Goal: Task Accomplishment & Management: Complete application form

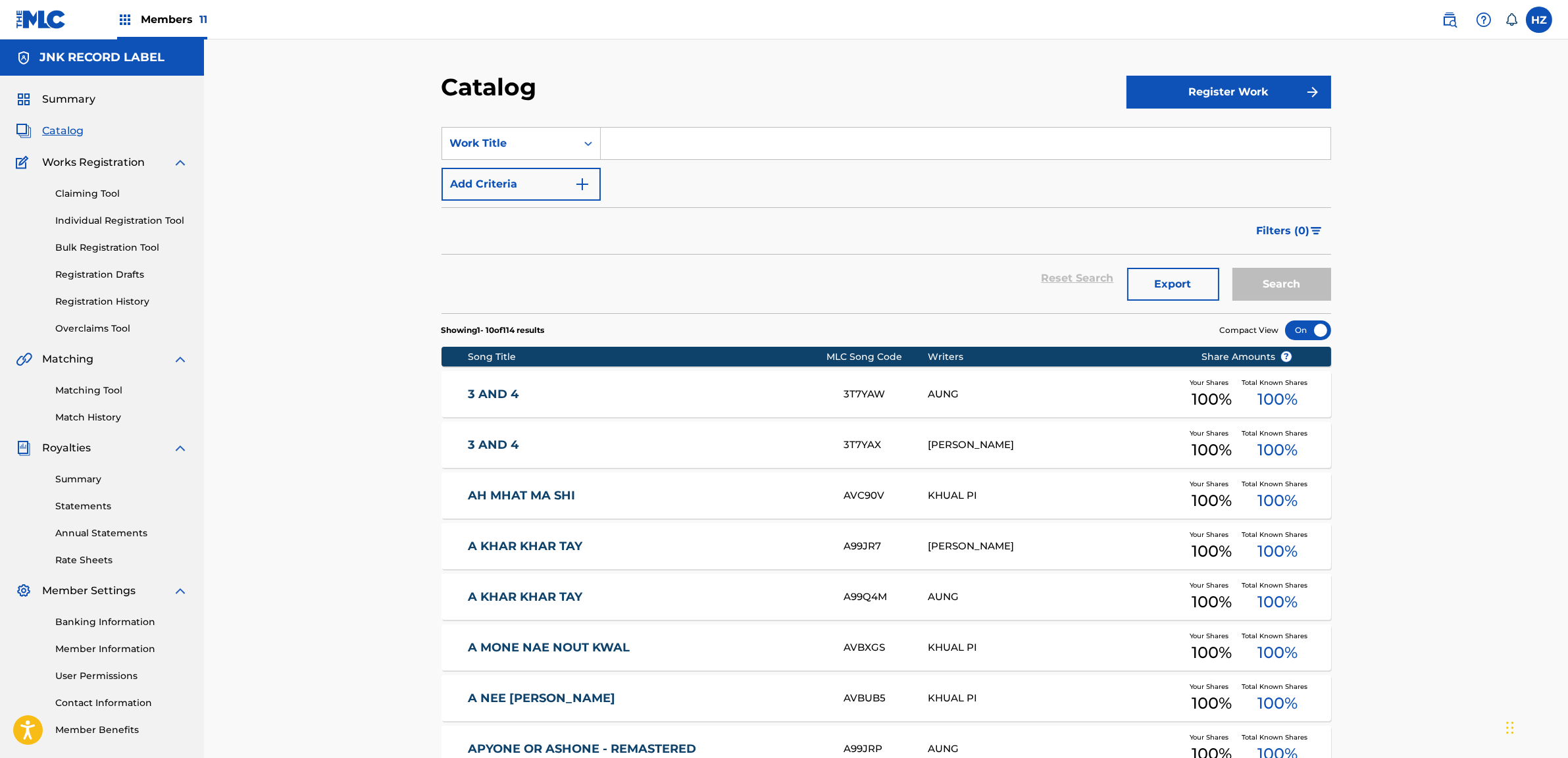
click at [61, 99] on span "Summary" at bounding box center [69, 99] width 53 height 16
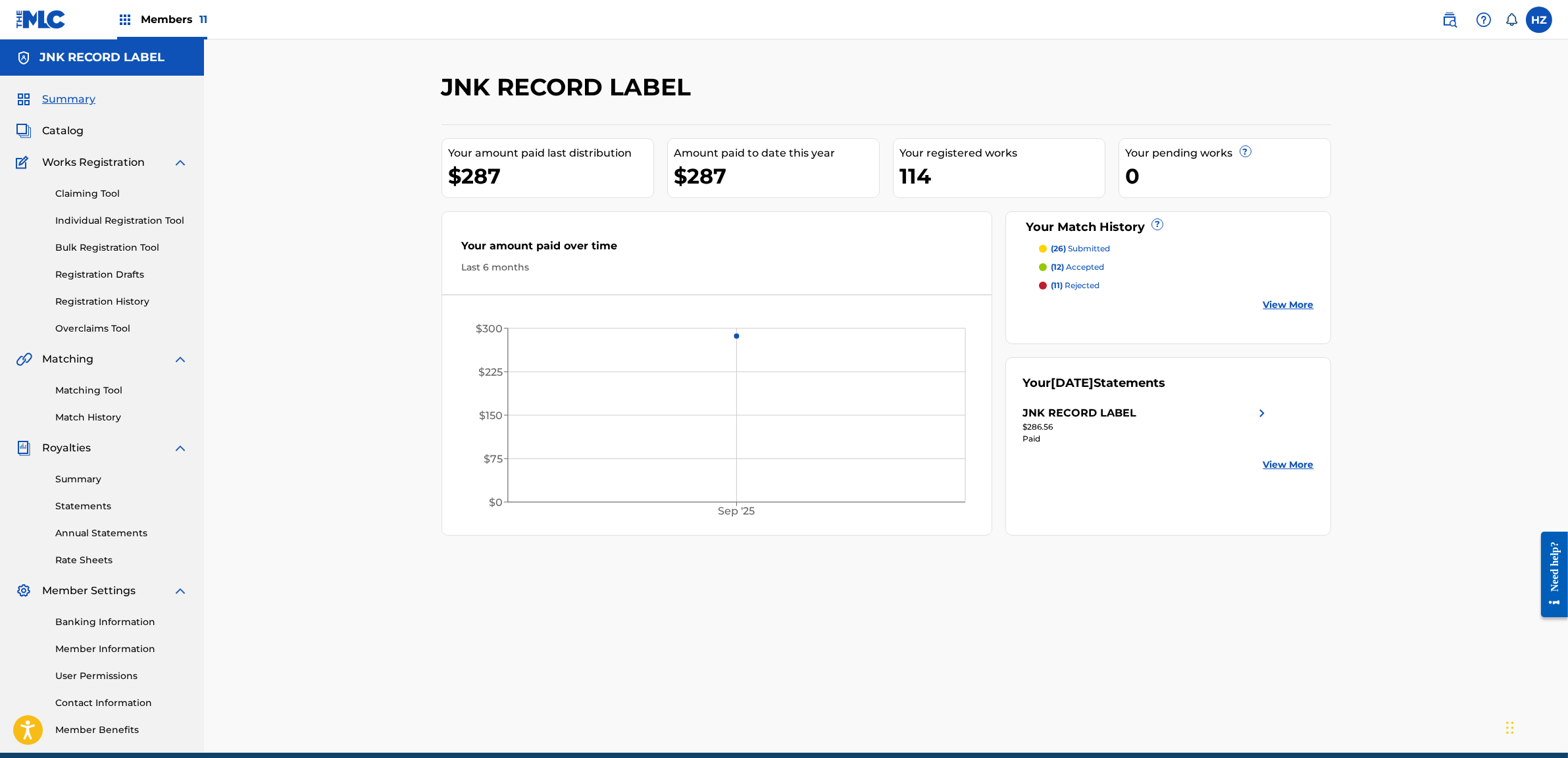
click at [74, 130] on span "Catalog" at bounding box center [63, 130] width 42 height 16
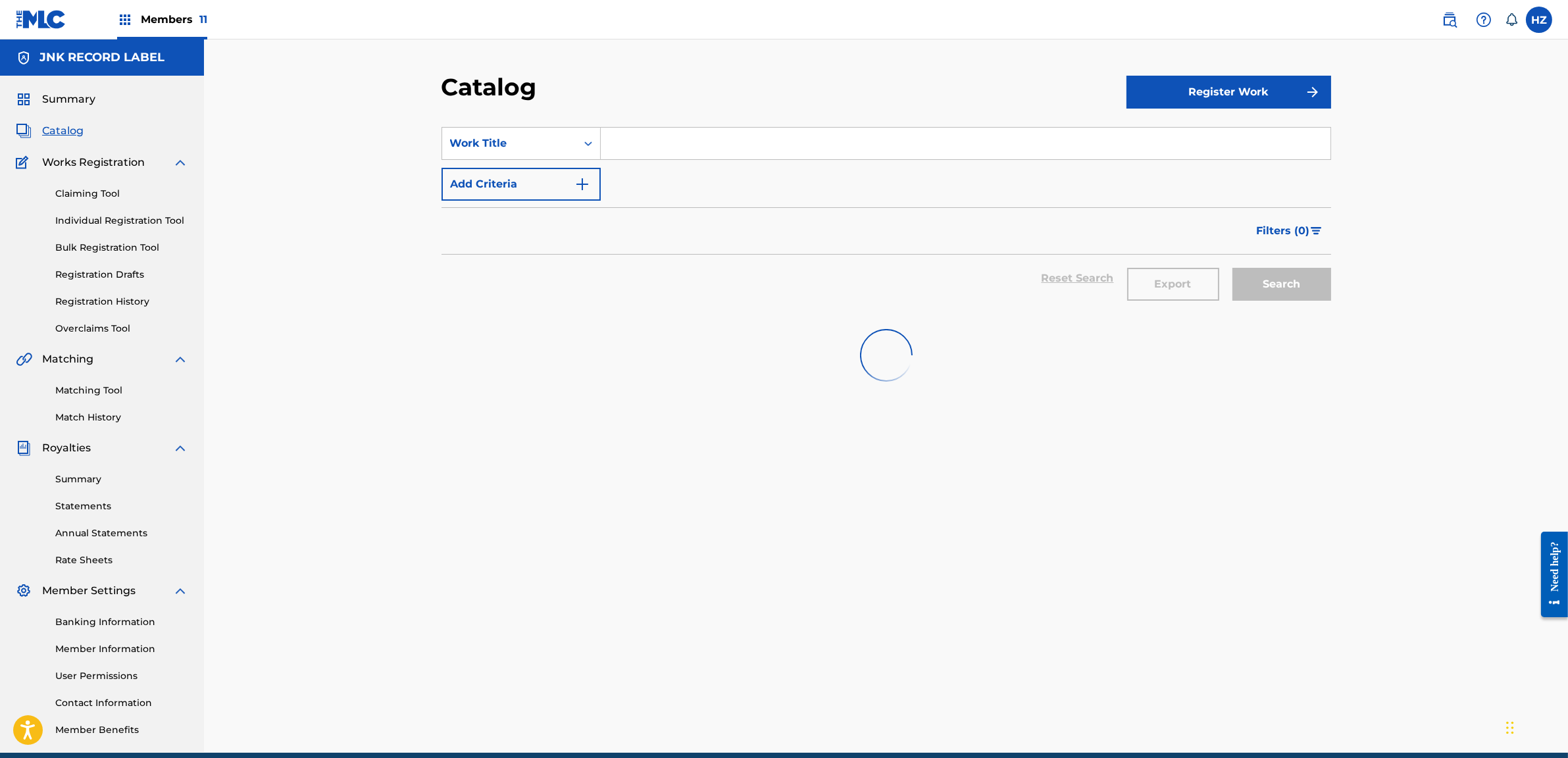
click at [103, 196] on link "Claiming Tool" at bounding box center [122, 193] width 133 height 14
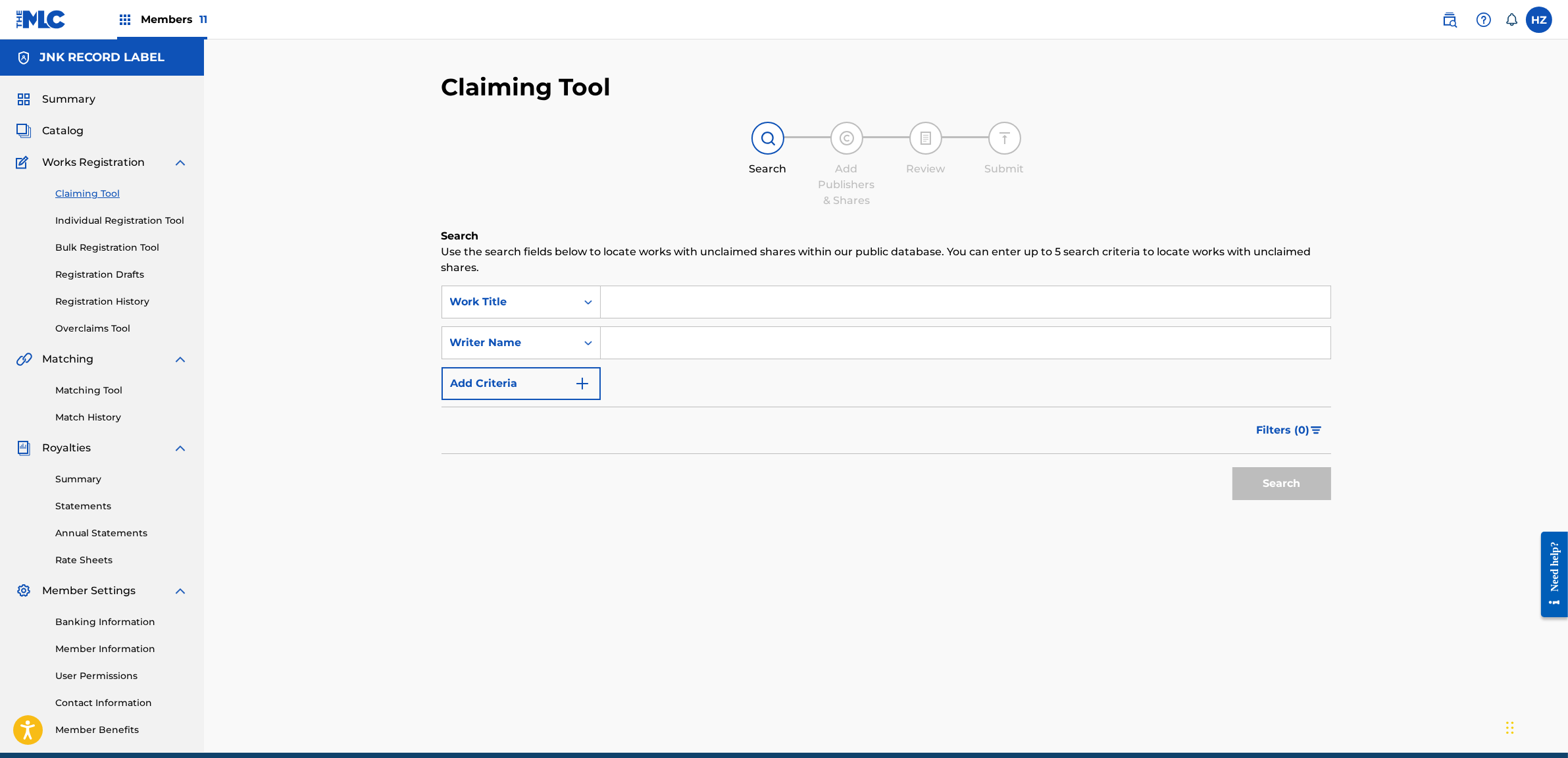
click at [102, 395] on link "Matching Tool" at bounding box center [122, 390] width 133 height 14
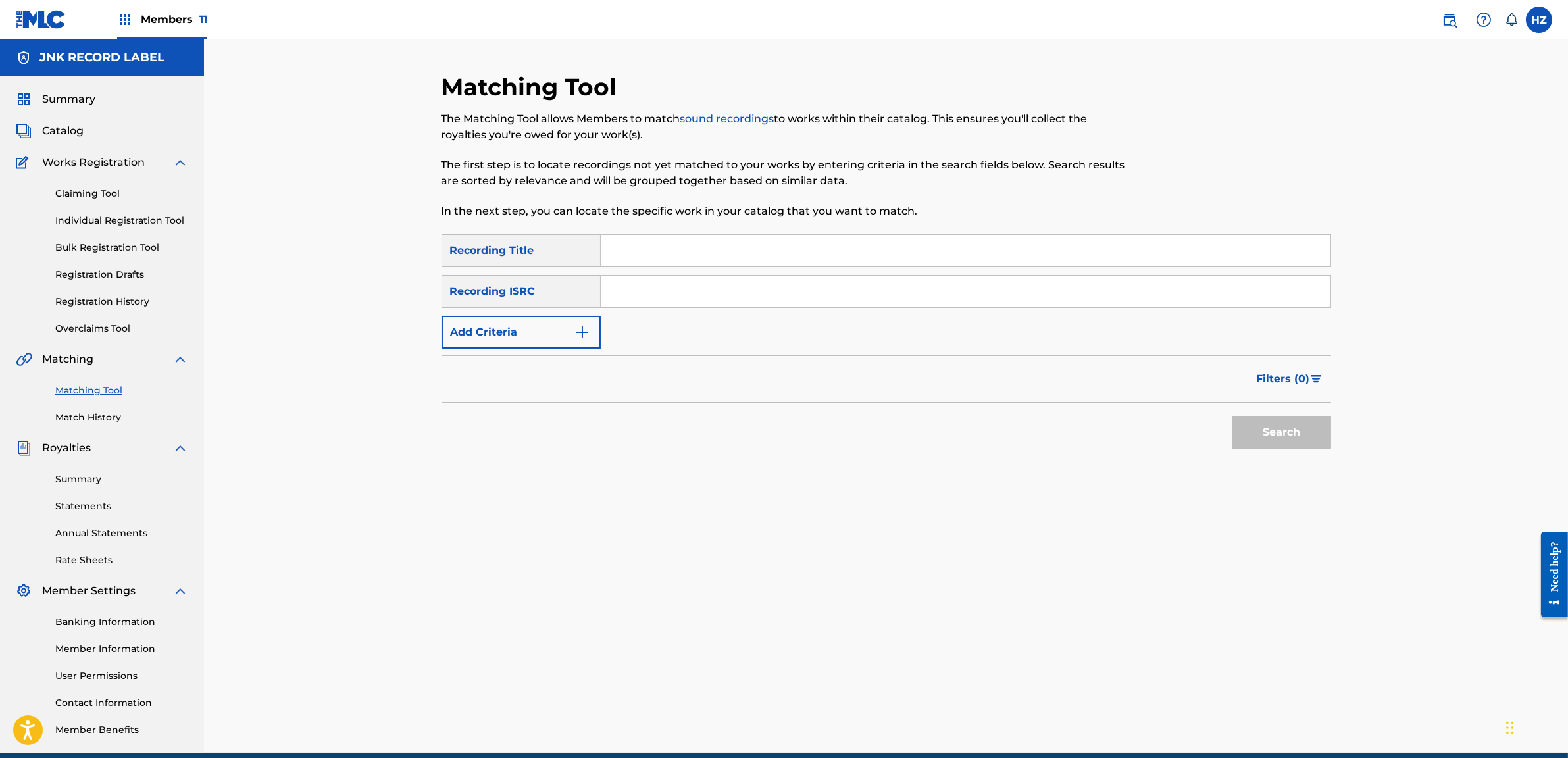
click at [555, 327] on button "Add Criteria" at bounding box center [521, 333] width 159 height 33
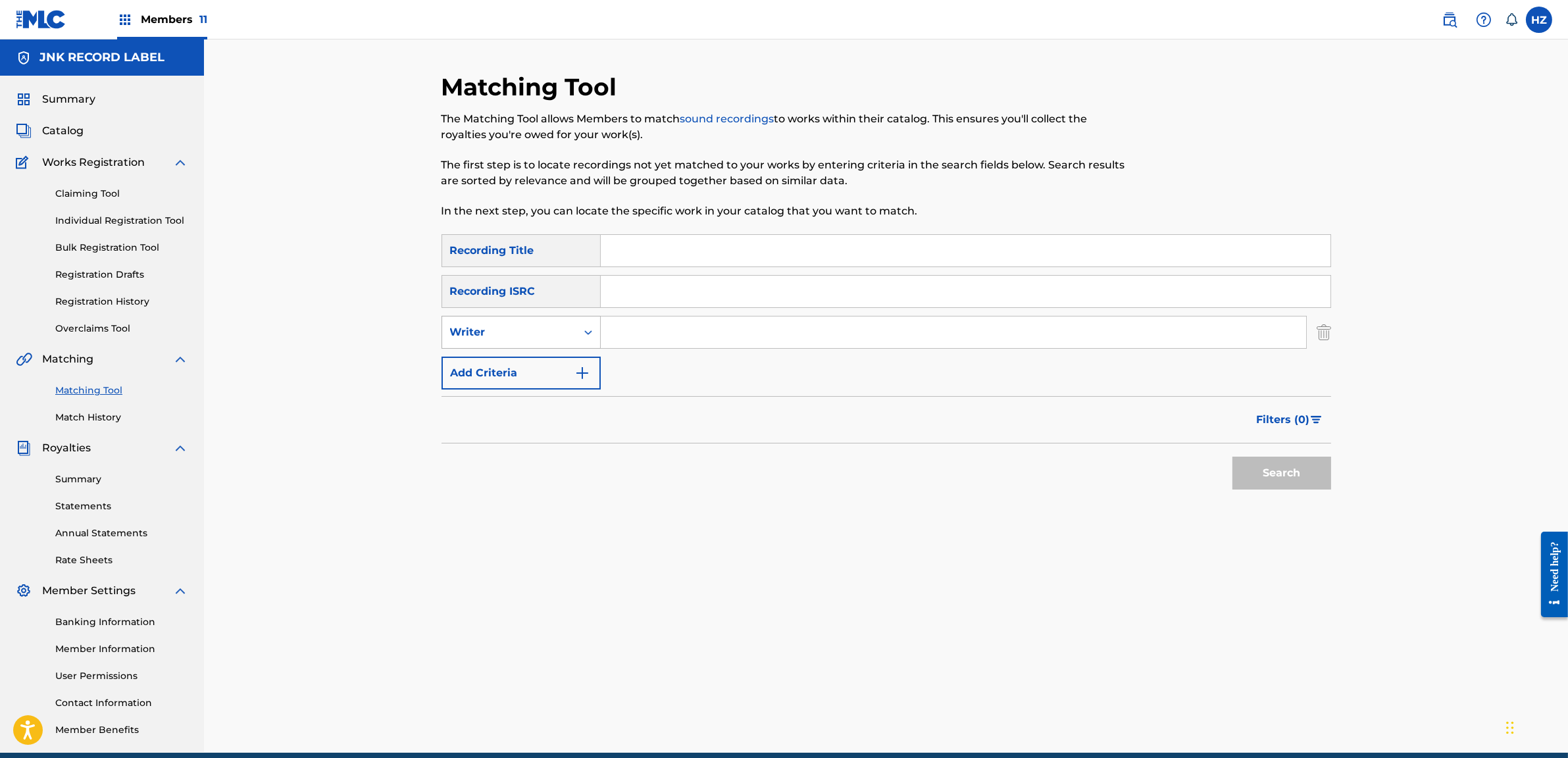
click at [497, 330] on div "Writer" at bounding box center [509, 332] width 119 height 16
click at [499, 364] on div "Recording Artist" at bounding box center [521, 365] width 158 height 33
click at [630, 335] on input "Search Form" at bounding box center [954, 332] width 706 height 32
type input "yair yint aung"
drag, startPoint x: 1272, startPoint y: 465, endPoint x: 1264, endPoint y: 468, distance: 8.5
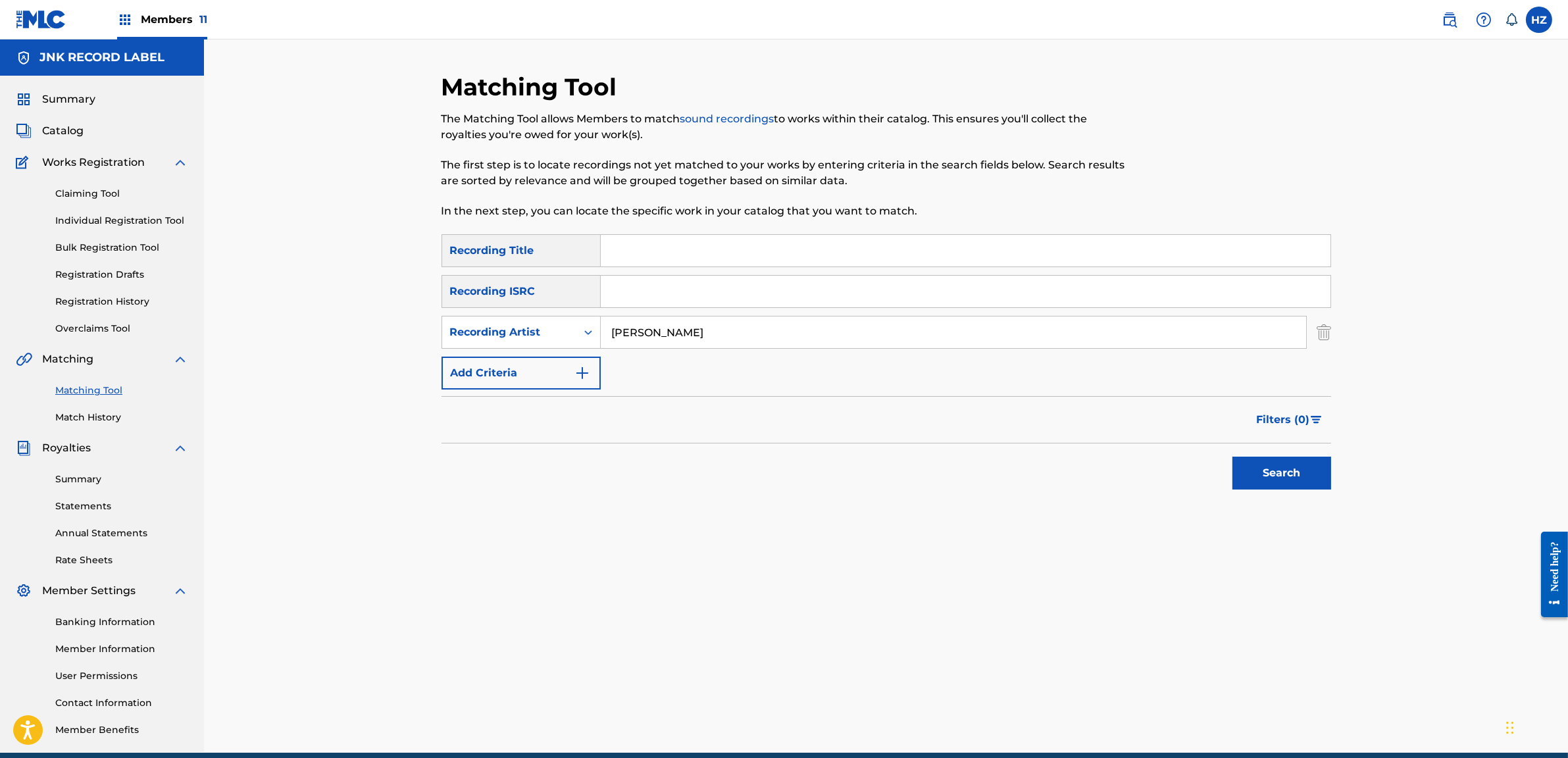
click at [1272, 467] on button "Search" at bounding box center [1282, 473] width 99 height 33
click at [911, 438] on div "Filters ( 0 )" at bounding box center [887, 419] width 890 height 47
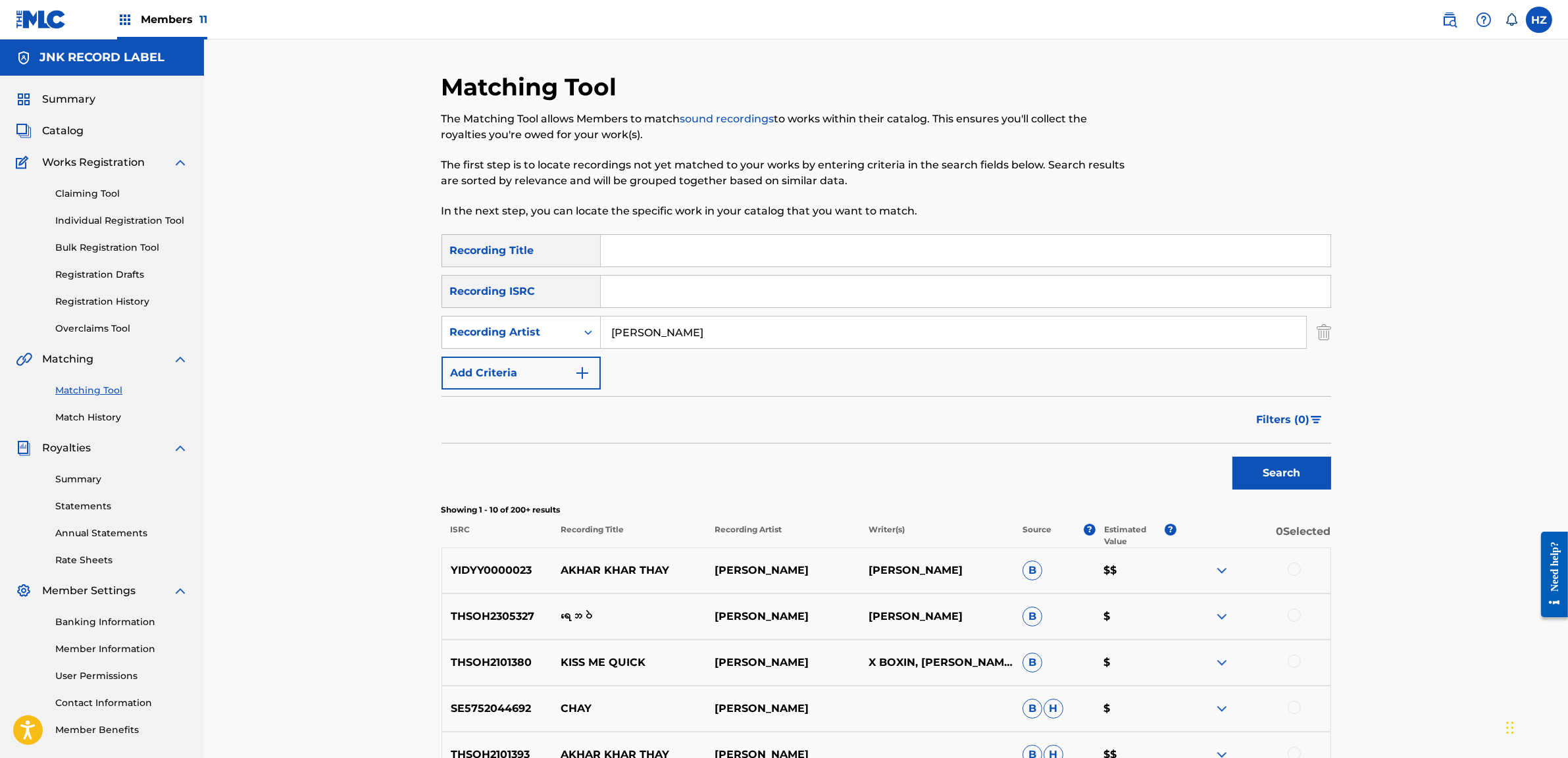
scroll to position [7, 0]
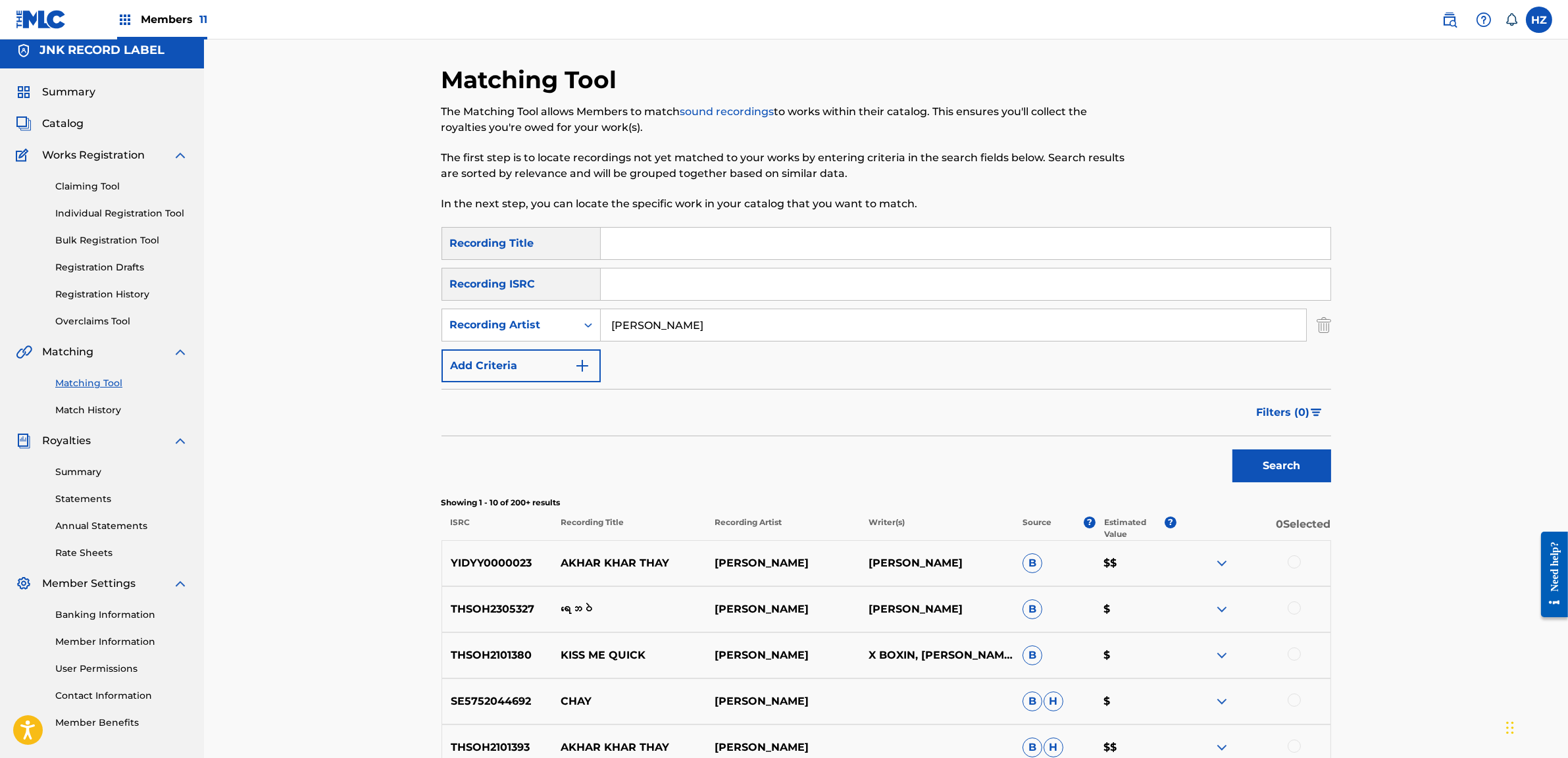
click at [1348, 428] on div "Matching Tool The Matching Tool allows Members to match sound recordings to wor…" at bounding box center [886, 566] width 1364 height 1068
click at [1288, 408] on span "Filters ( 0 )" at bounding box center [1283, 413] width 53 height 16
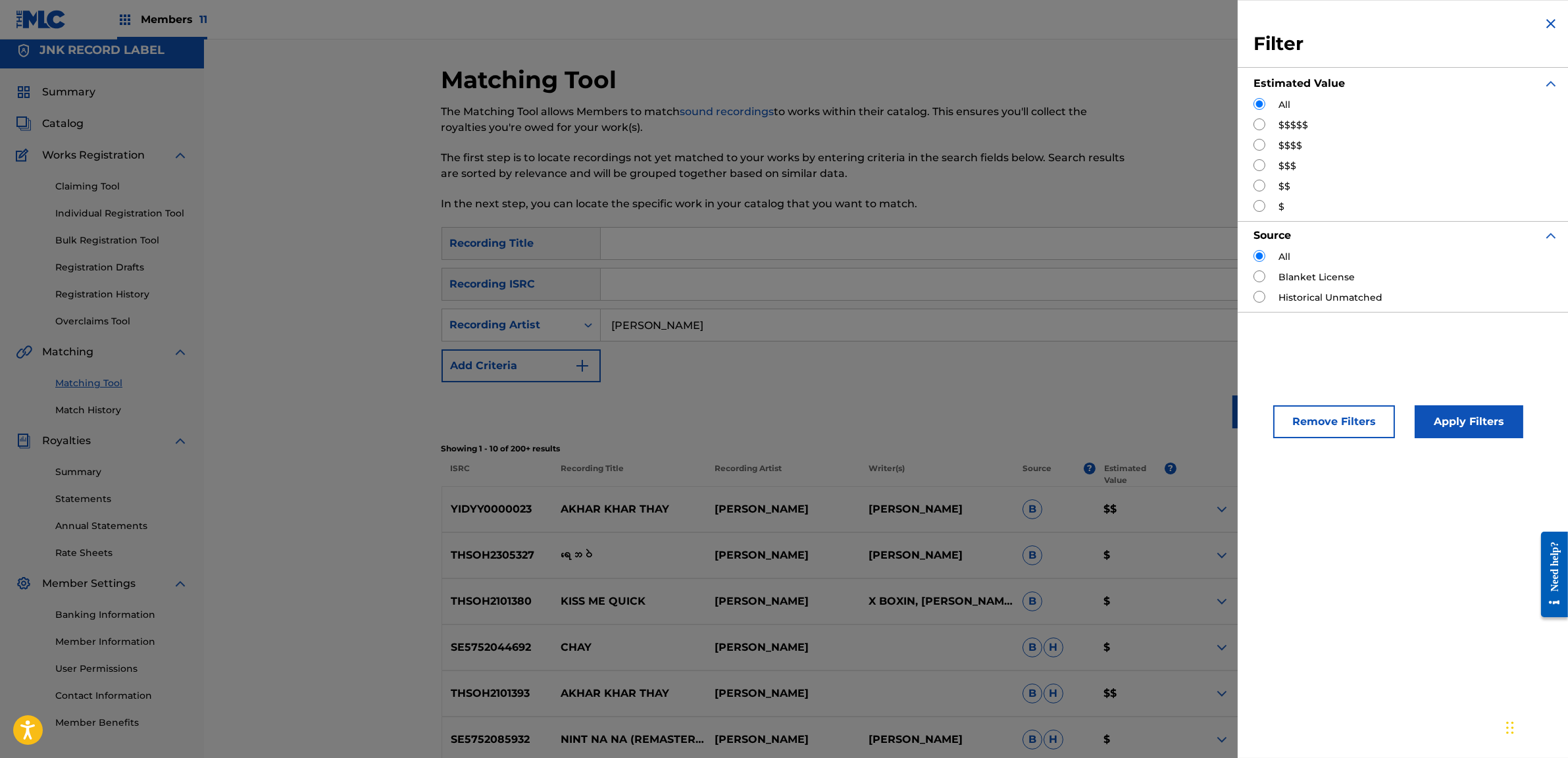
click at [1253, 148] on input "Search Form" at bounding box center [1259, 144] width 12 height 12
radio input "true"
drag, startPoint x: 1451, startPoint y: 425, endPoint x: 1439, endPoint y: 427, distance: 12.2
click at [1445, 426] on button "Apply Filters" at bounding box center [1468, 422] width 109 height 33
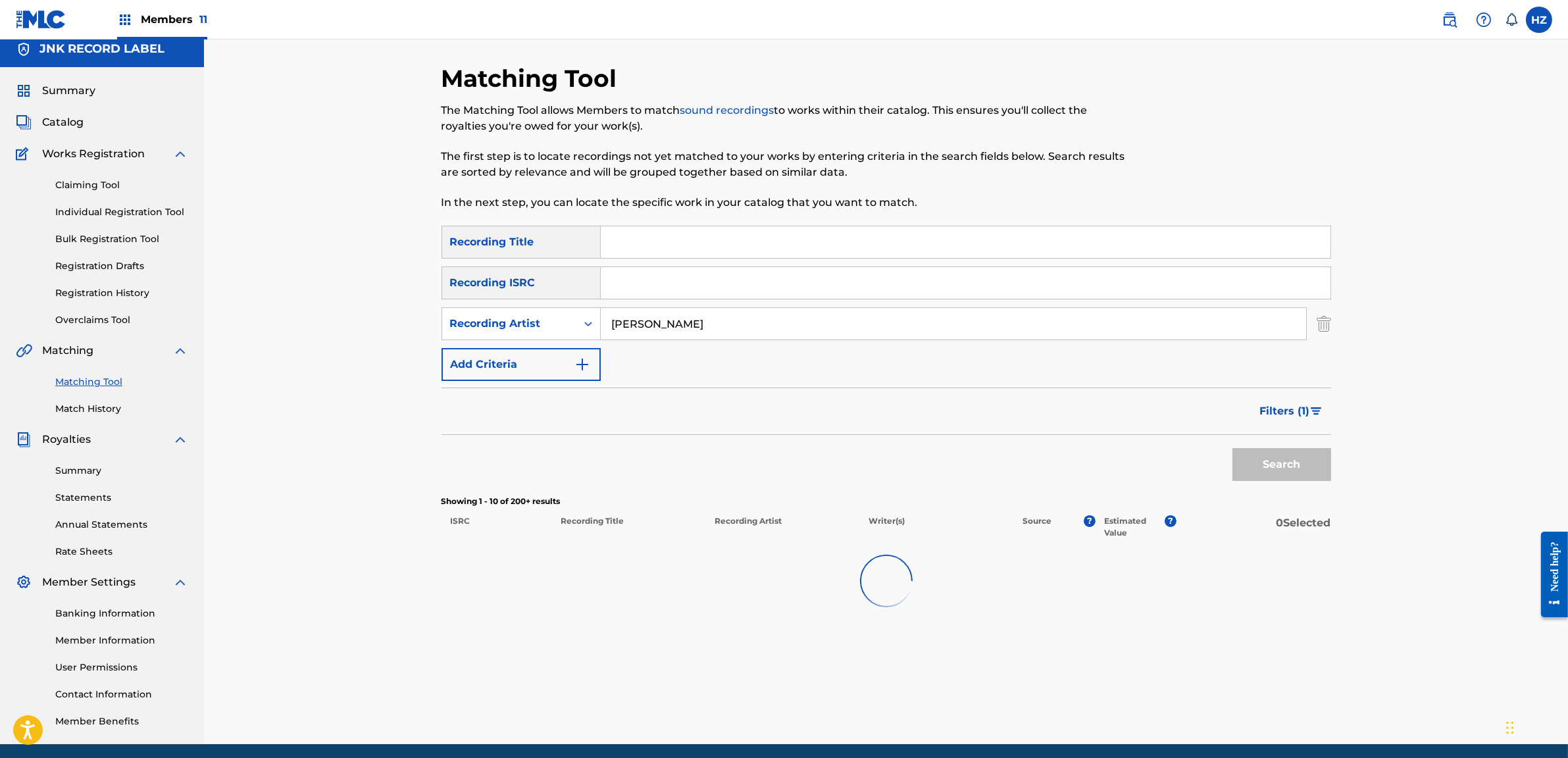
click at [1017, 321] on input "yair yint aung" at bounding box center [954, 324] width 706 height 32
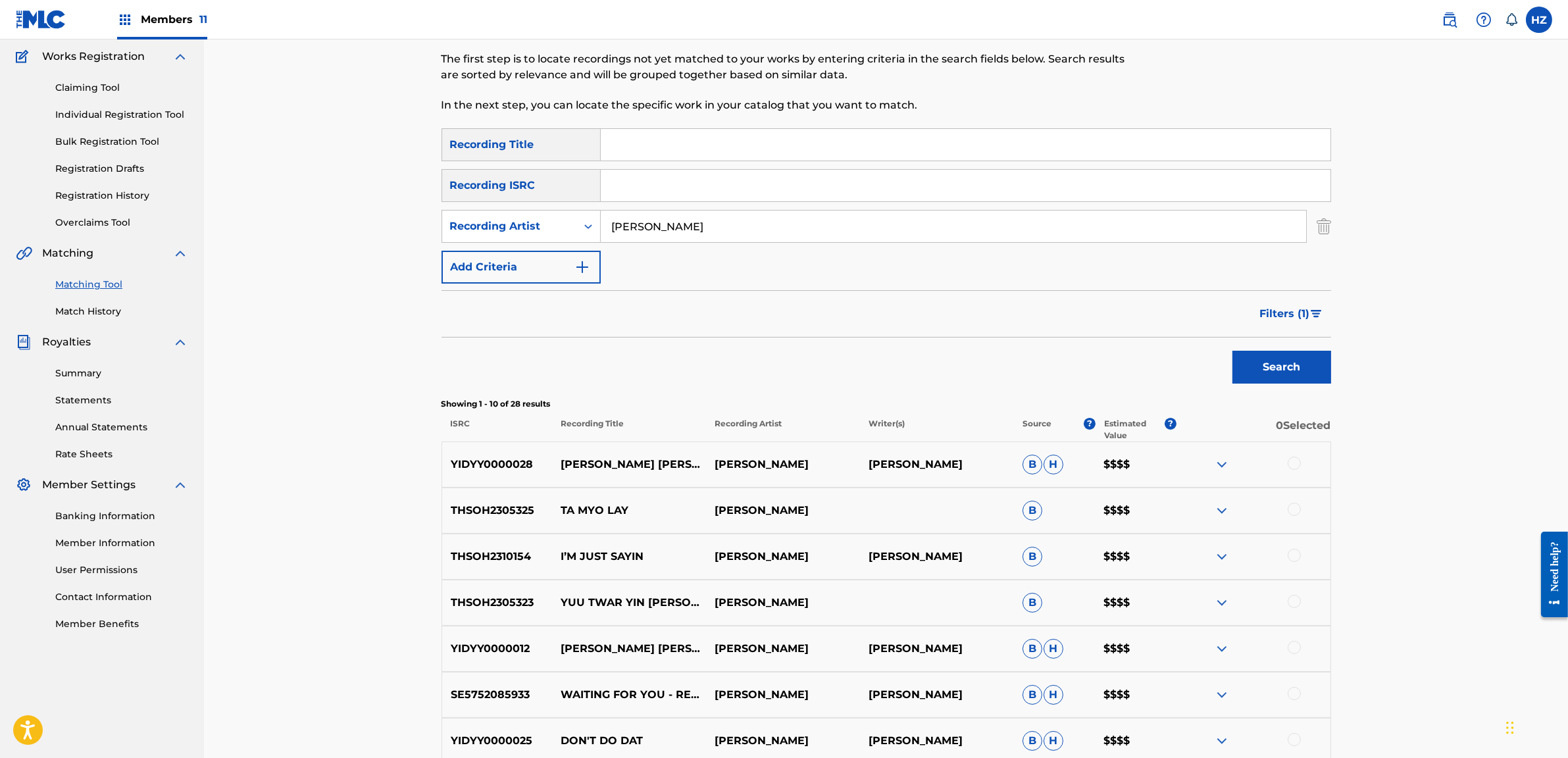
scroll to position [115, 0]
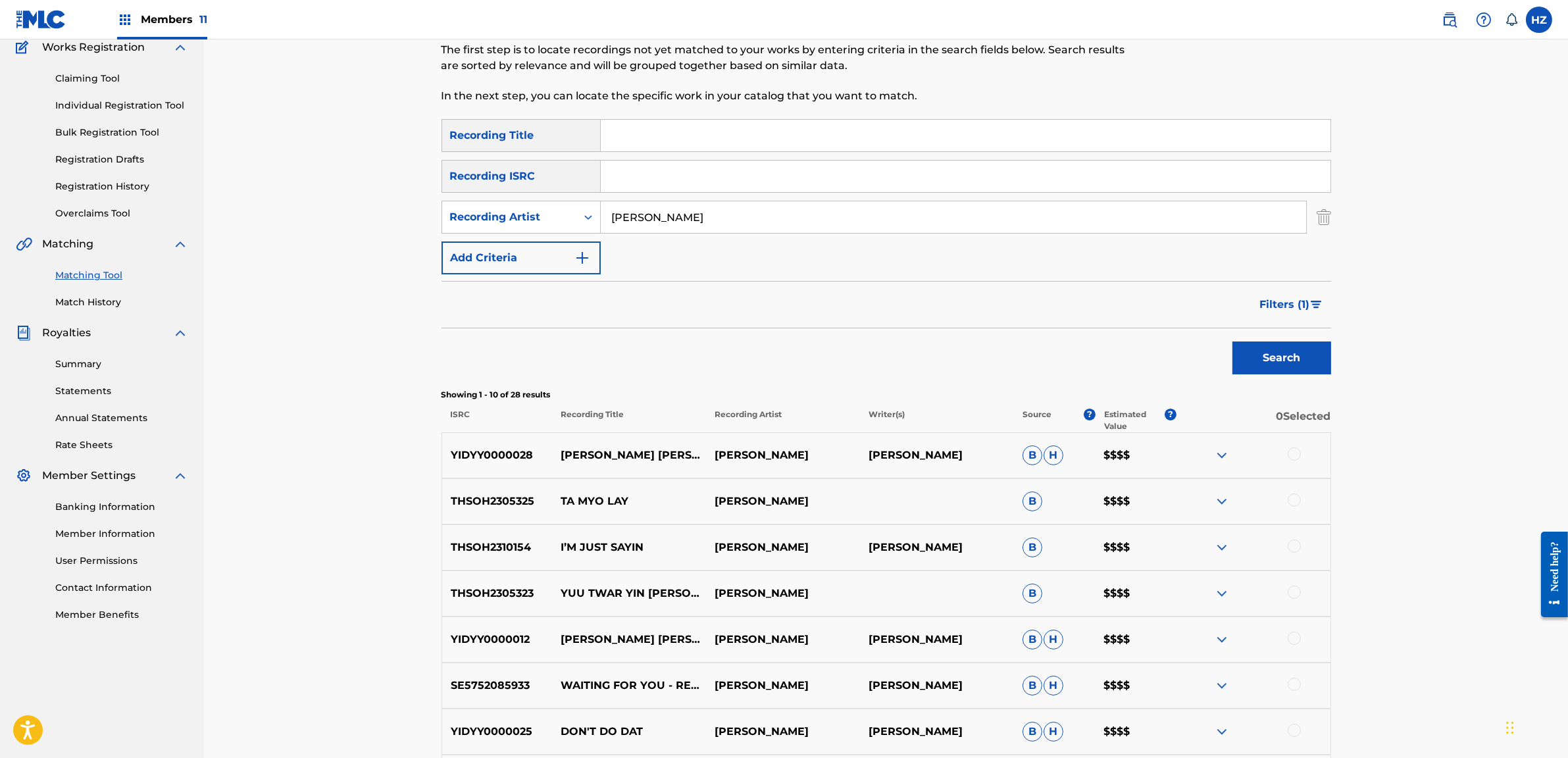
click at [1211, 494] on div at bounding box center [1253, 501] width 154 height 16
click at [1224, 500] on img at bounding box center [1222, 501] width 16 height 16
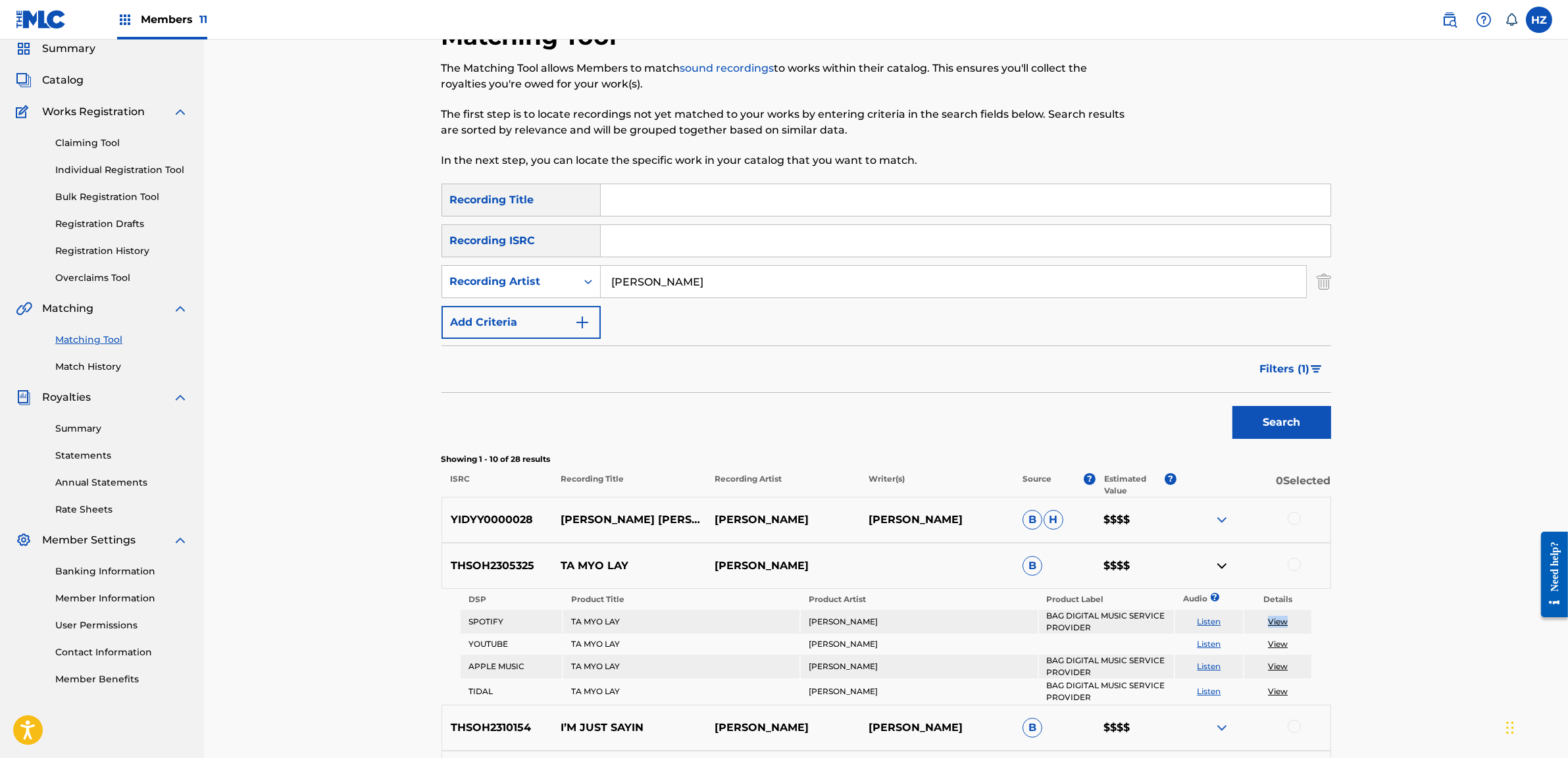
scroll to position [0, 0]
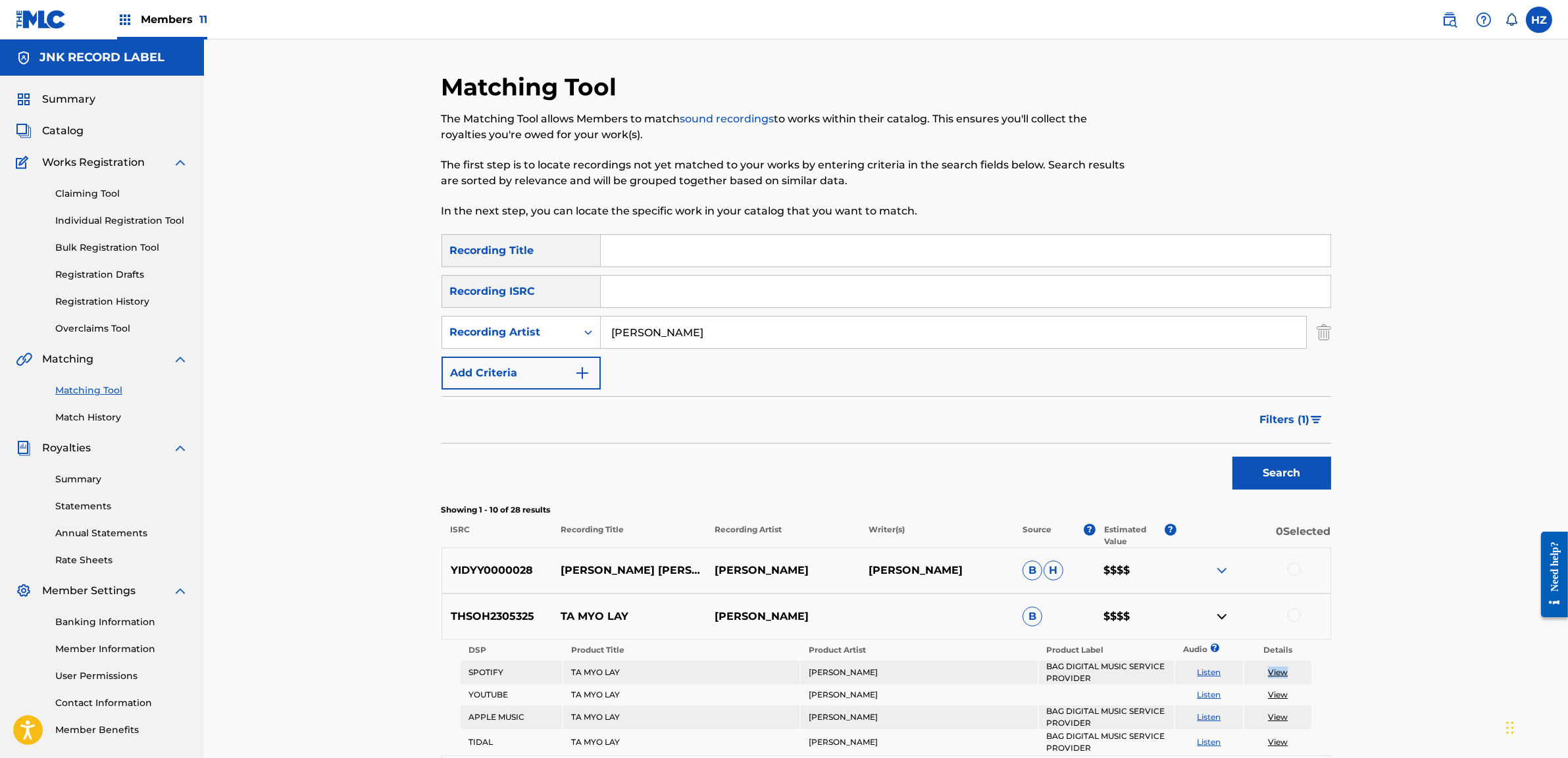
click at [87, 196] on link "Claiming Tool" at bounding box center [122, 193] width 133 height 14
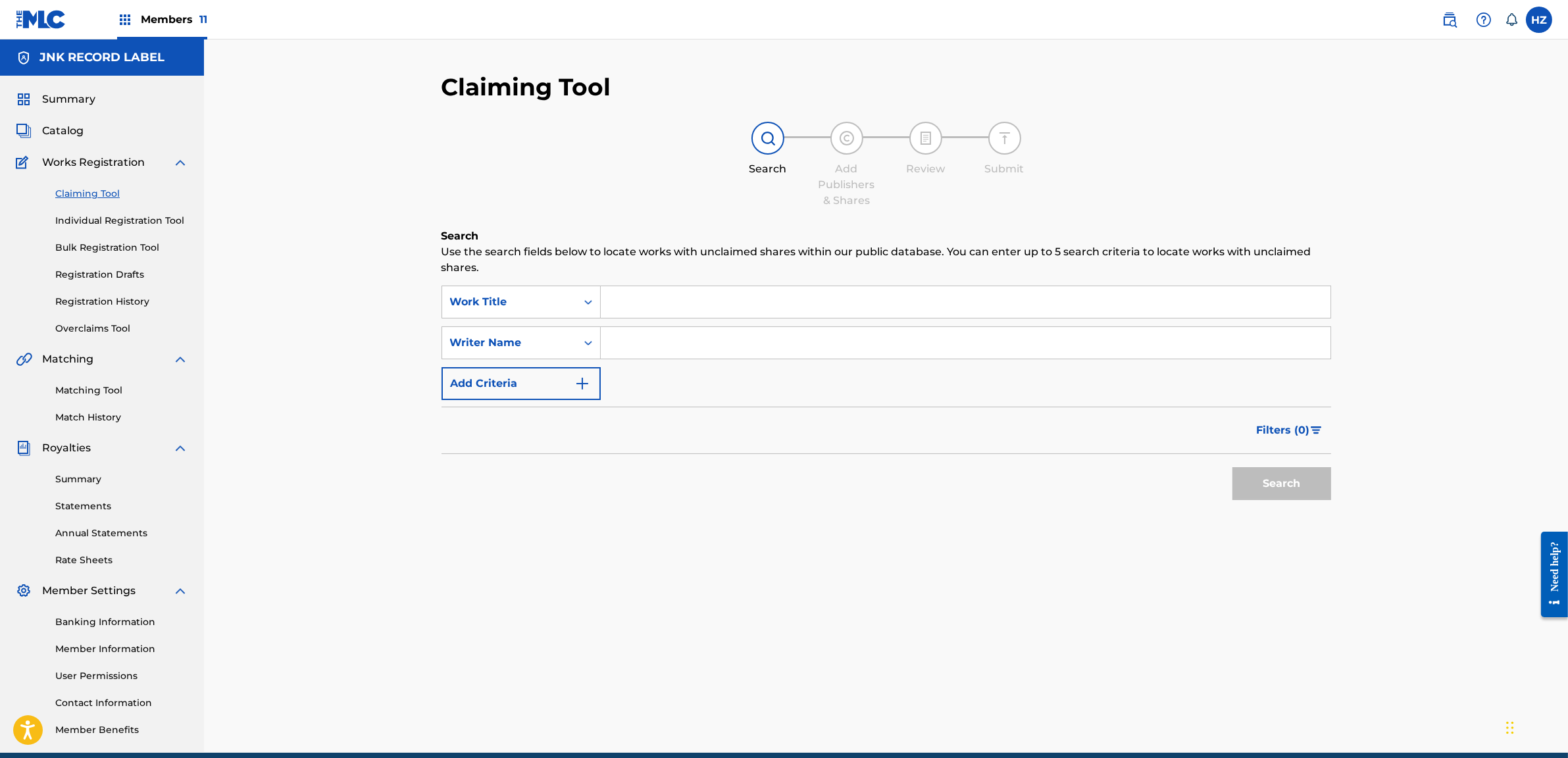
click at [675, 311] on input "Search Form" at bounding box center [965, 302] width 730 height 32
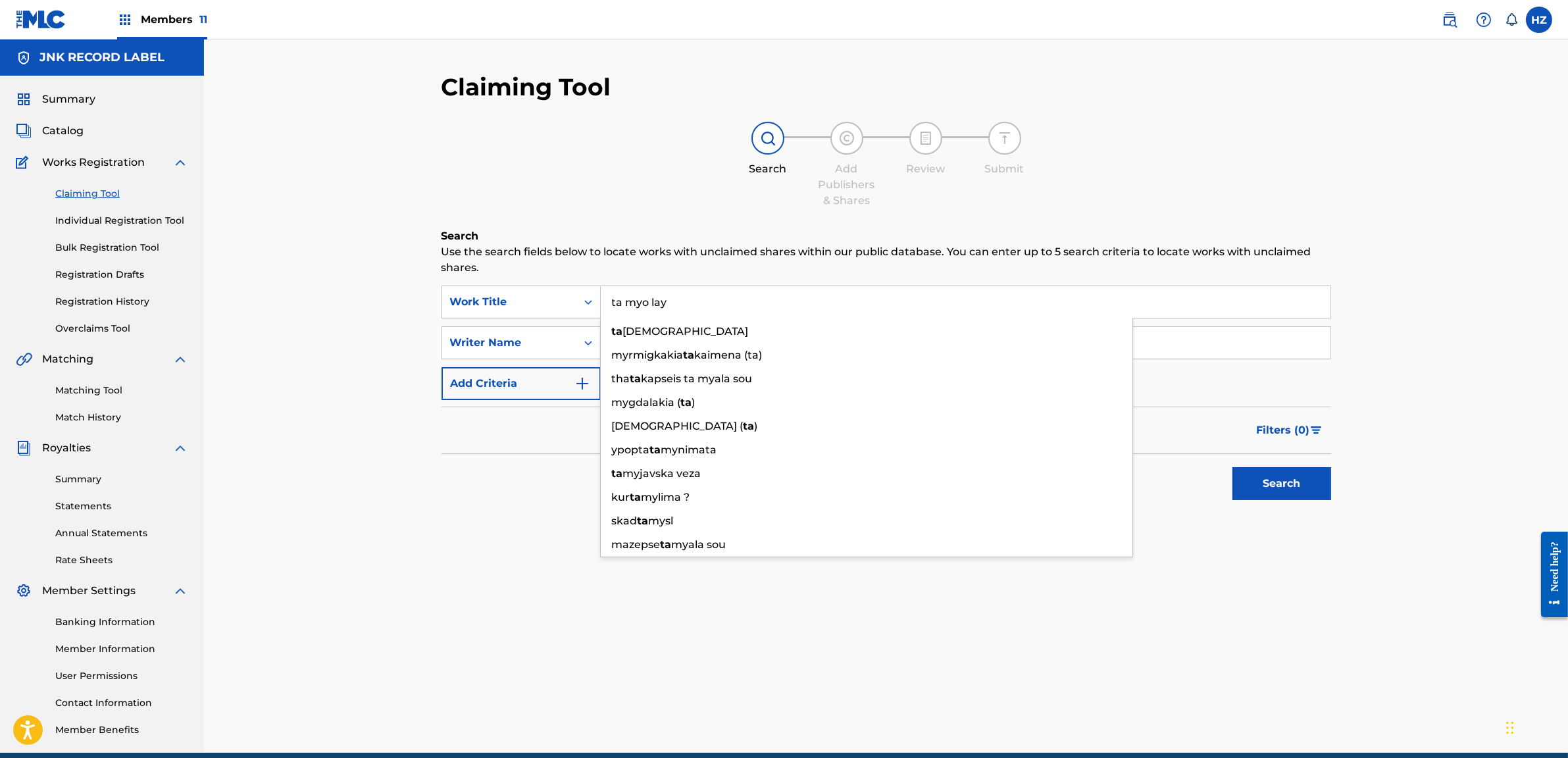
type input "ta myo lay"
click at [1233, 467] on button "Search" at bounding box center [1282, 484] width 99 height 33
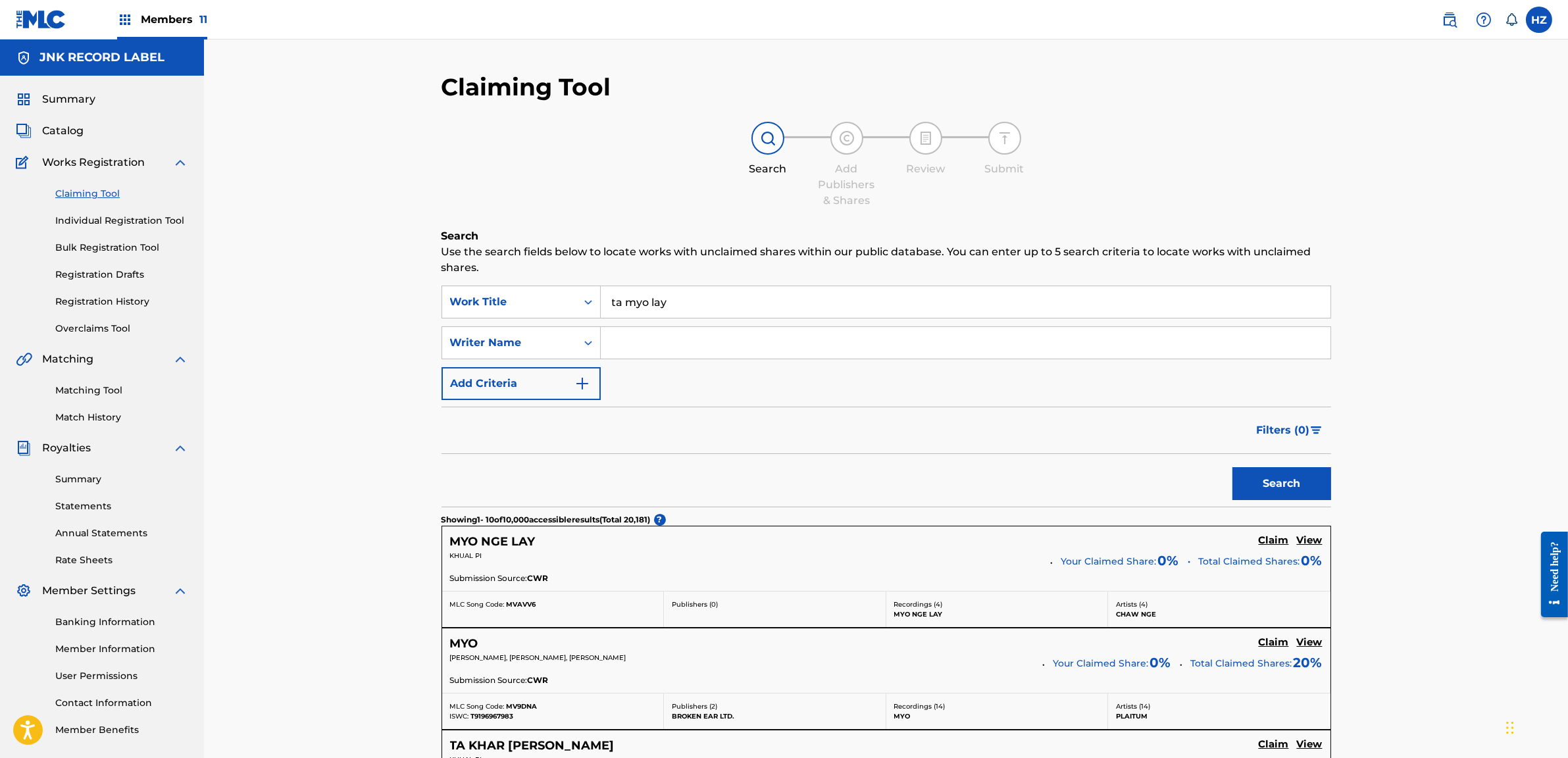
click at [78, 224] on link "Individual Registration Tool" at bounding box center [122, 221] width 133 height 14
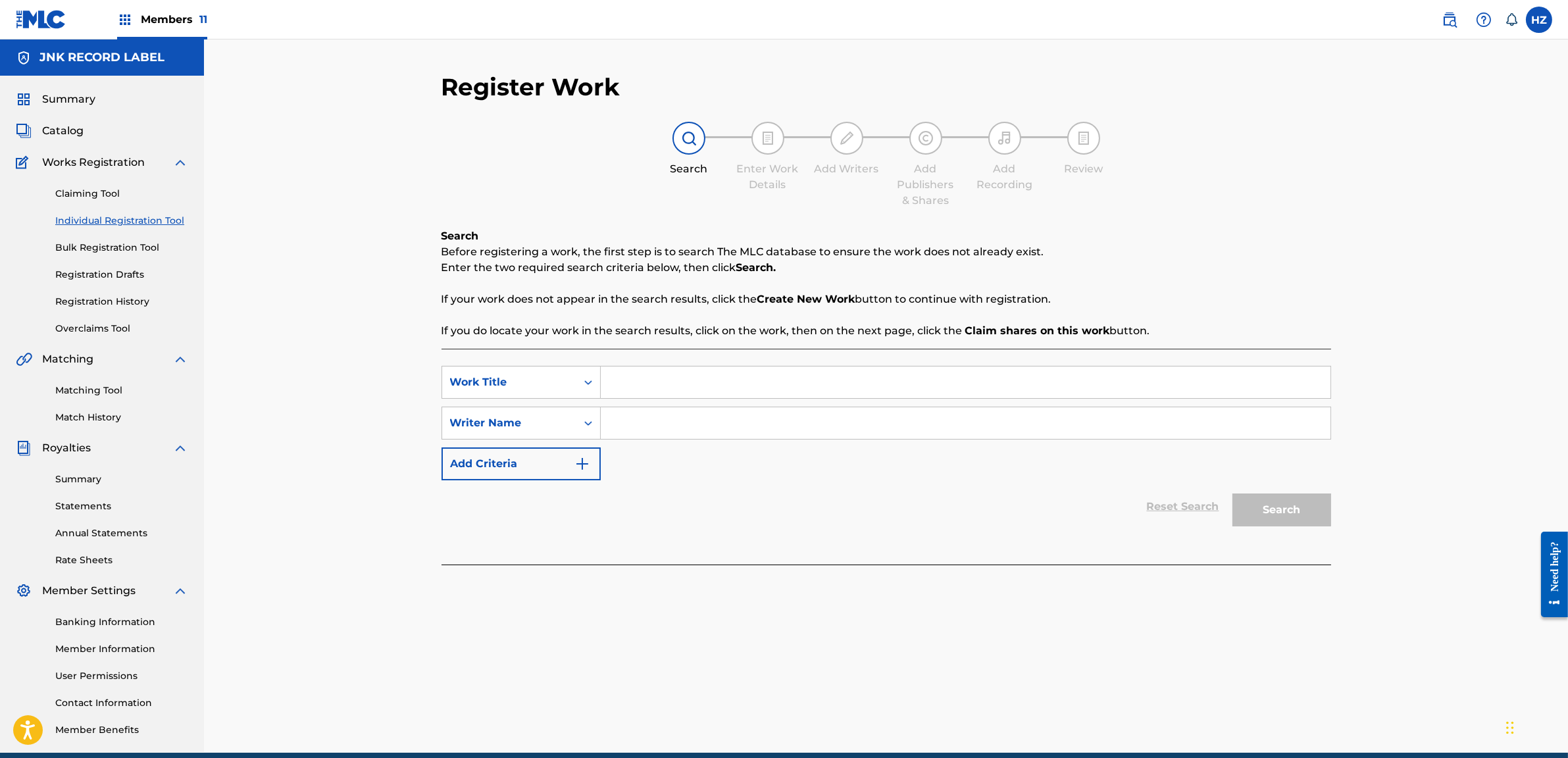
click at [657, 376] on input "Search Form" at bounding box center [965, 383] width 730 height 32
type input "Ta Myo Lay"
click at [625, 419] on input "Search Form" at bounding box center [965, 423] width 730 height 32
type input "YAIR Yint Aung"
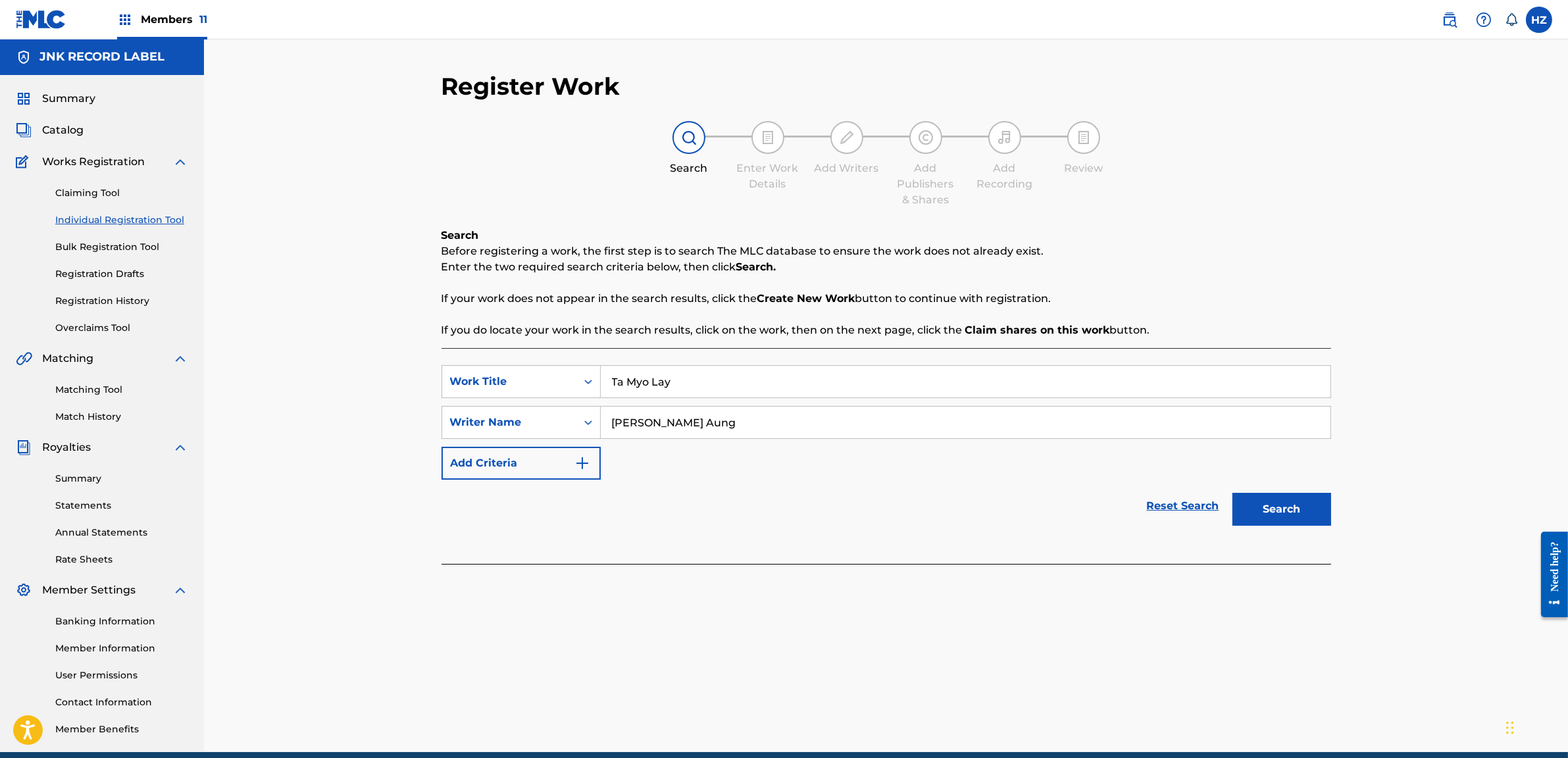
click at [1233, 493] on button "Search" at bounding box center [1282, 510] width 99 height 33
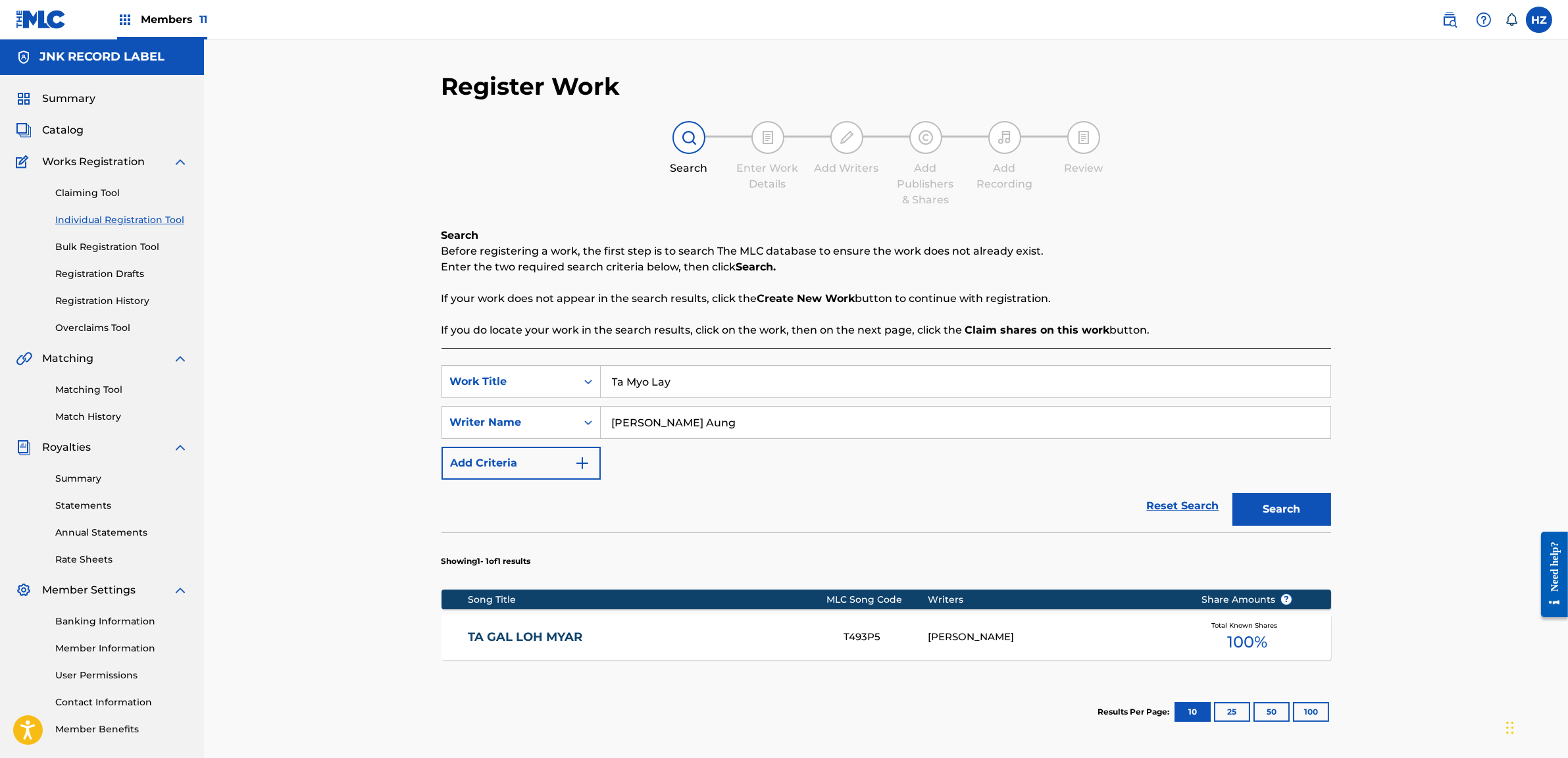
click at [1181, 630] on div "Total Known Shares 100 %" at bounding box center [1247, 638] width 132 height 40
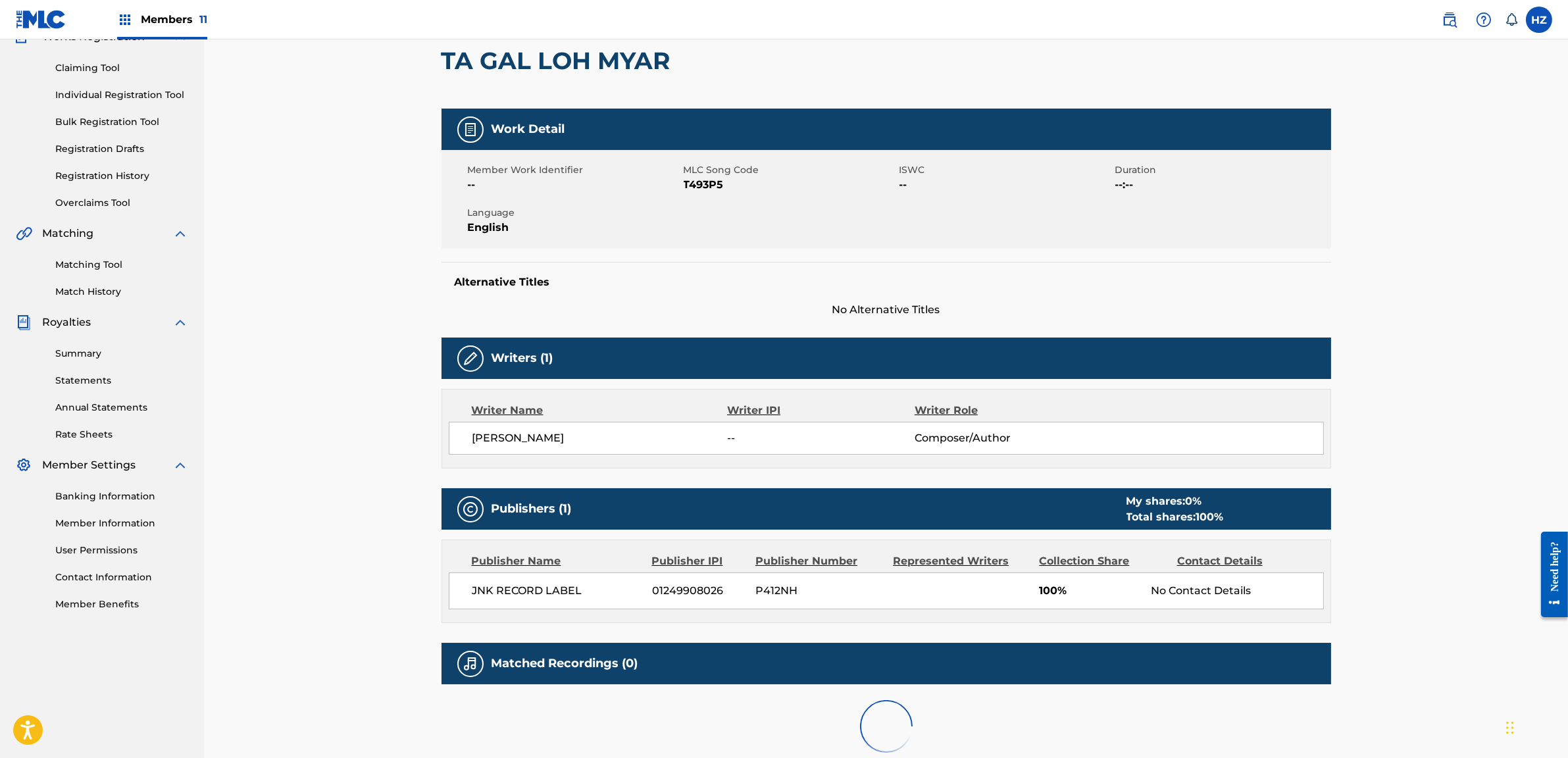
scroll to position [133, 0]
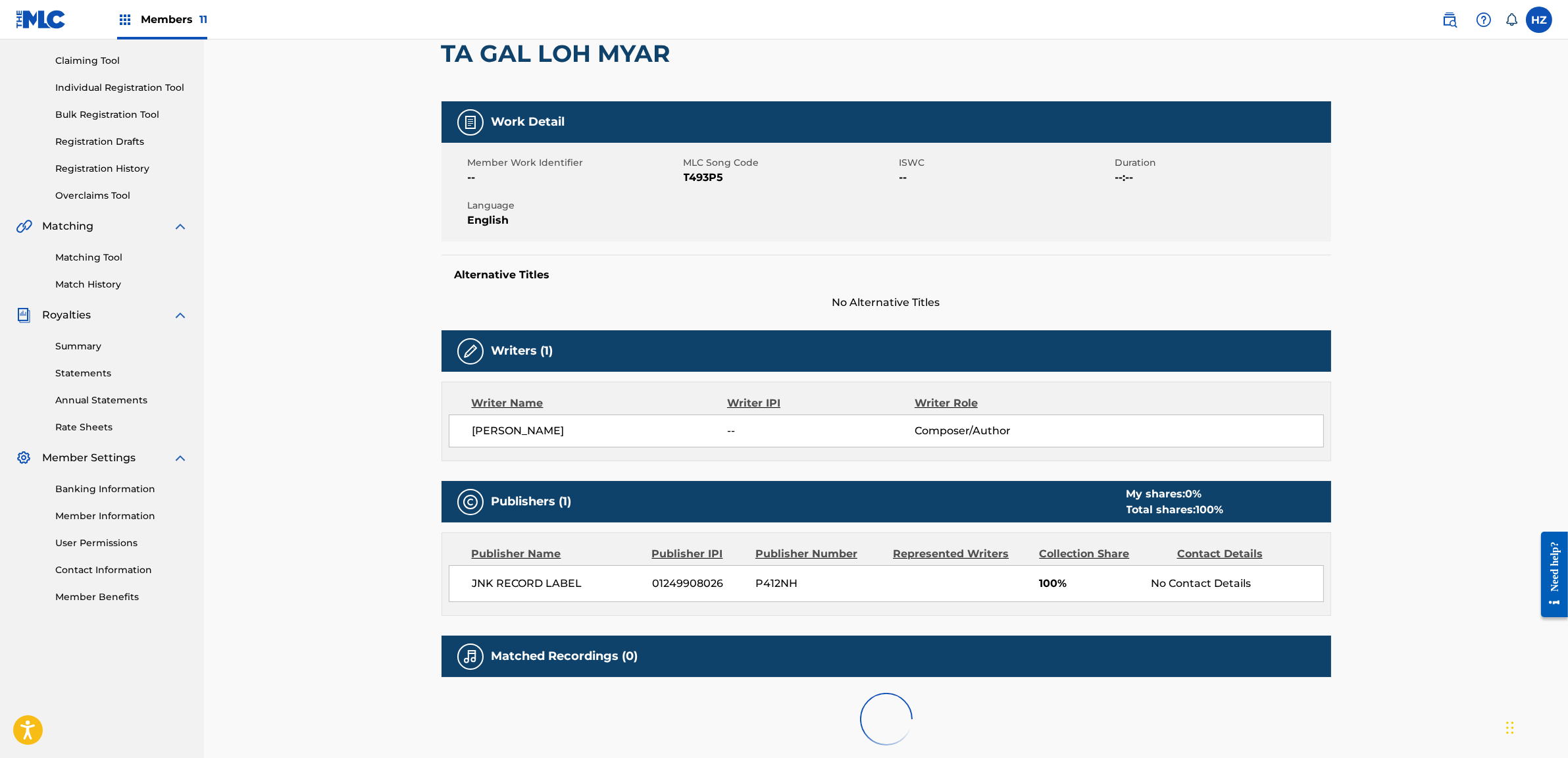
scroll to position [1, 0]
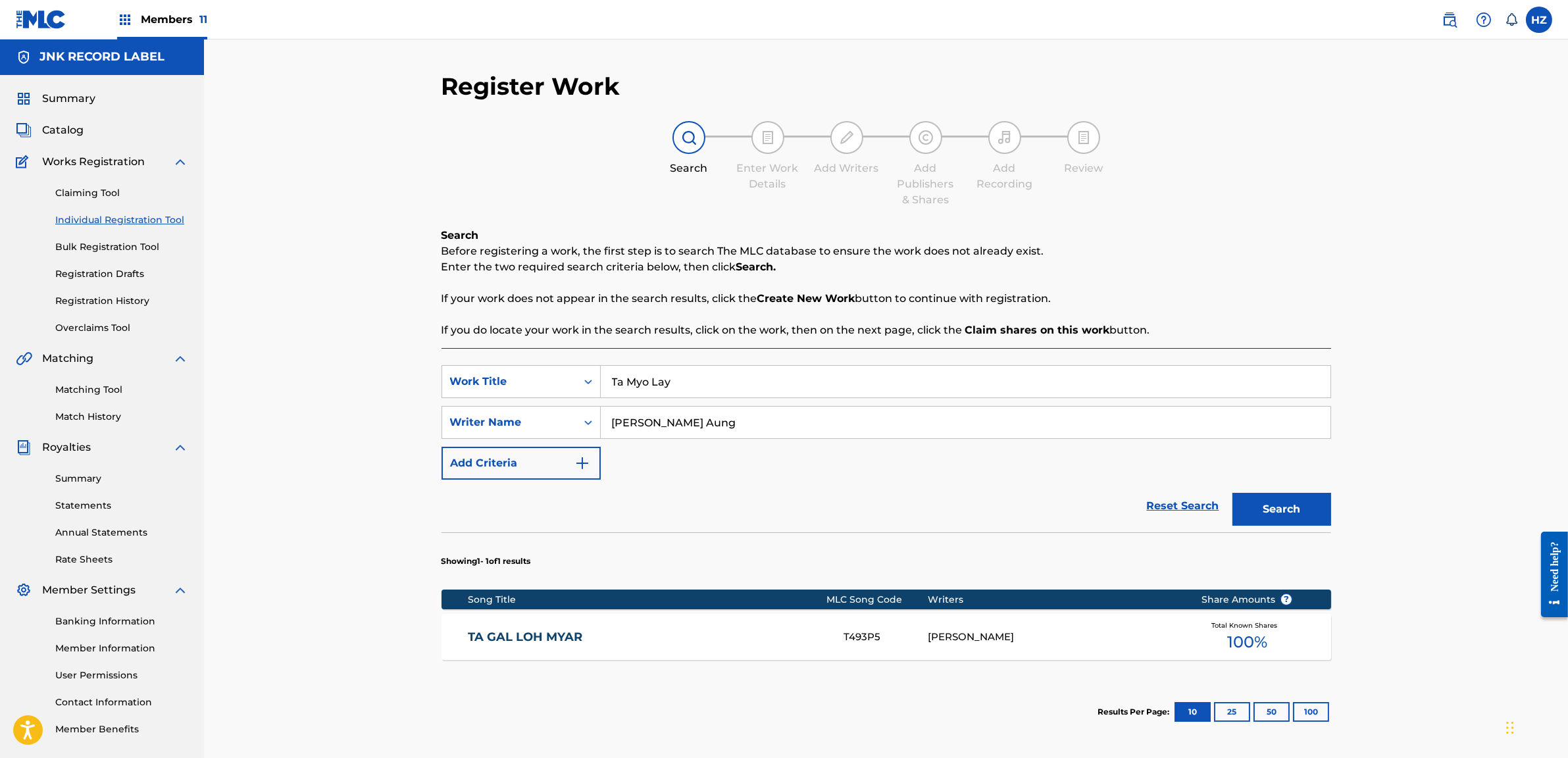
click at [122, 702] on link "Contact Information" at bounding box center [122, 702] width 133 height 14
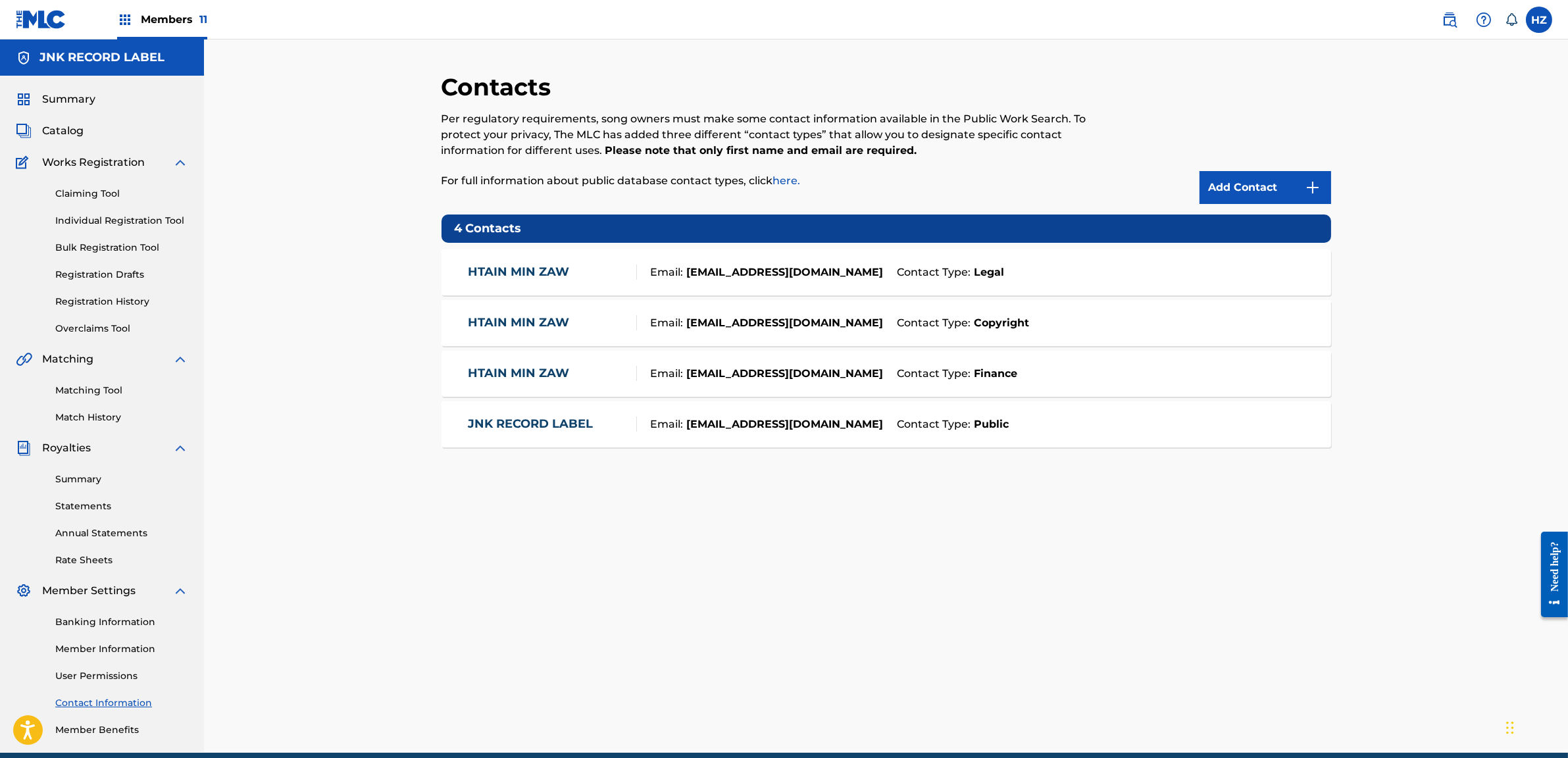
click at [793, 428] on strong "sithusoewanted@gmail.com" at bounding box center [783, 424] width 200 height 16
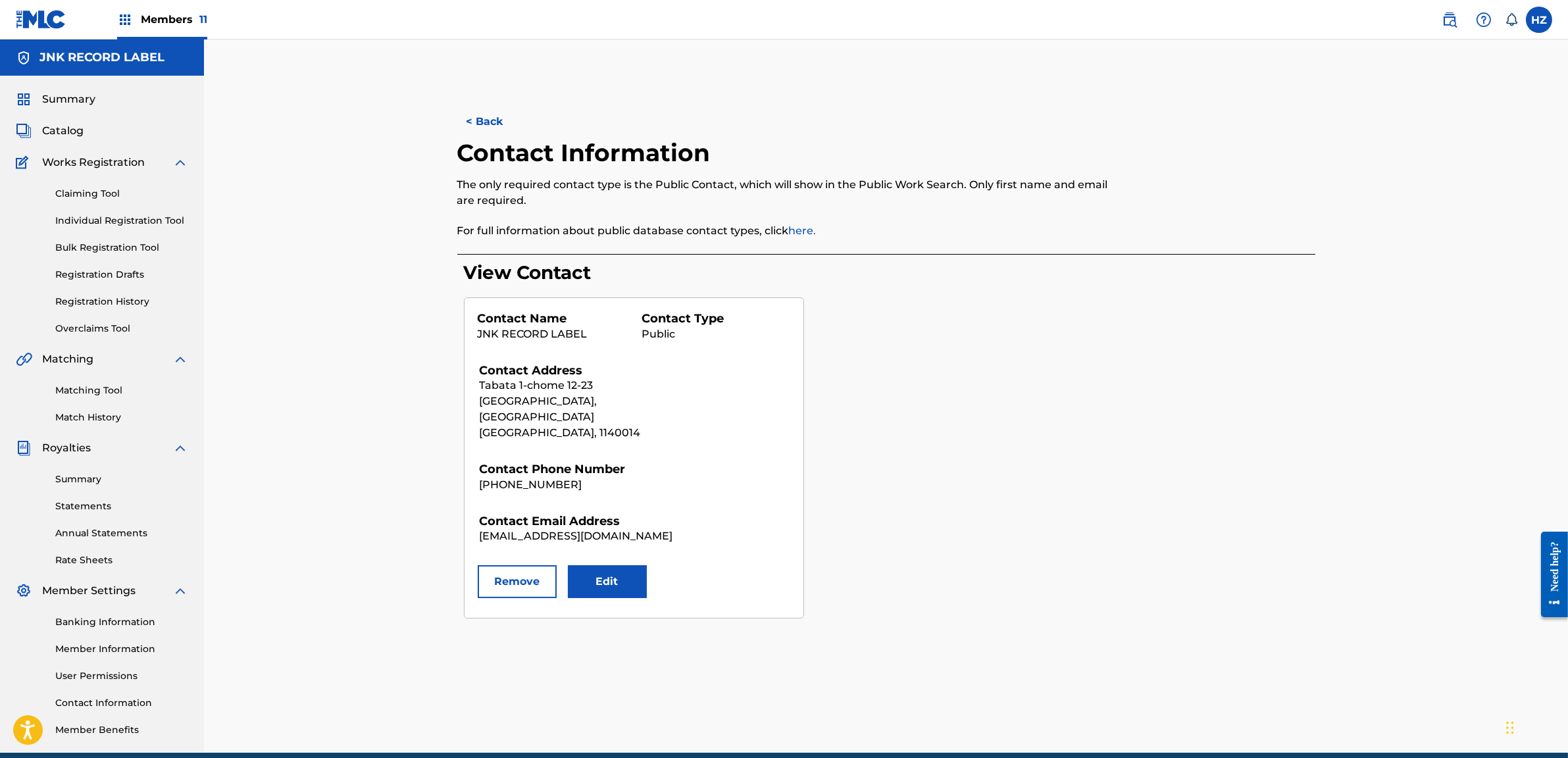
click at [71, 137] on span "Catalog" at bounding box center [63, 130] width 42 height 16
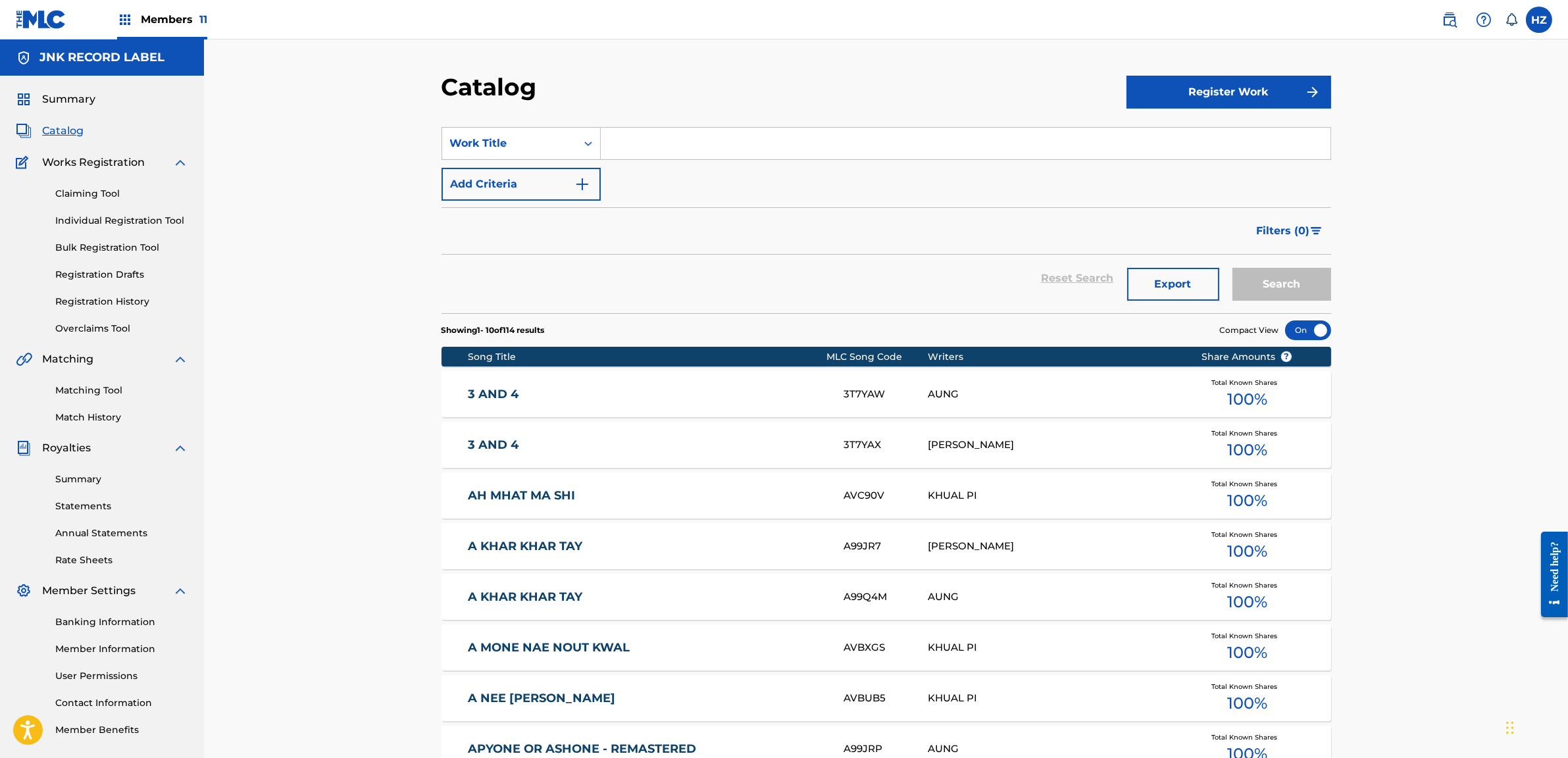
click at [96, 192] on link "Claiming Tool" at bounding box center [122, 193] width 133 height 14
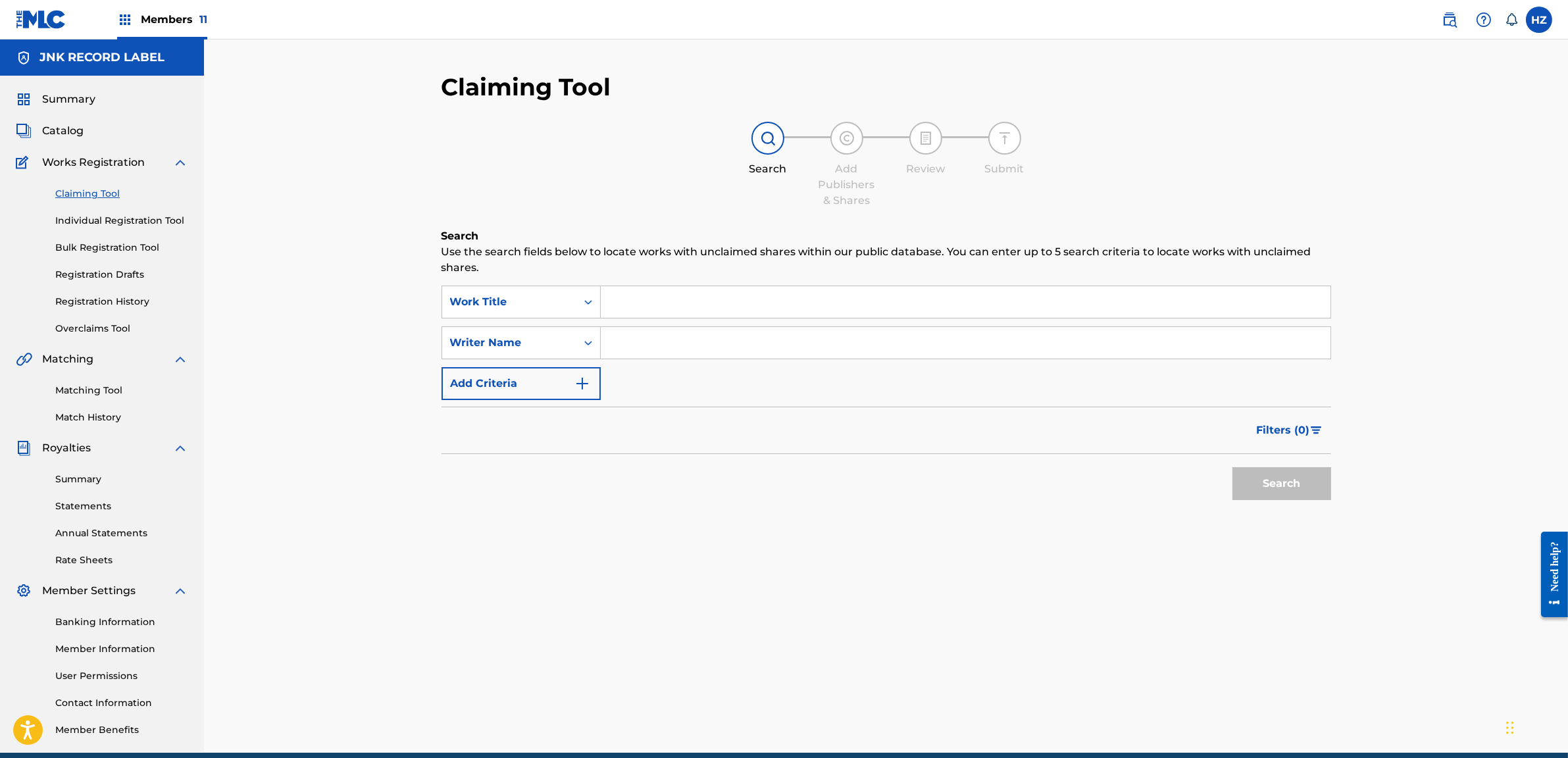
click at [100, 215] on link "Individual Registration Tool" at bounding box center [122, 221] width 133 height 14
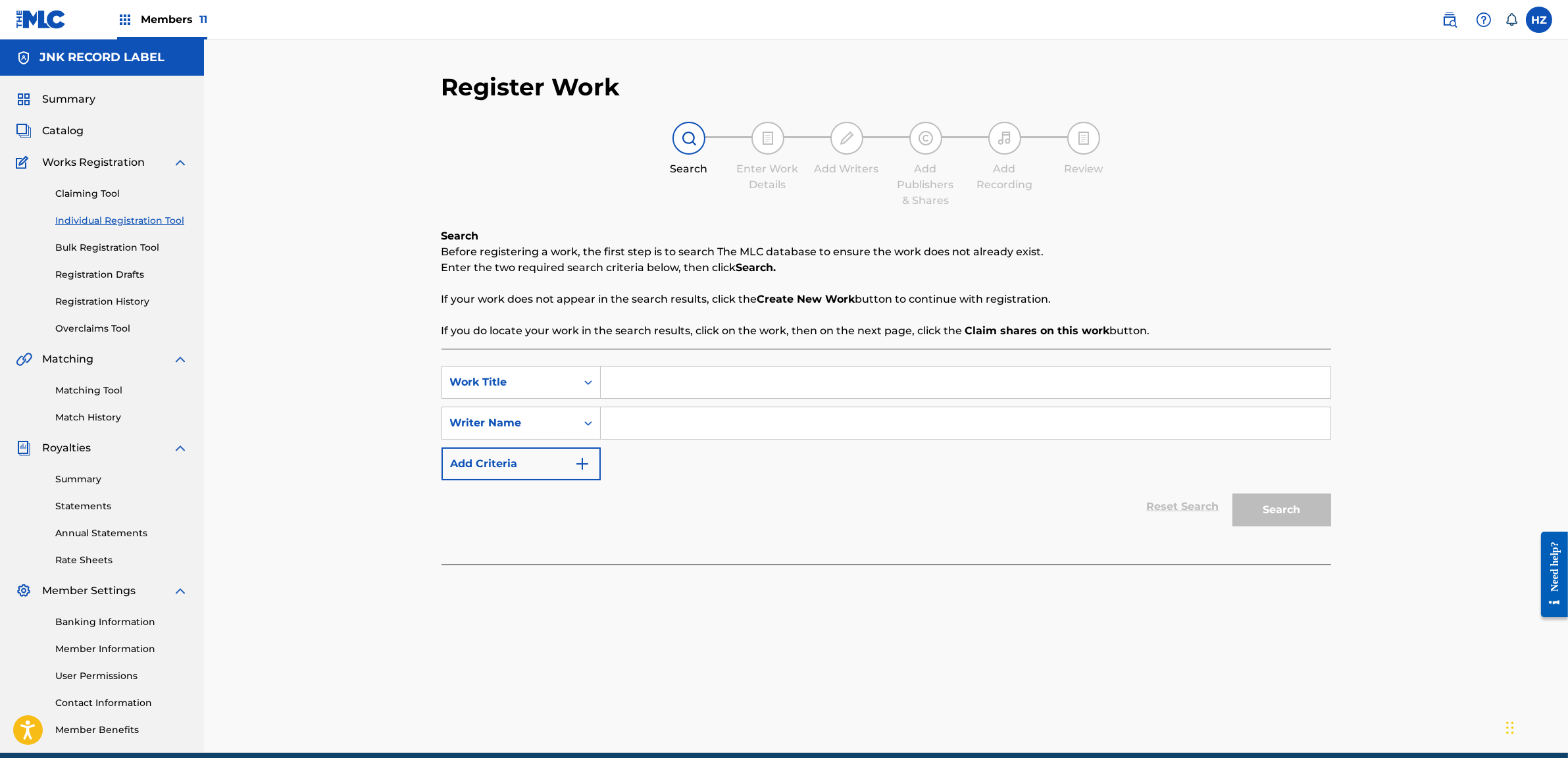
click at [650, 383] on input "Search Form" at bounding box center [965, 383] width 730 height 32
type input "TA MYO LAY"
click at [776, 433] on input "Search Form" at bounding box center [965, 423] width 730 height 32
type input "YAIR YINT AUNF"
click at [1233, 494] on button "Search" at bounding box center [1282, 511] width 99 height 33
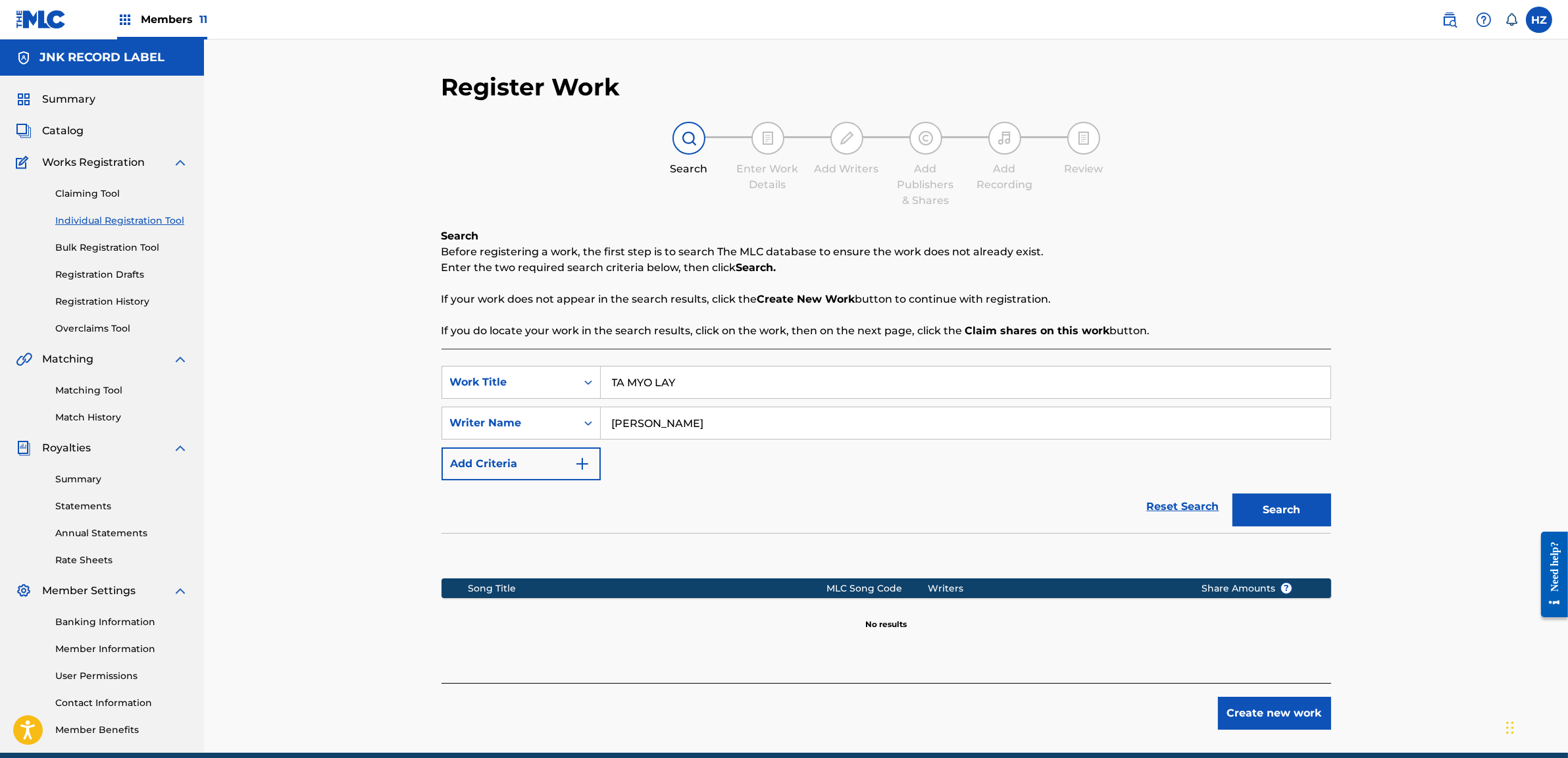
click at [1290, 715] on button "Create new work" at bounding box center [1274, 714] width 113 height 33
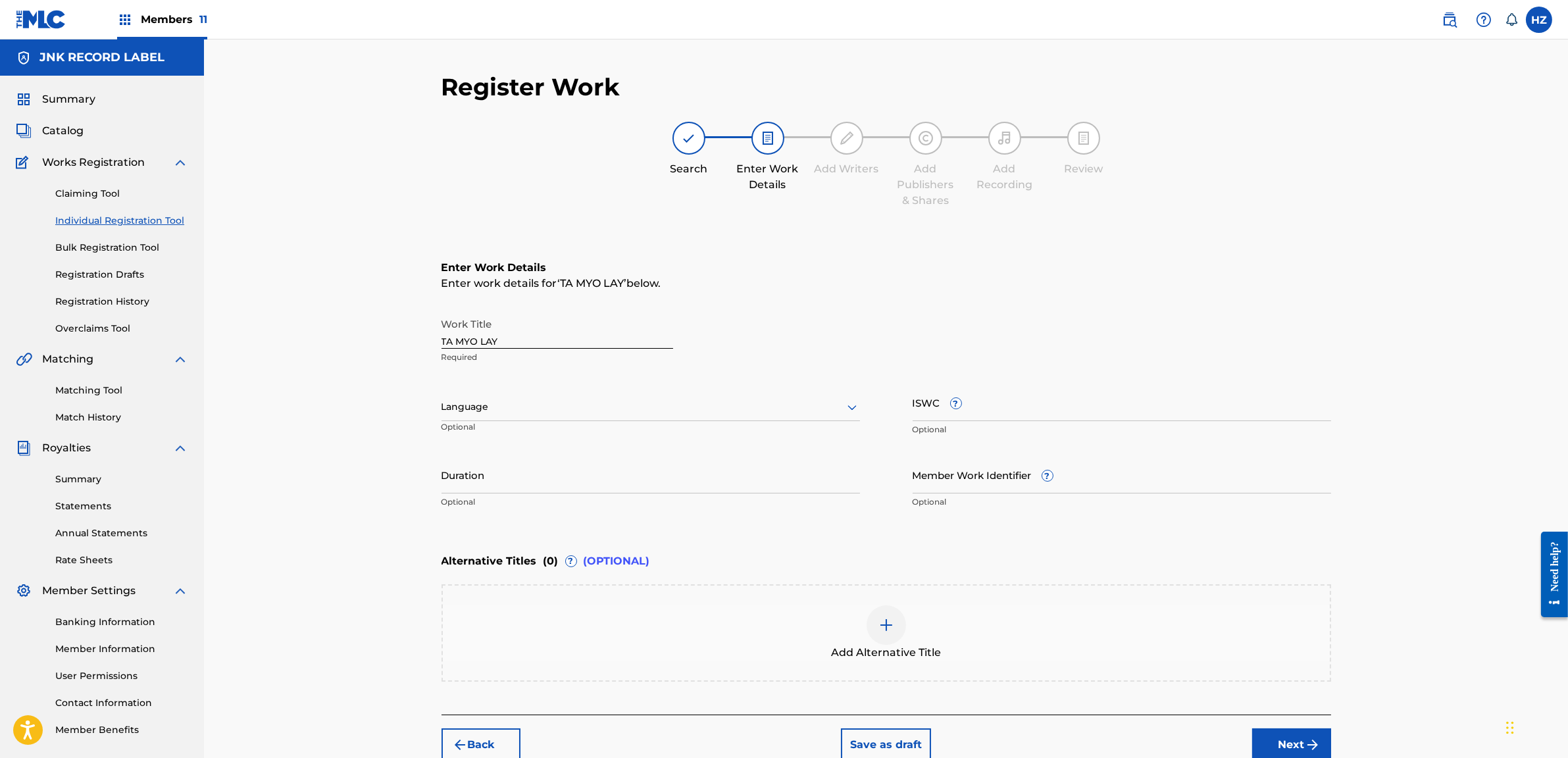
scroll to position [65, 0]
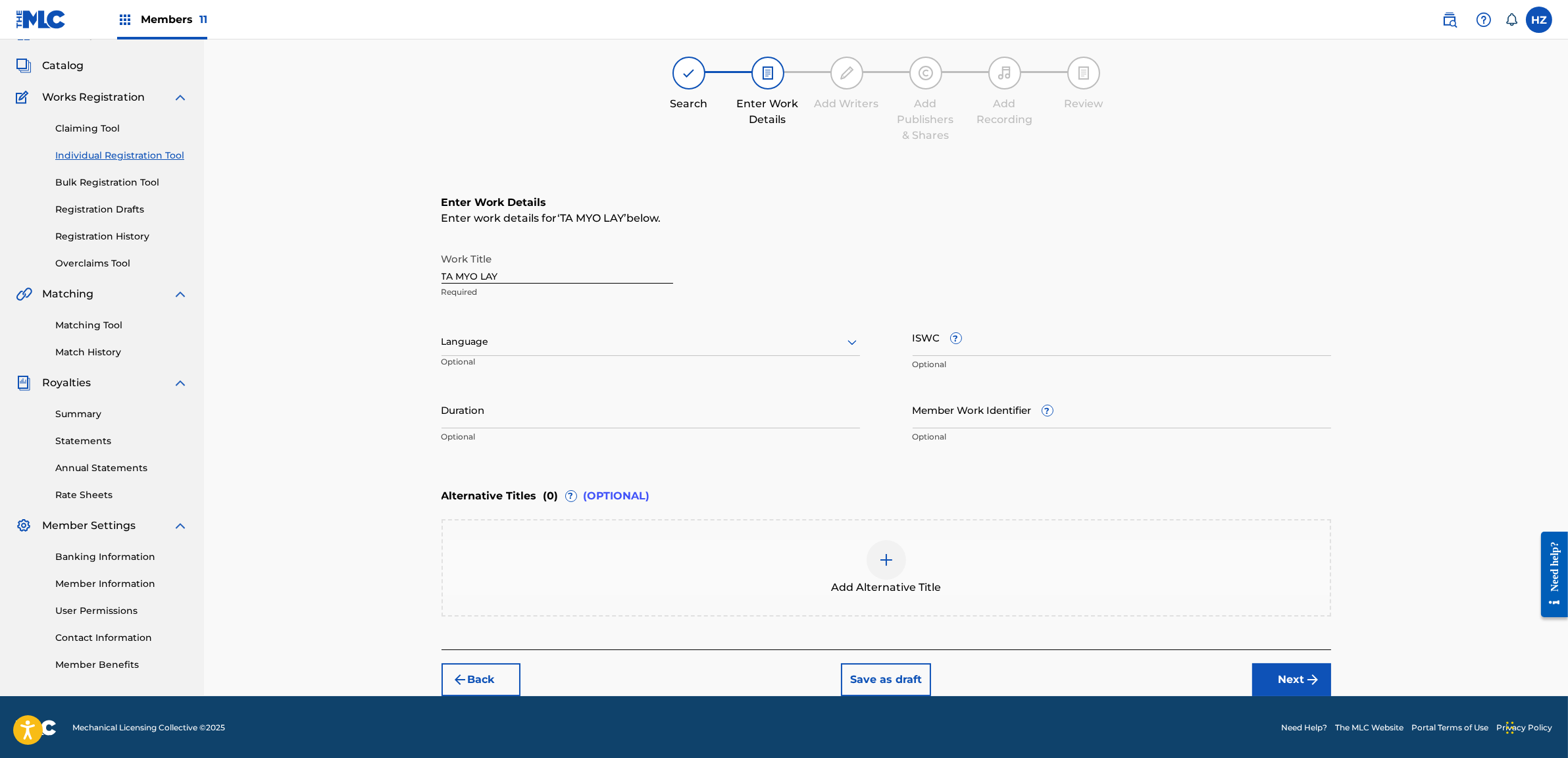
click at [1302, 677] on button "Next" at bounding box center [1292, 680] width 79 height 33
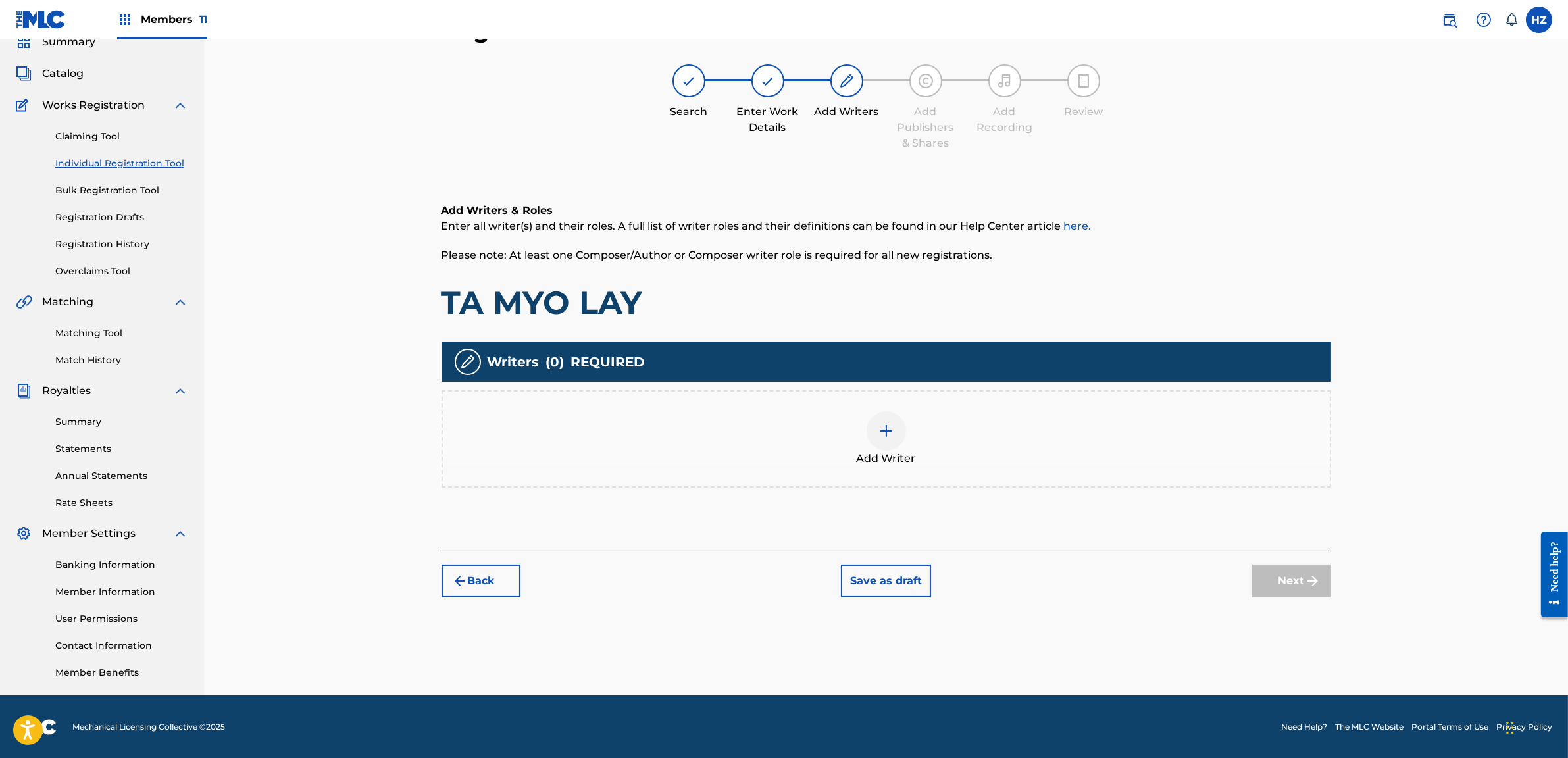
click at [872, 428] on div at bounding box center [887, 431] width 40 height 40
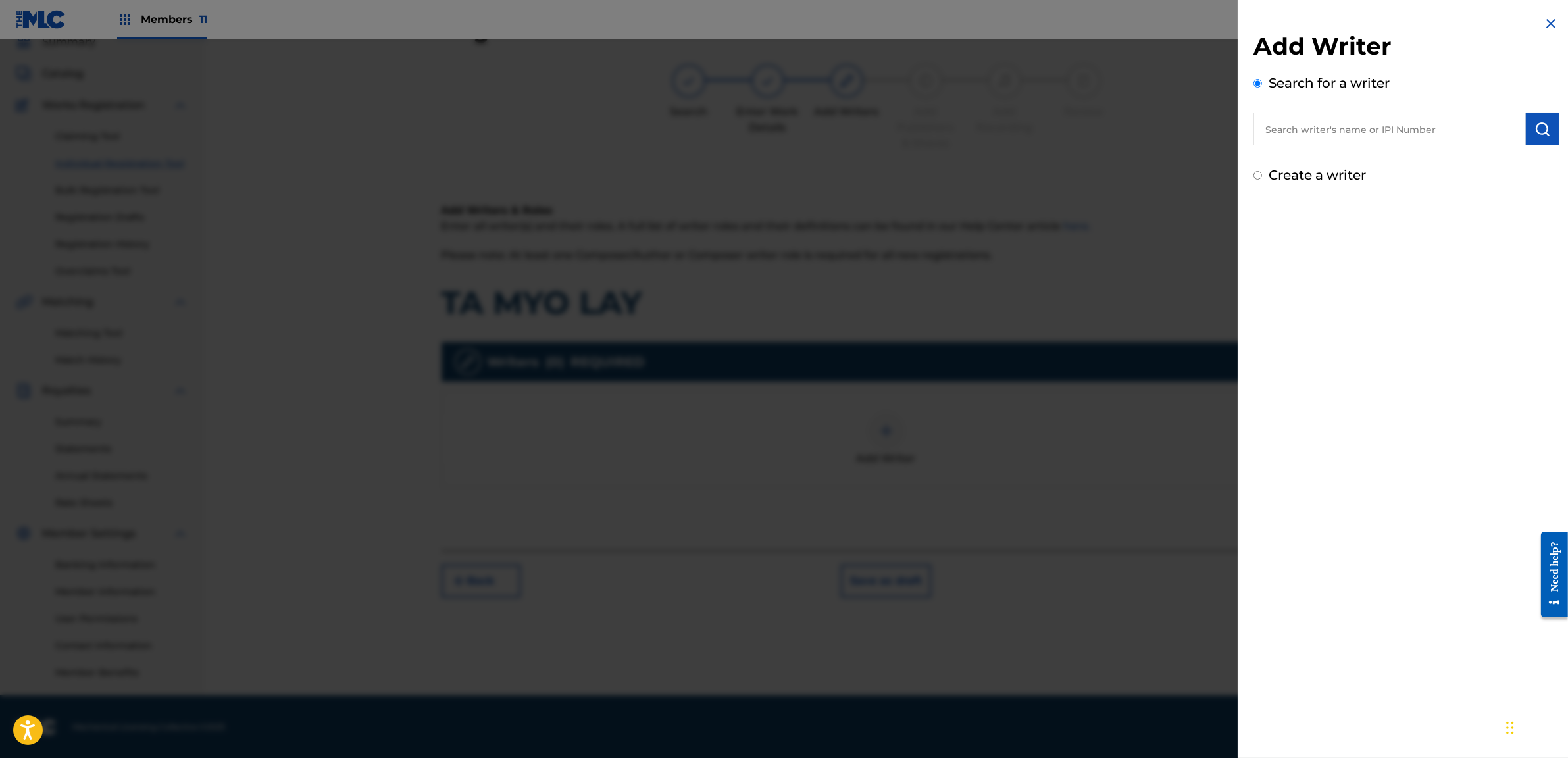
click at [1312, 173] on label "Create a writer" at bounding box center [1316, 174] width 97 height 16
radio input "true"
click at [1262, 173] on input "Create a writer" at bounding box center [1258, 175] width 8 height 8
radio input "false"
radio input "true"
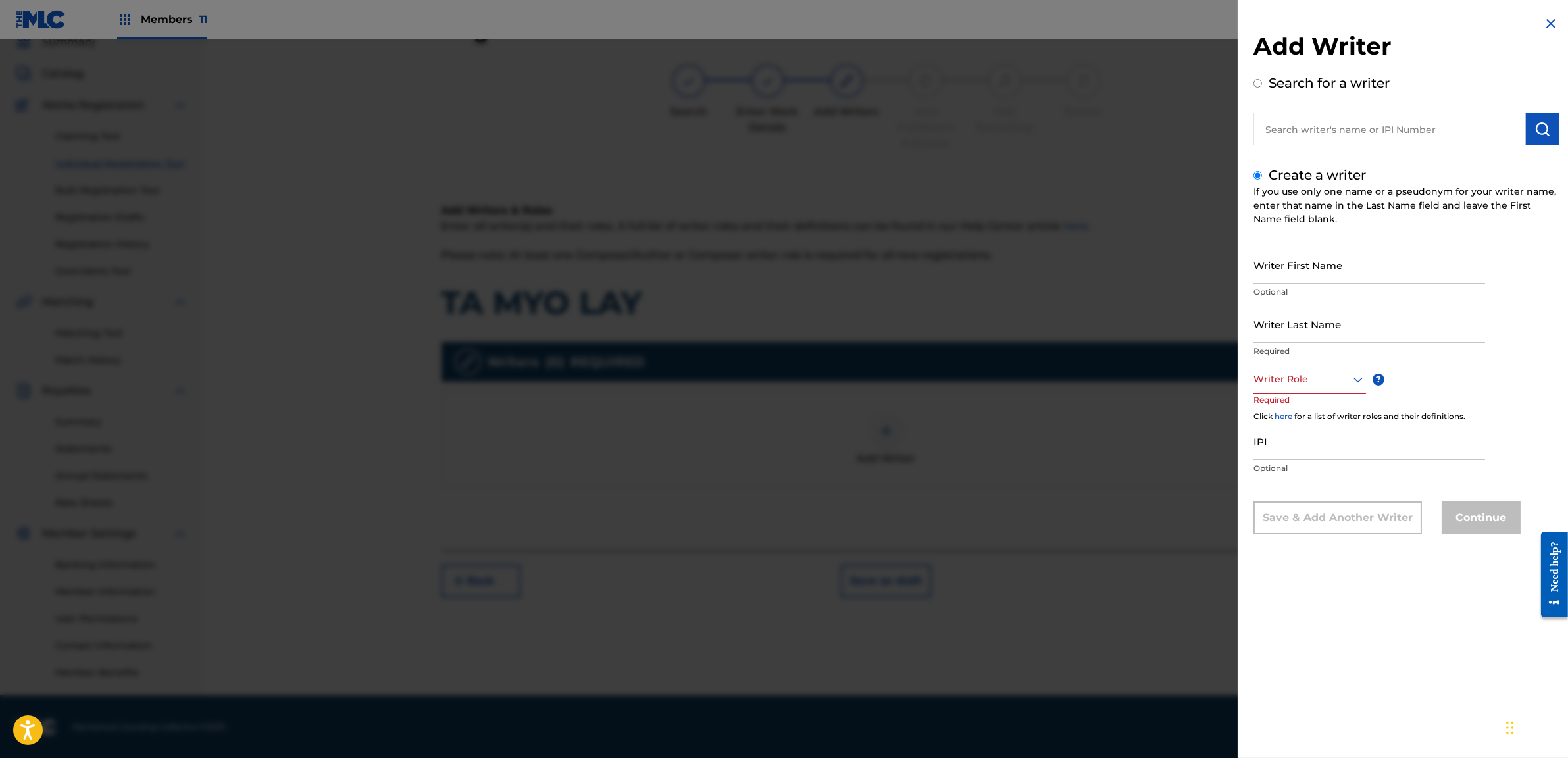
click at [1305, 130] on input "text" at bounding box center [1390, 130] width 272 height 33
radio input "true"
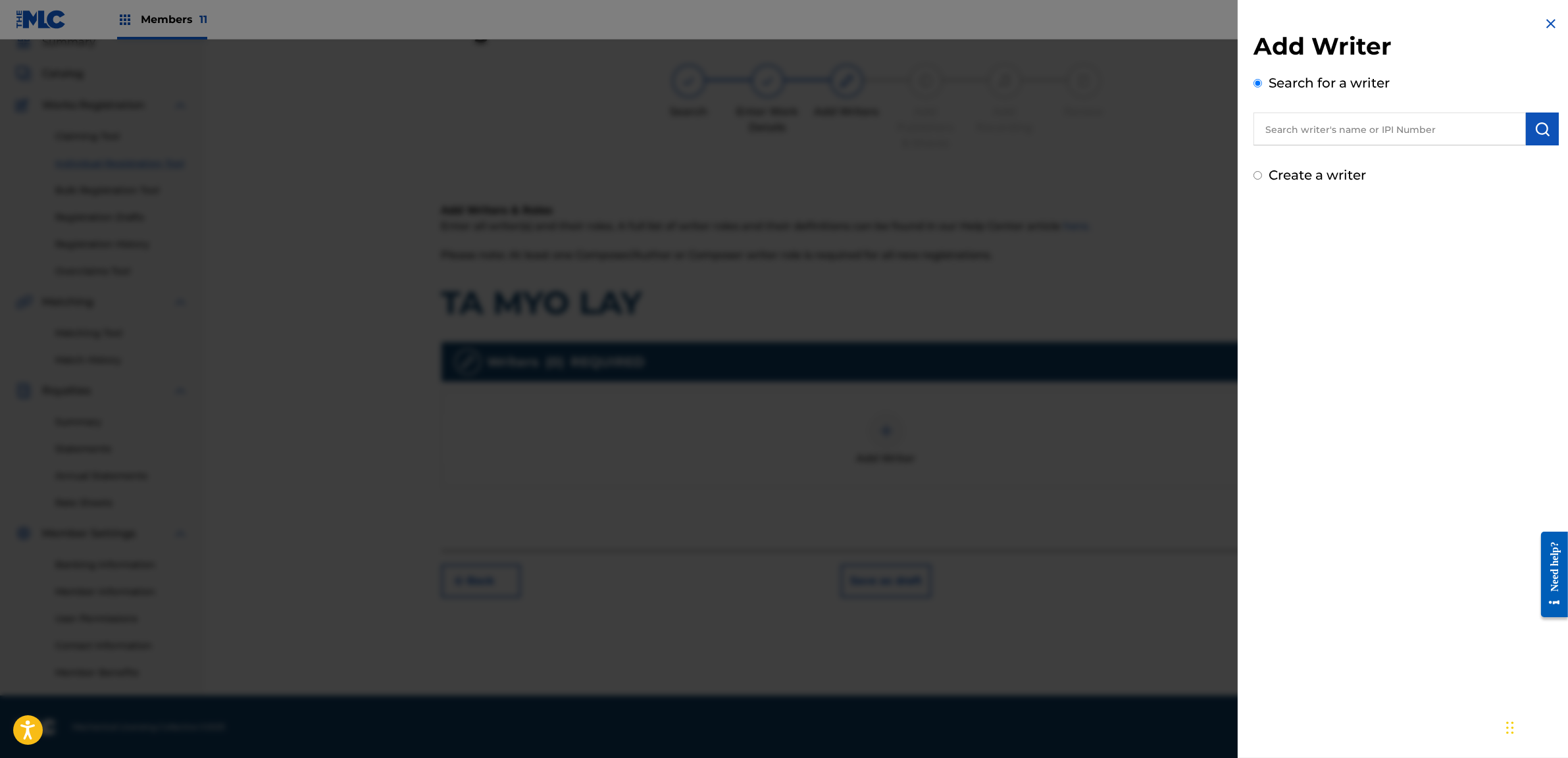
click at [1300, 179] on label "Create a writer" at bounding box center [1316, 174] width 97 height 16
radio input "true"
click at [1262, 179] on input "Create a writer" at bounding box center [1258, 175] width 8 height 8
radio input "false"
radio input "true"
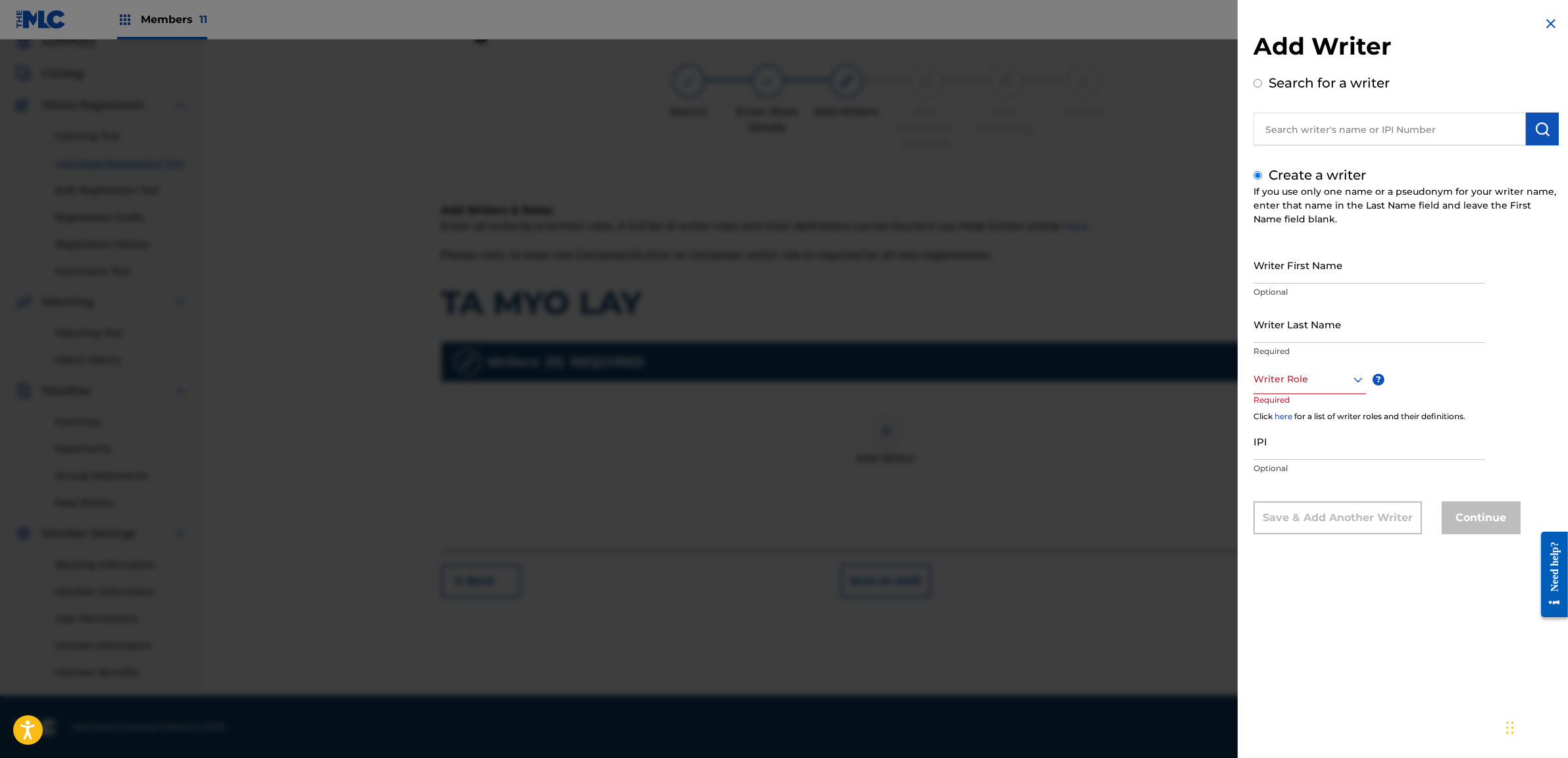
click at [1272, 263] on input "Writer First Name" at bounding box center [1369, 264] width 232 height 37
type input "YAIR"
click at [1295, 257] on input "YAIR" at bounding box center [1369, 264] width 232 height 37
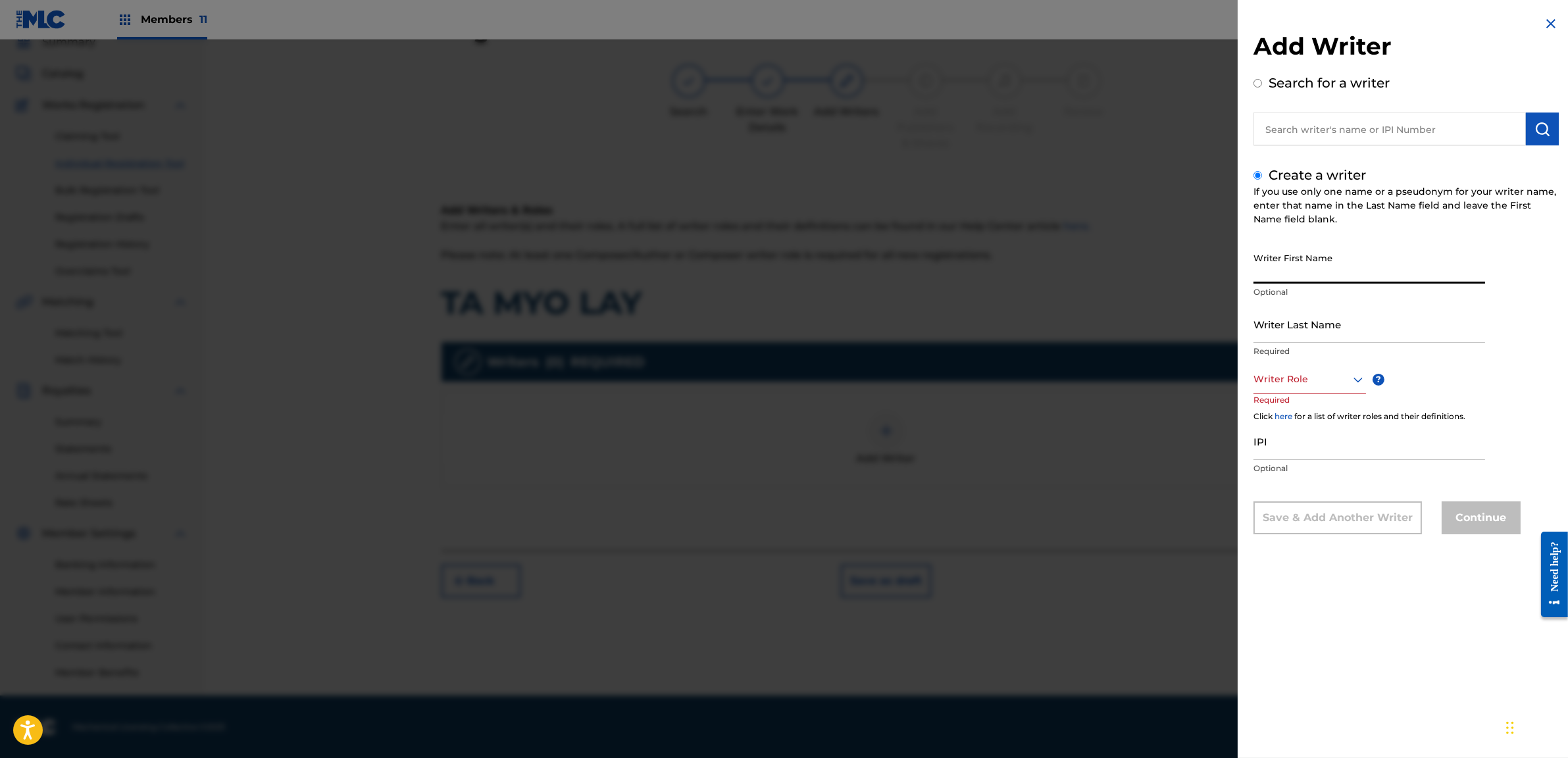
click at [1546, 27] on img at bounding box center [1551, 23] width 16 height 16
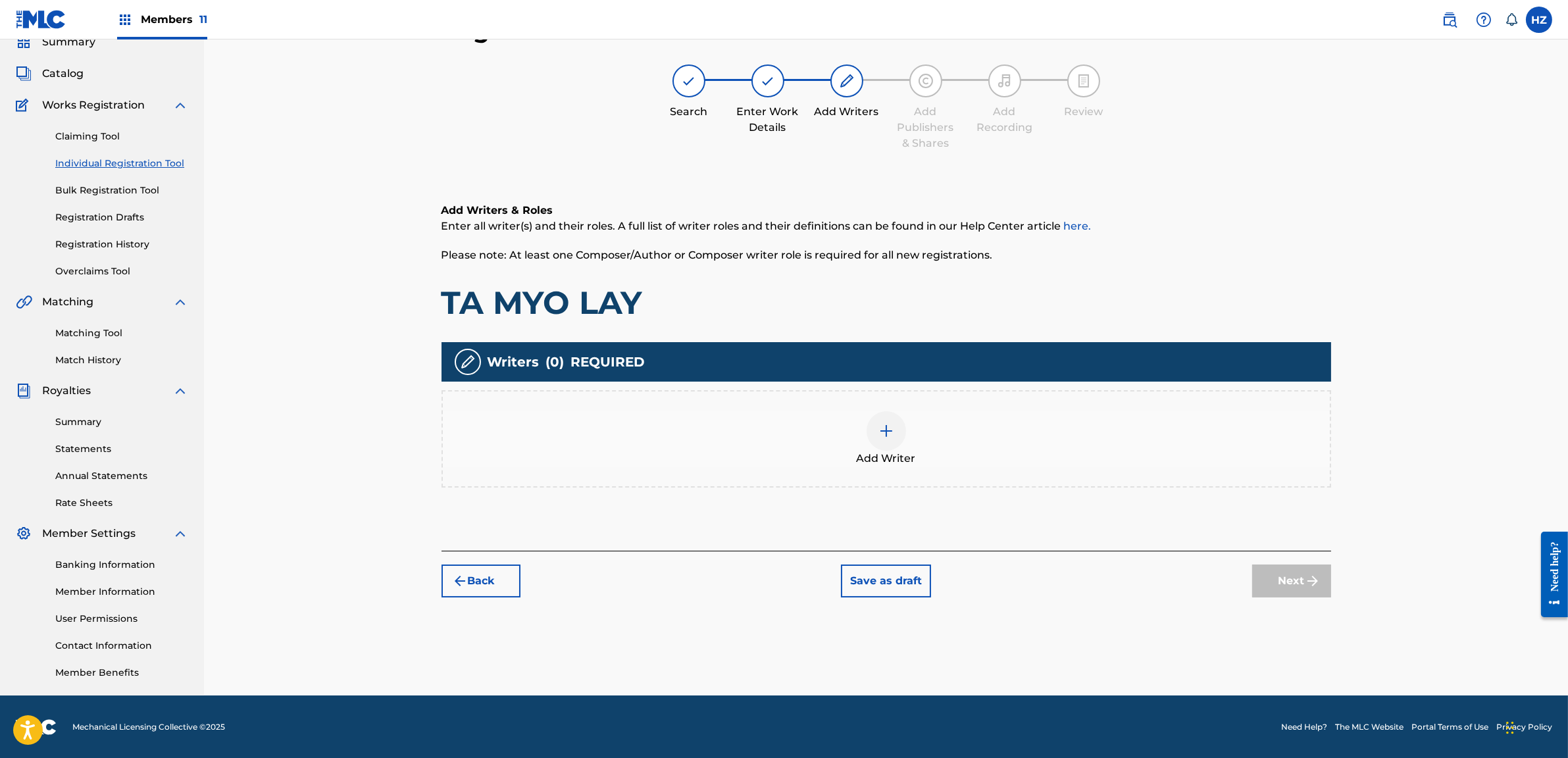
click at [884, 427] on img at bounding box center [886, 431] width 16 height 16
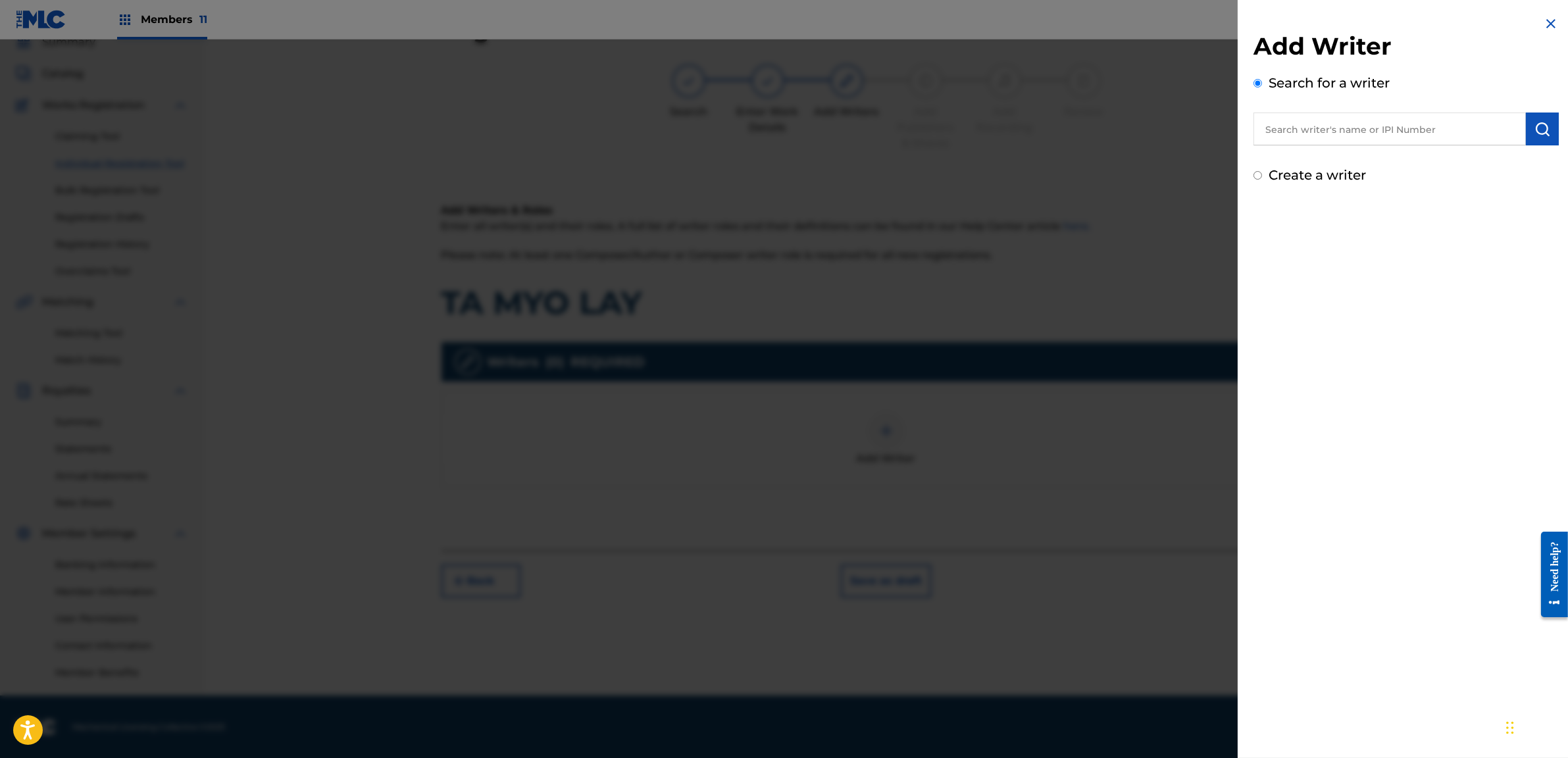
click at [1350, 169] on label "Create a writer" at bounding box center [1316, 174] width 97 height 16
radio input "true"
click at [1262, 171] on input "Create a writer" at bounding box center [1258, 175] width 8 height 8
radio input "false"
radio input "true"
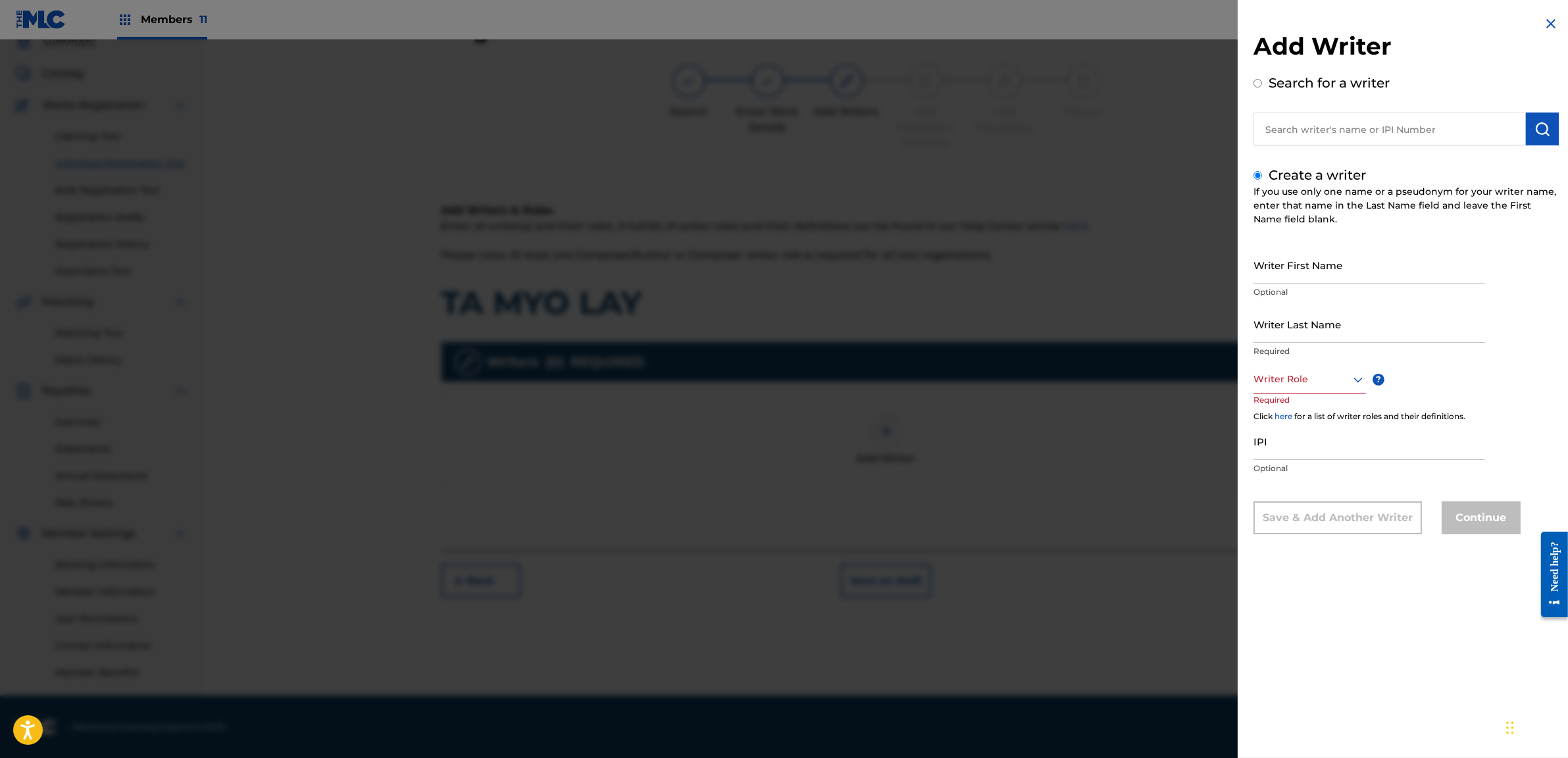
drag, startPoint x: 1259, startPoint y: 71, endPoint x: 1268, endPoint y: 82, distance: 14.2
click at [1262, 75] on div "Add Writer Search for a writer" at bounding box center [1406, 88] width 305 height 114
click at [1268, 82] on label "Search for a writer" at bounding box center [1329, 82] width 121 height 16
click at [1262, 82] on input "Search for a writer" at bounding box center [1258, 83] width 8 height 8
radio input "false"
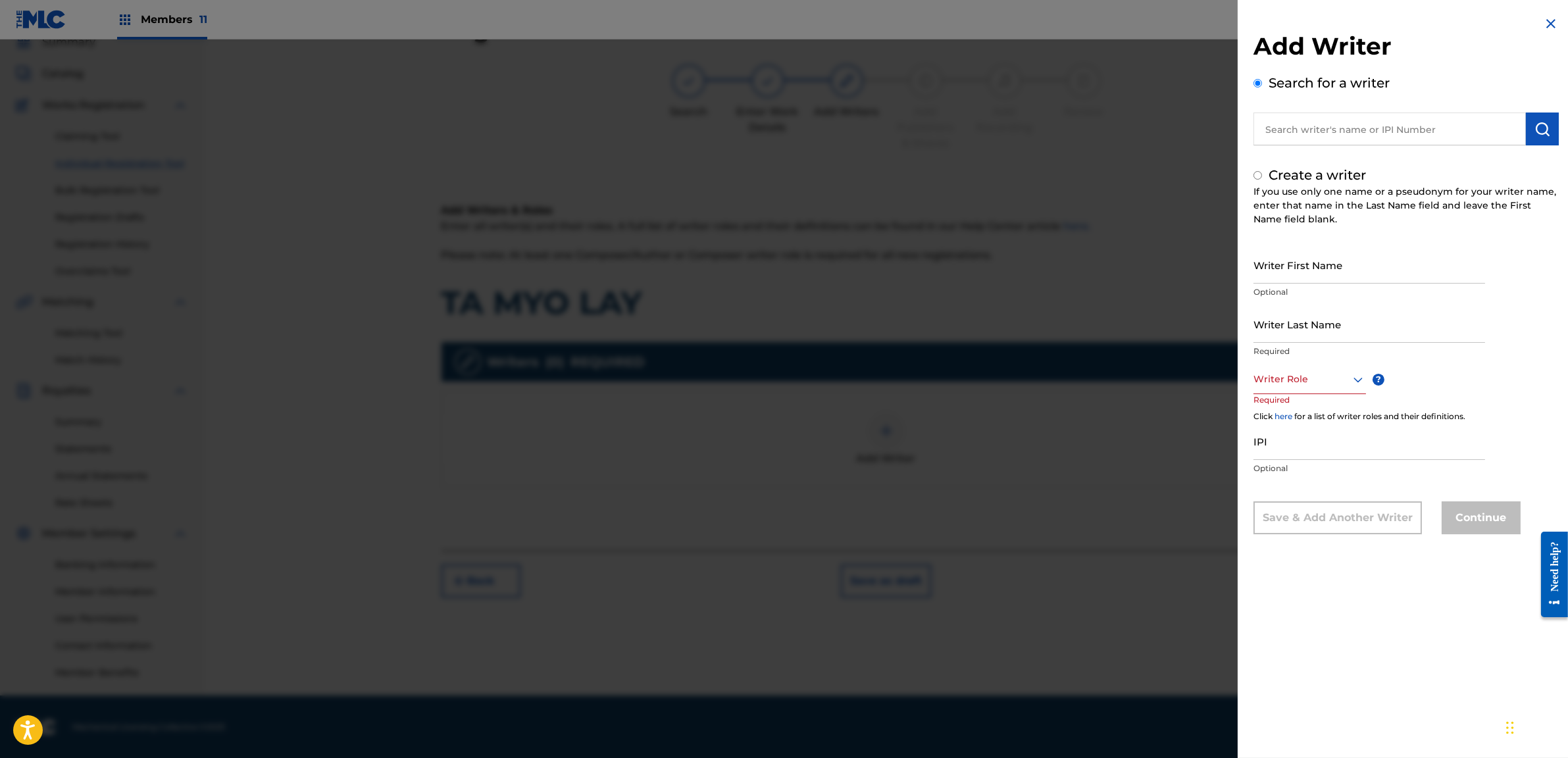
radio input "true"
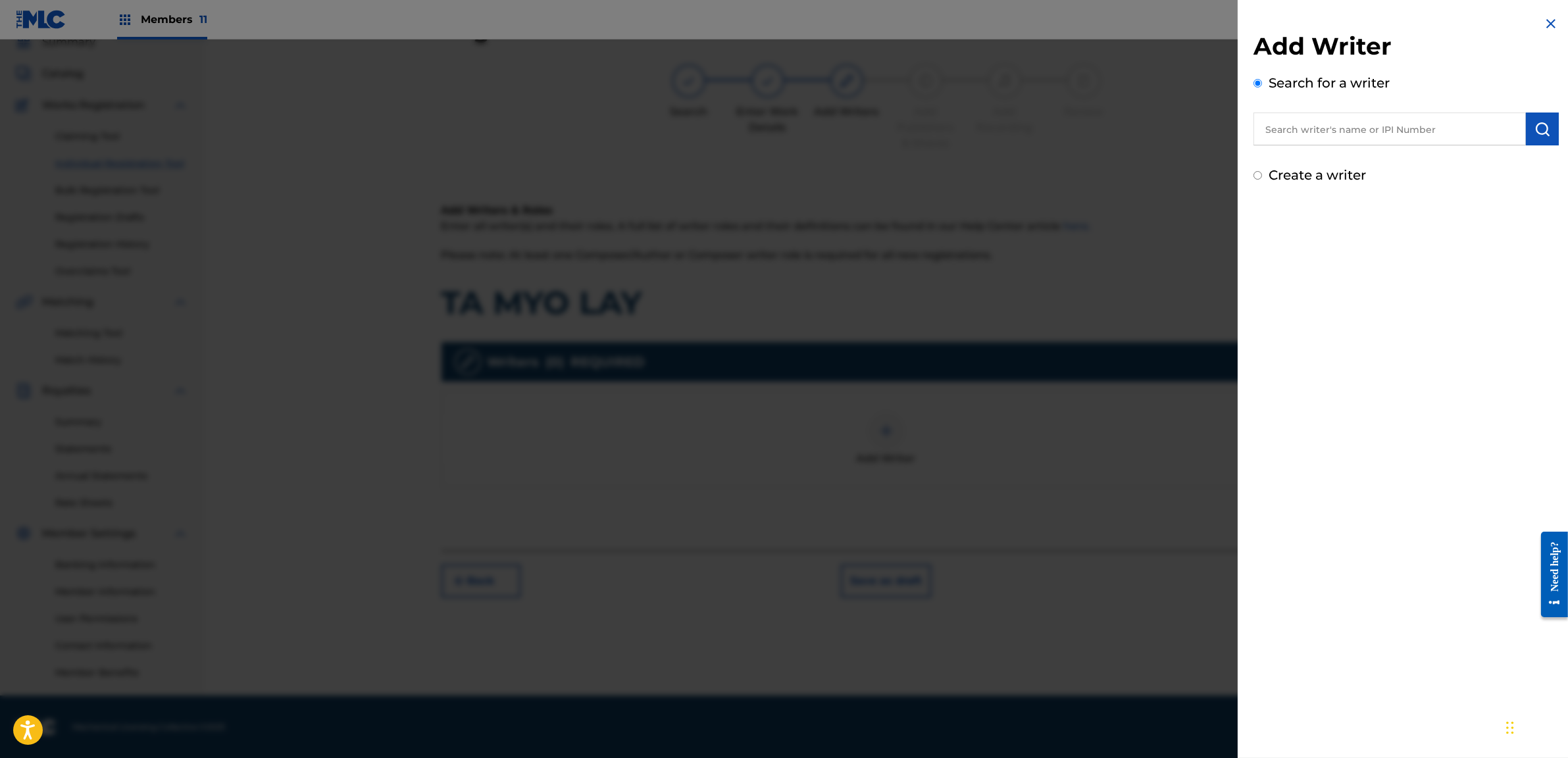
click at [1281, 127] on input "text" at bounding box center [1390, 130] width 272 height 33
click at [1288, 159] on strong "yint" at bounding box center [1299, 159] width 22 height 12
type input "yair yint aung"
click at [1332, 233] on div "Add Writer Search for a writer yair yint aung Create a writer" at bounding box center [1406, 379] width 337 height 758
click at [1319, 130] on input "yair yint aung" at bounding box center [1390, 130] width 272 height 33
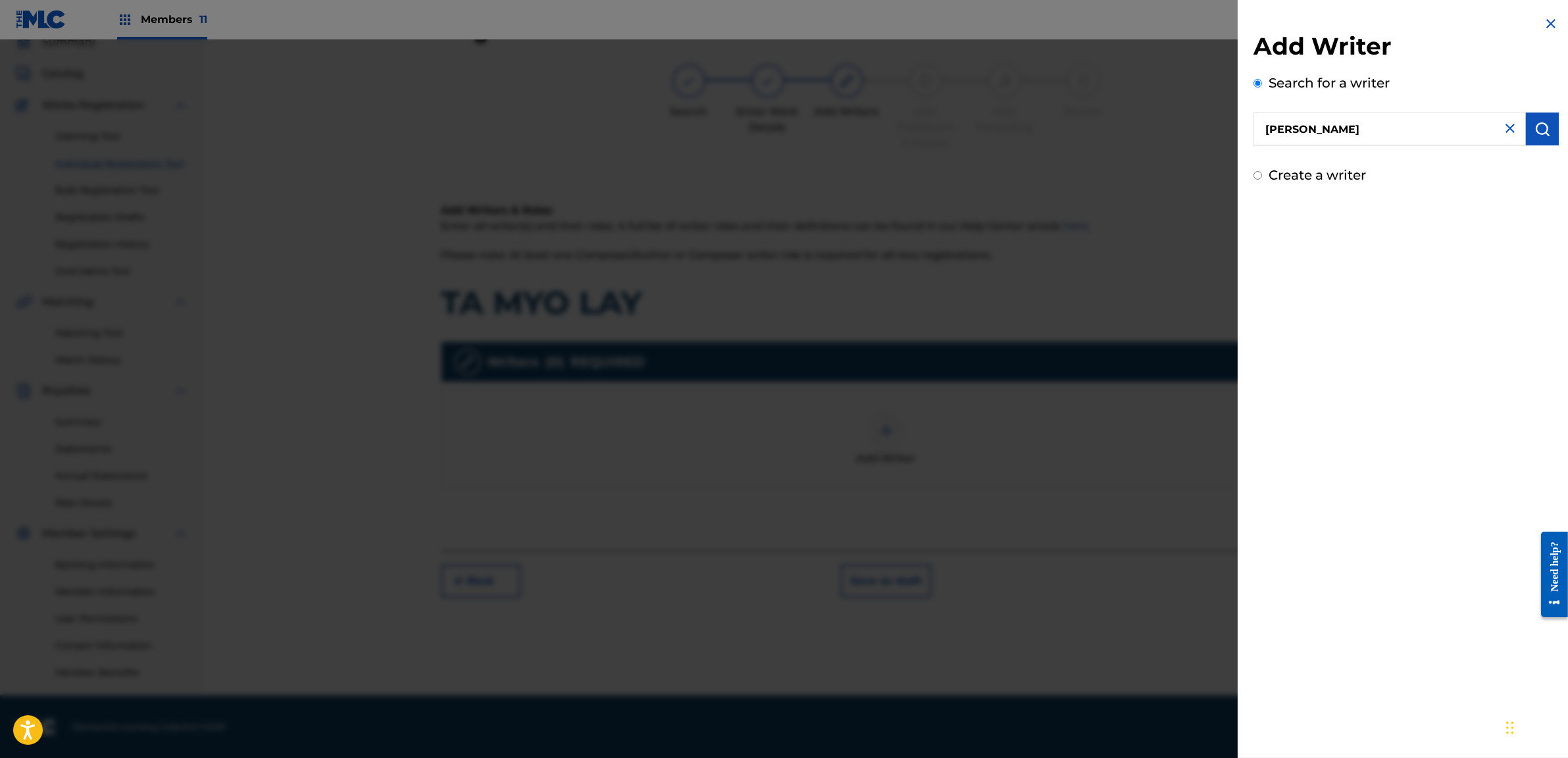
click at [1319, 130] on input "yair yint aung" at bounding box center [1390, 130] width 272 height 33
click at [1535, 133] on img "submit" at bounding box center [1542, 129] width 16 height 16
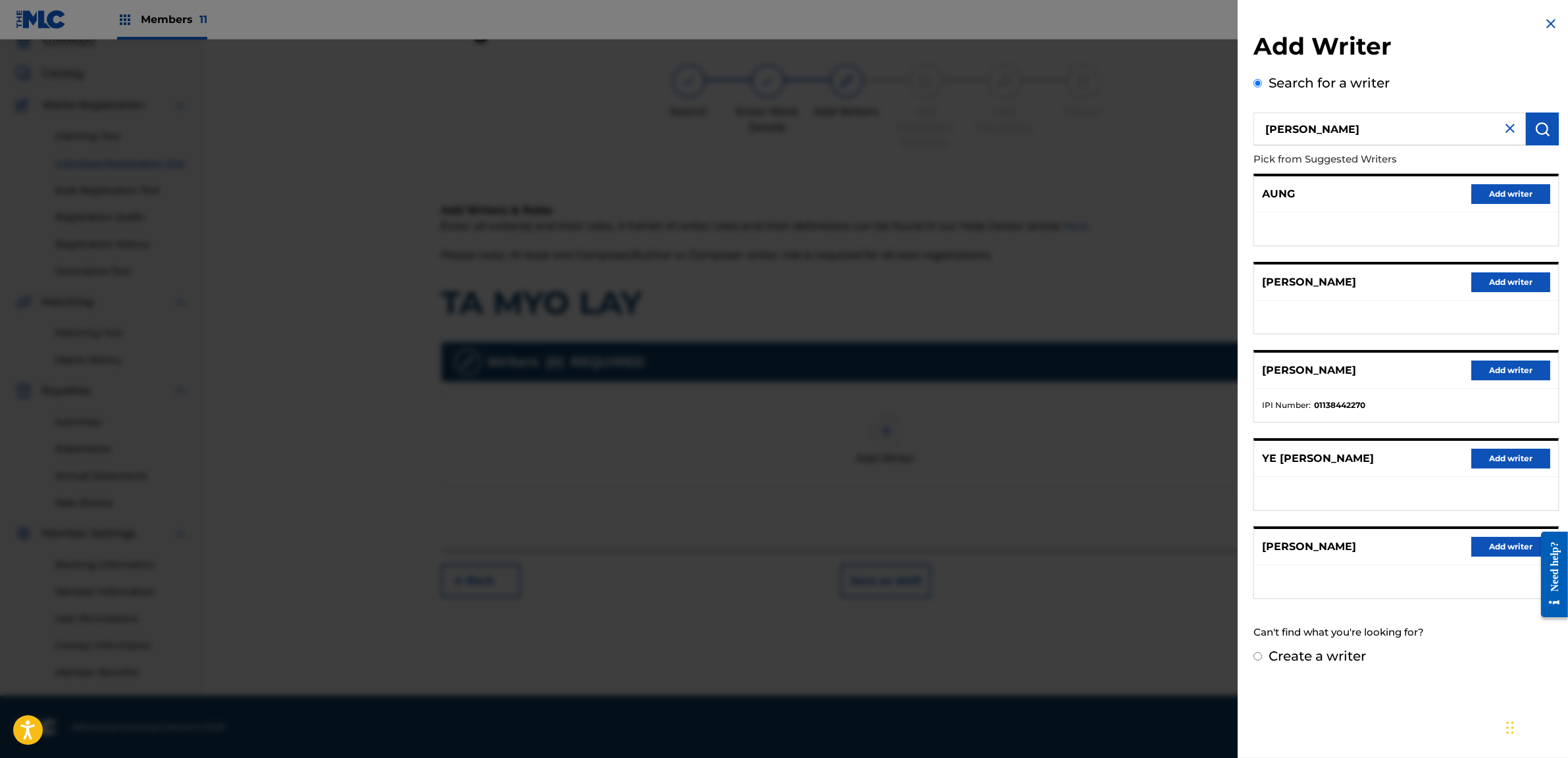
click at [1499, 545] on button "Add writer" at bounding box center [1511, 547] width 79 height 20
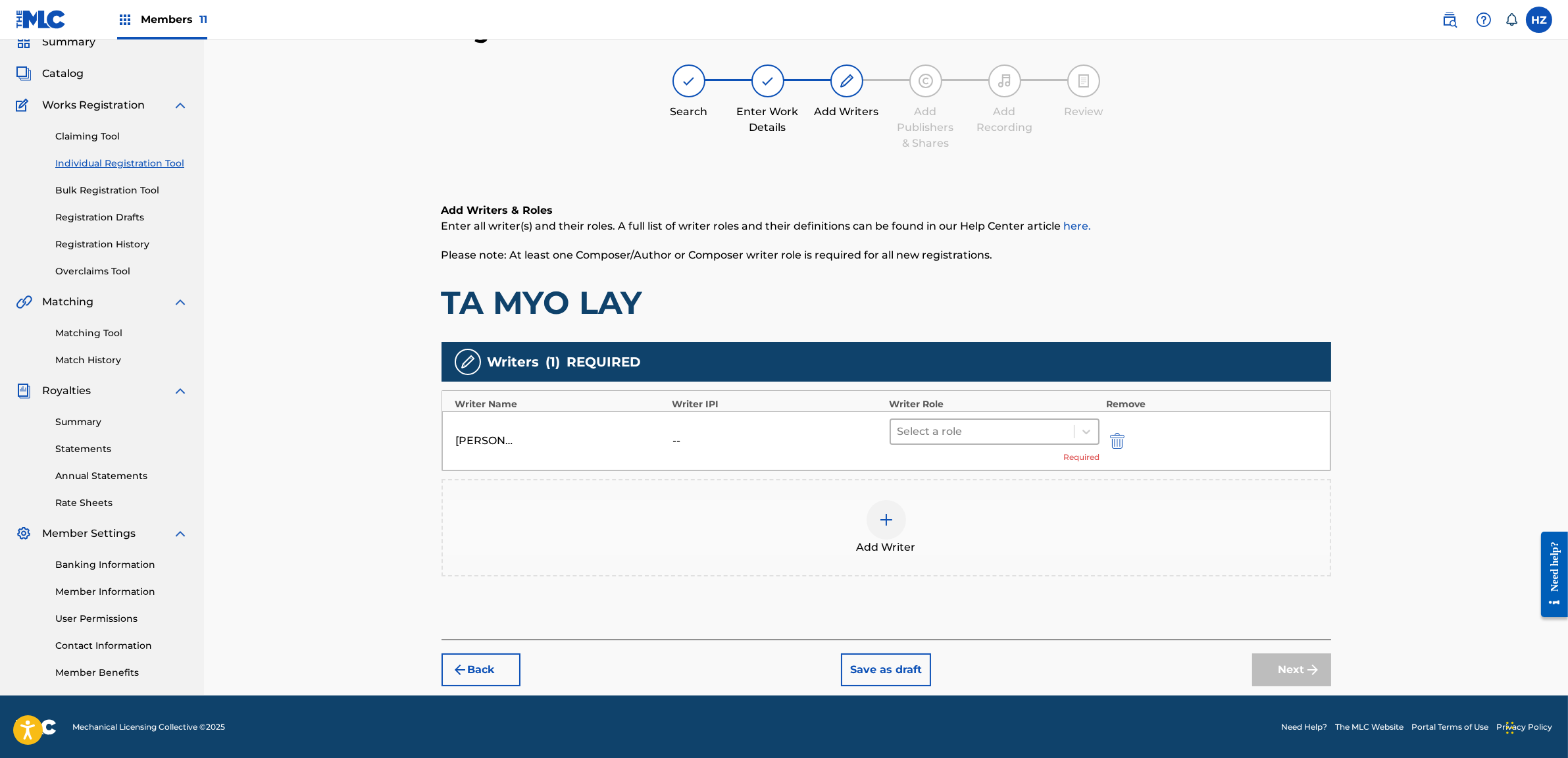
click at [965, 431] on div at bounding box center [982, 432] width 170 height 18
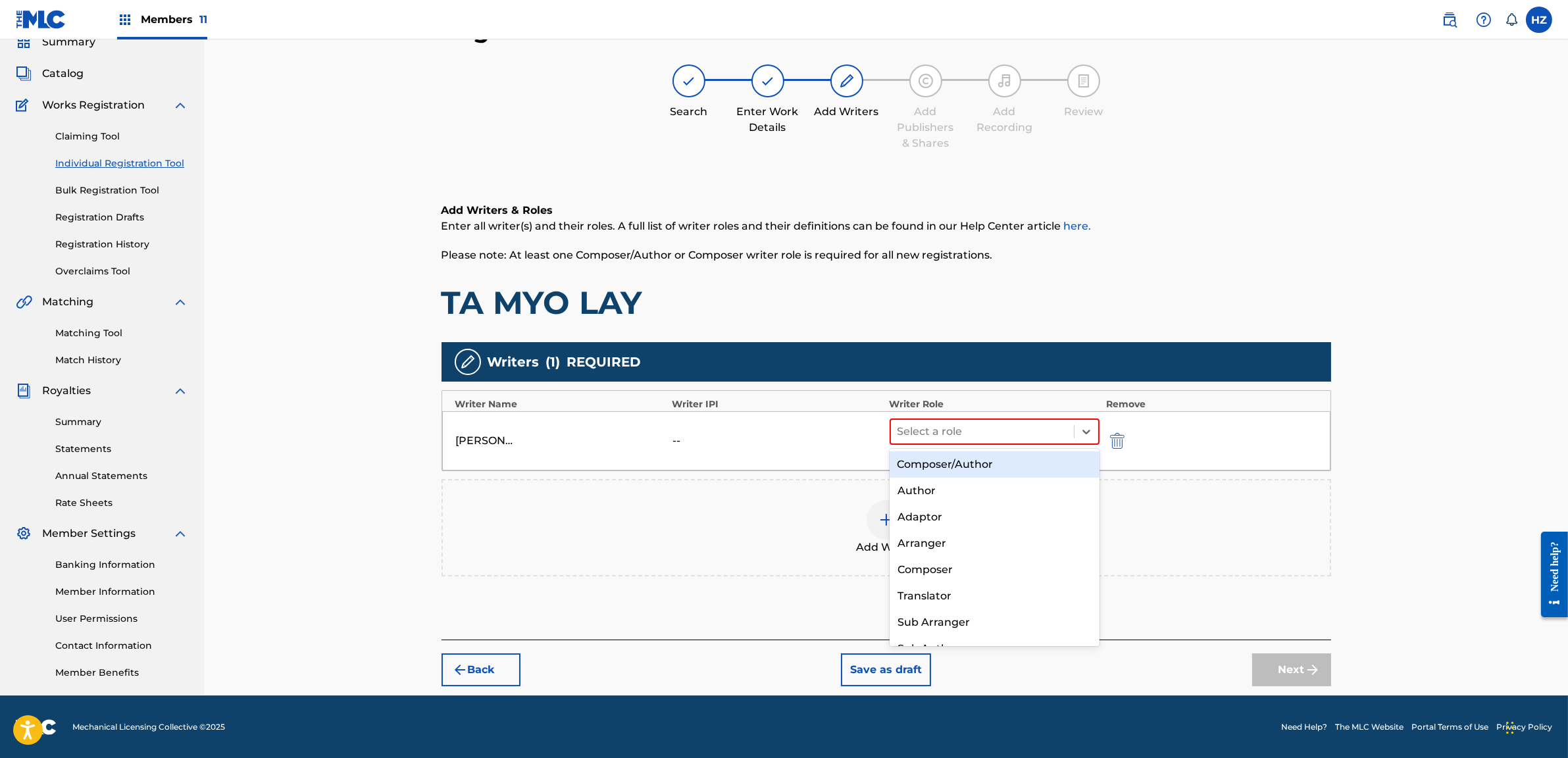
drag, startPoint x: 828, startPoint y: 393, endPoint x: 835, endPoint y: 395, distance: 7.3
click at [828, 393] on div "Writer Name Writer IPI Writer Role Remove" at bounding box center [887, 401] width 888 height 21
drag, startPoint x: 1119, startPoint y: 434, endPoint x: 1034, endPoint y: 466, distance: 90.8
click at [1119, 434] on img "submit" at bounding box center [1116, 441] width 14 height 16
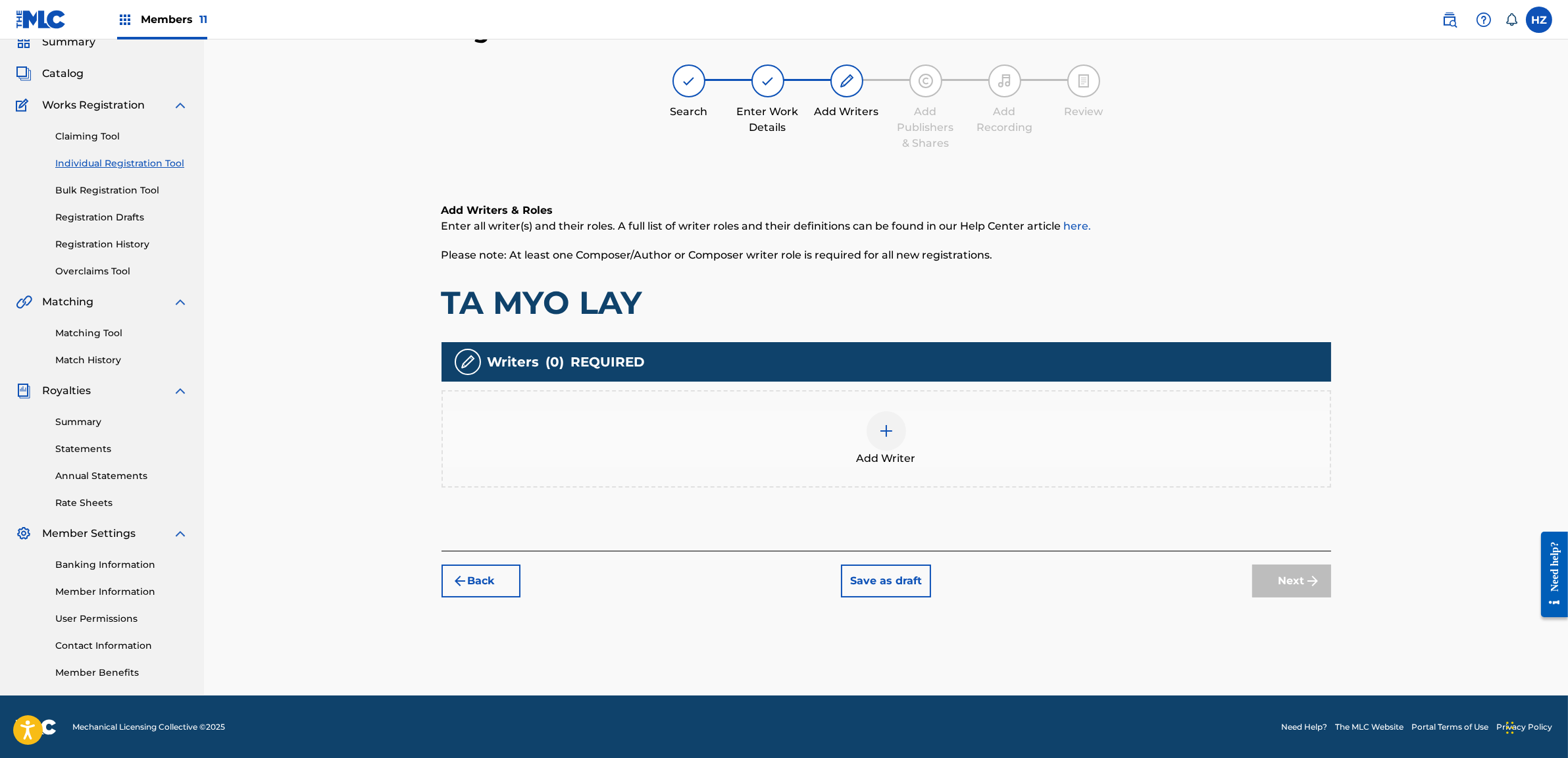
click at [882, 437] on img at bounding box center [886, 431] width 16 height 16
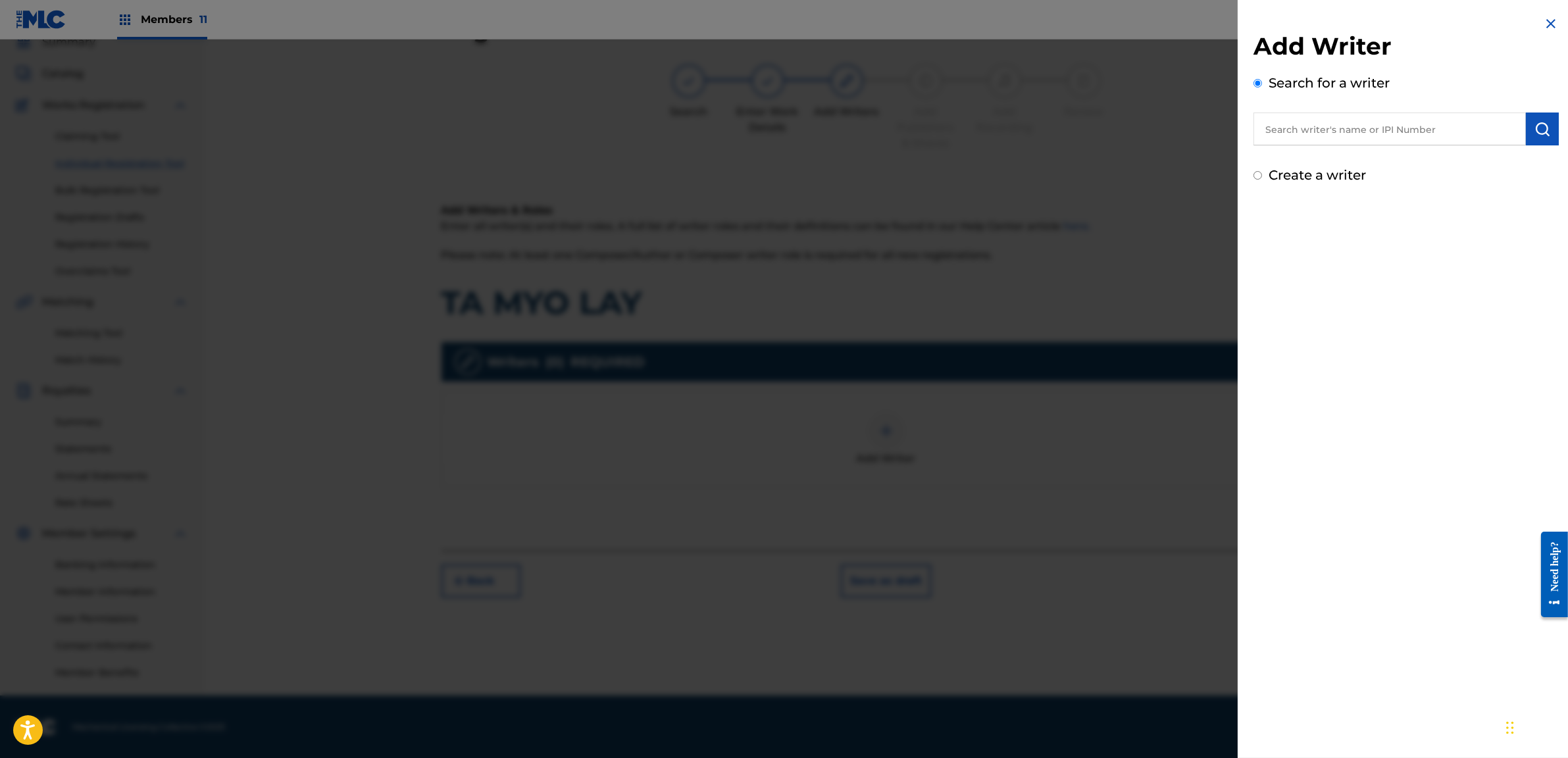
click at [1316, 173] on label "Create a writer" at bounding box center [1316, 174] width 97 height 16
radio input "true"
click at [1262, 173] on input "Create a writer" at bounding box center [1258, 175] width 8 height 8
radio input "false"
radio input "true"
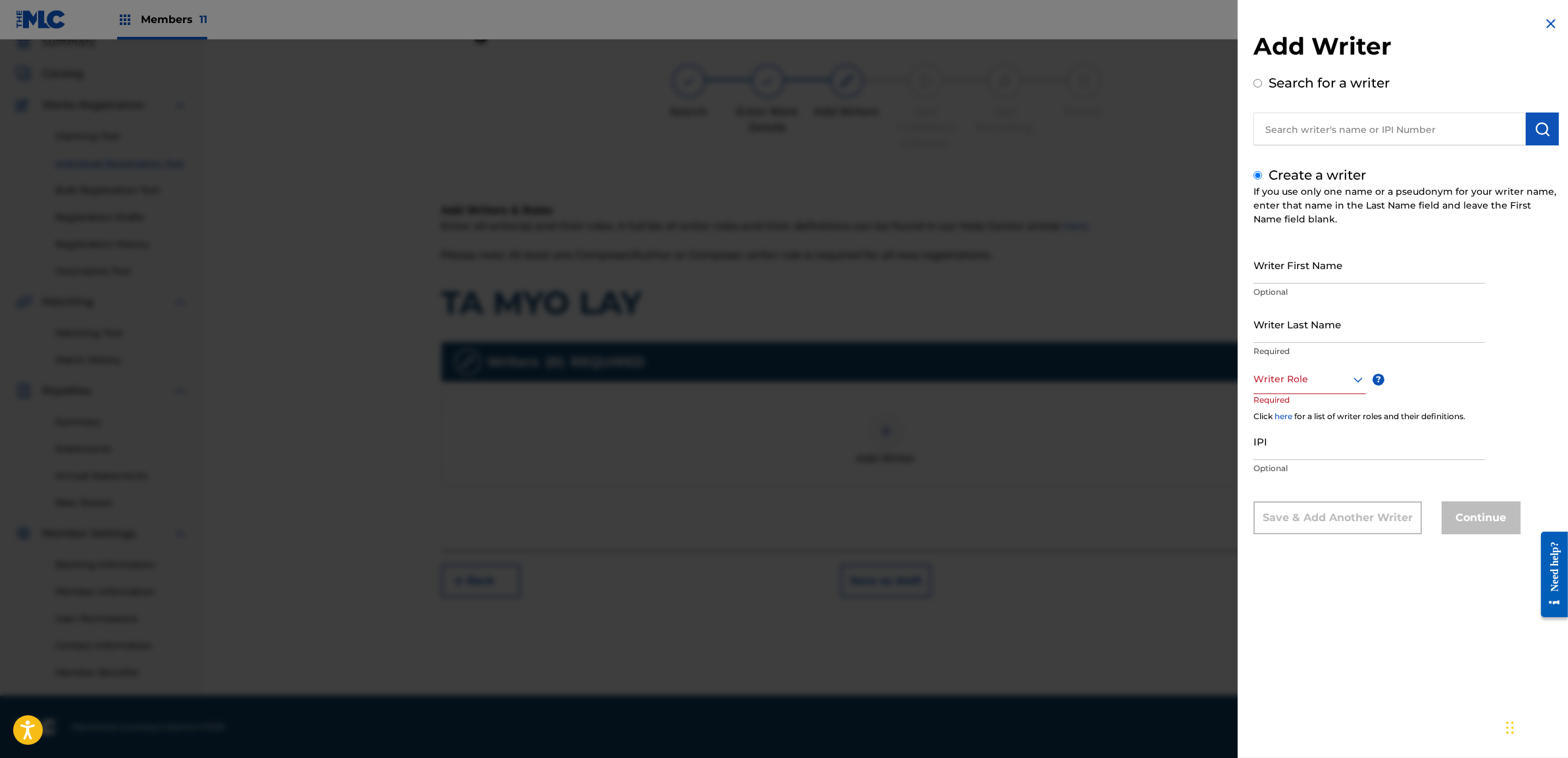
click at [1341, 123] on input "text" at bounding box center [1390, 130] width 272 height 33
radio input "true"
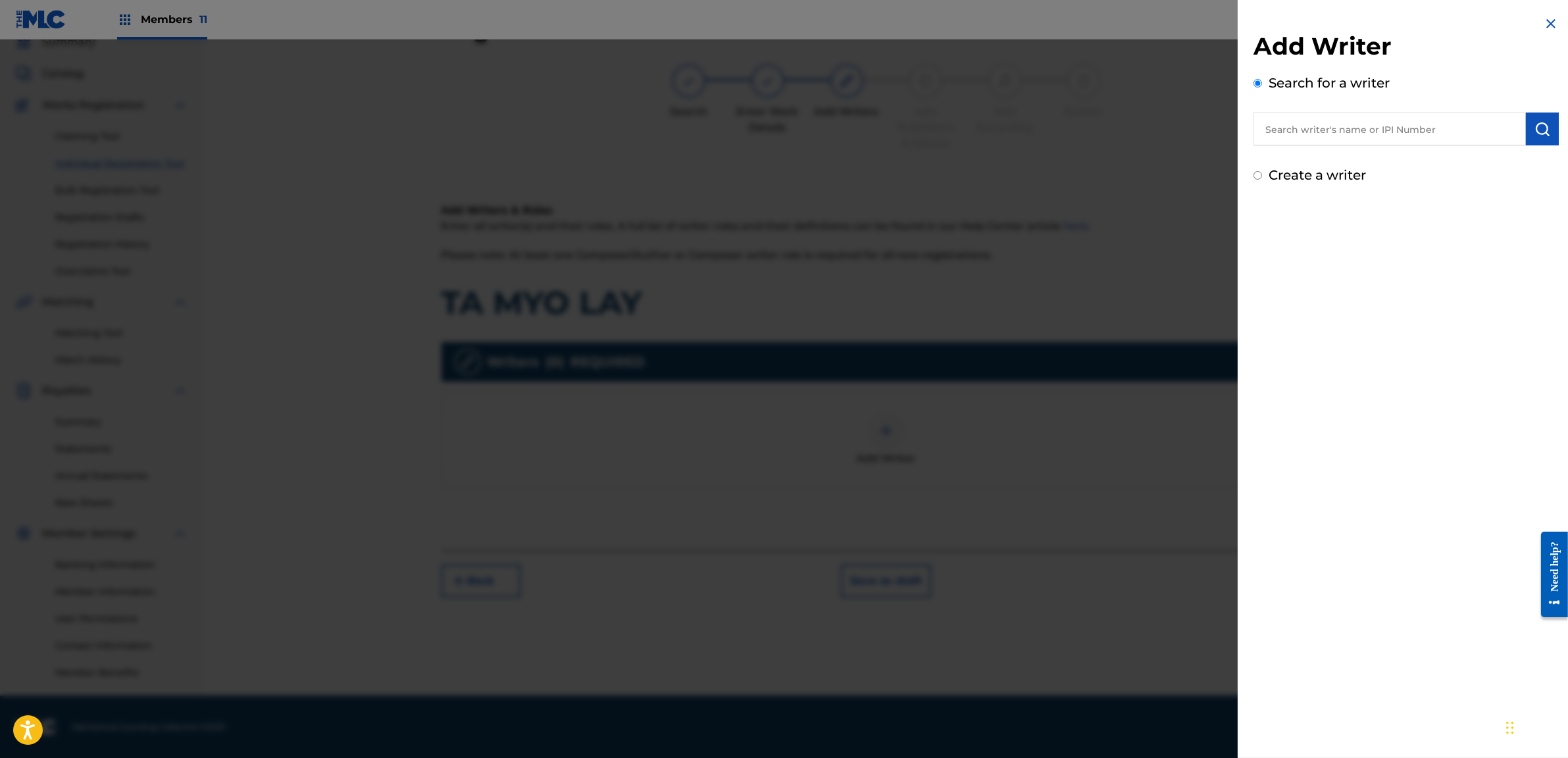
click at [1303, 164] on div "Add Writer Search for a writer Create a writer" at bounding box center [1406, 108] width 305 height 154
drag, startPoint x: 1300, startPoint y: 169, endPoint x: 1298, endPoint y: 180, distance: 11.2
click at [1300, 170] on label "Create a writer" at bounding box center [1316, 174] width 97 height 16
radio input "true"
click at [1262, 171] on input "Create a writer" at bounding box center [1258, 175] width 8 height 8
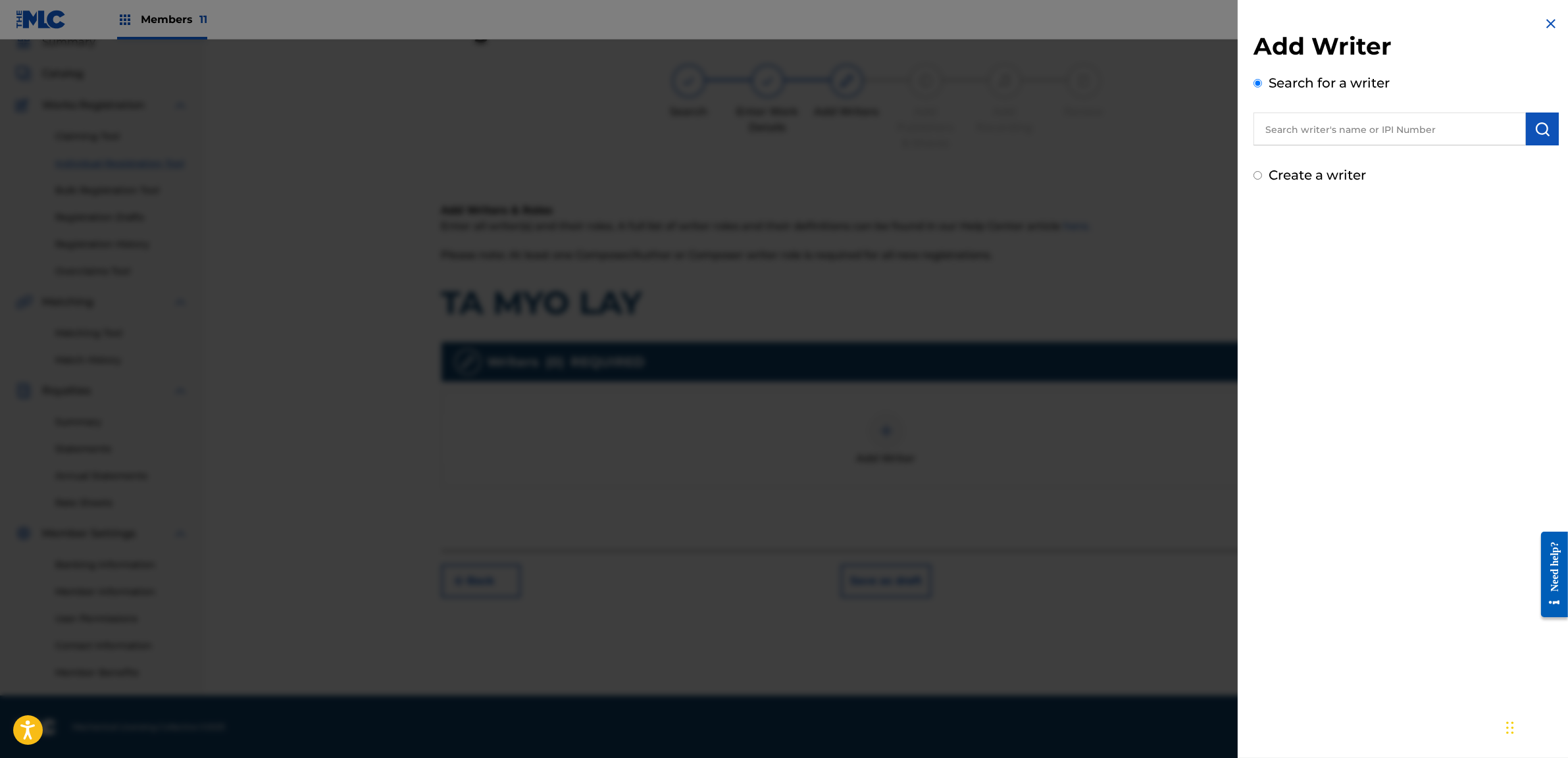
radio input "false"
radio input "true"
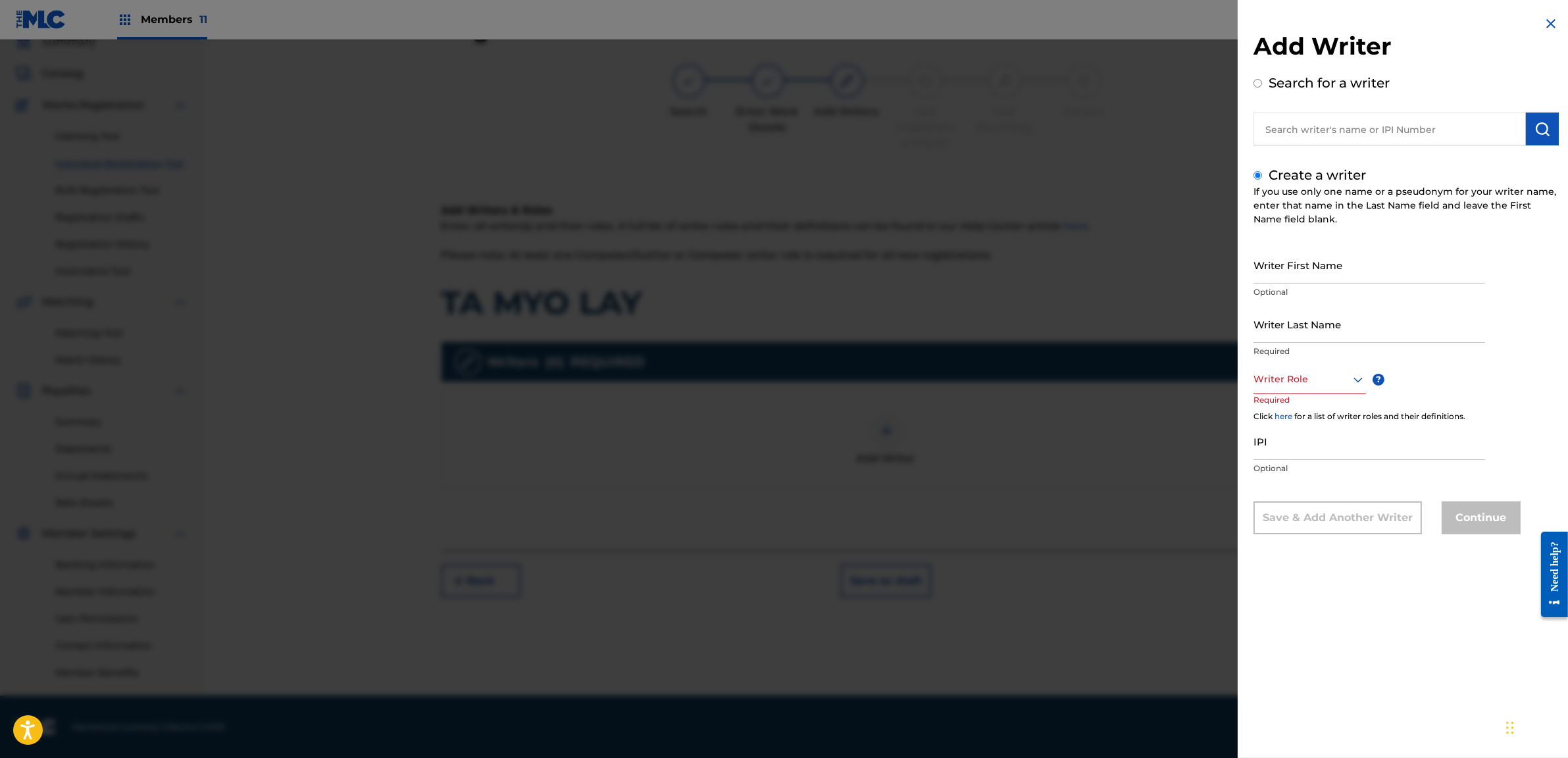
click at [1299, 265] on input "Writer First Name" at bounding box center [1369, 264] width 232 height 37
type input "Yair Yint"
click at [1281, 338] on input "Writer Last Name" at bounding box center [1369, 324] width 232 height 37
type input "Aung"
click at [1319, 391] on div "Writer Role" at bounding box center [1310, 379] width 113 height 30
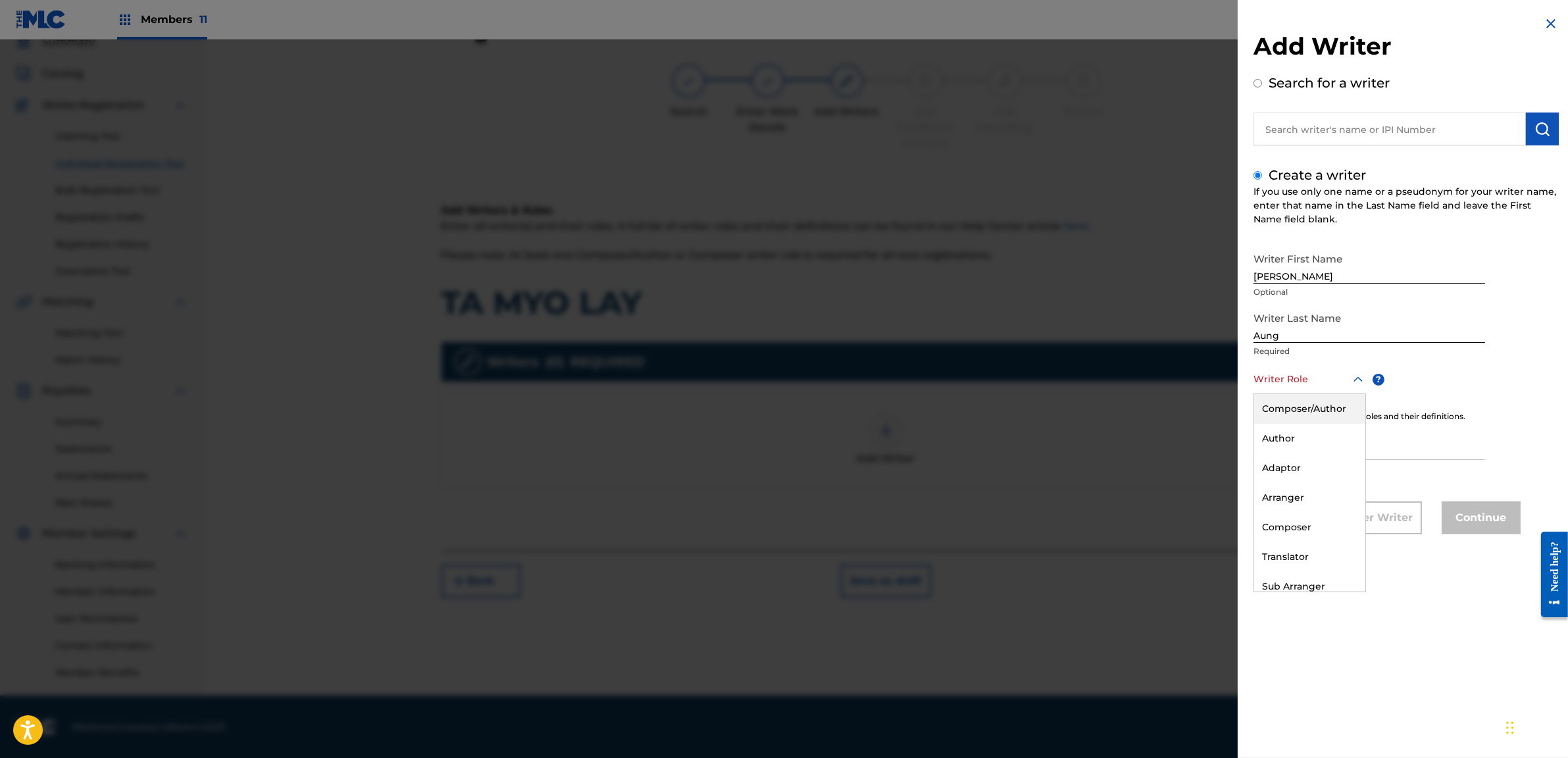
drag, startPoint x: 1303, startPoint y: 425, endPoint x: 1301, endPoint y: 414, distance: 11.2
click at [1300, 415] on div "Composer/Author Author Adaptor Arranger Composer Translator Sub Arranger Sub Au…" at bounding box center [1310, 493] width 111 height 198
click at [1301, 414] on div "Composer/Author" at bounding box center [1310, 409] width 111 height 30
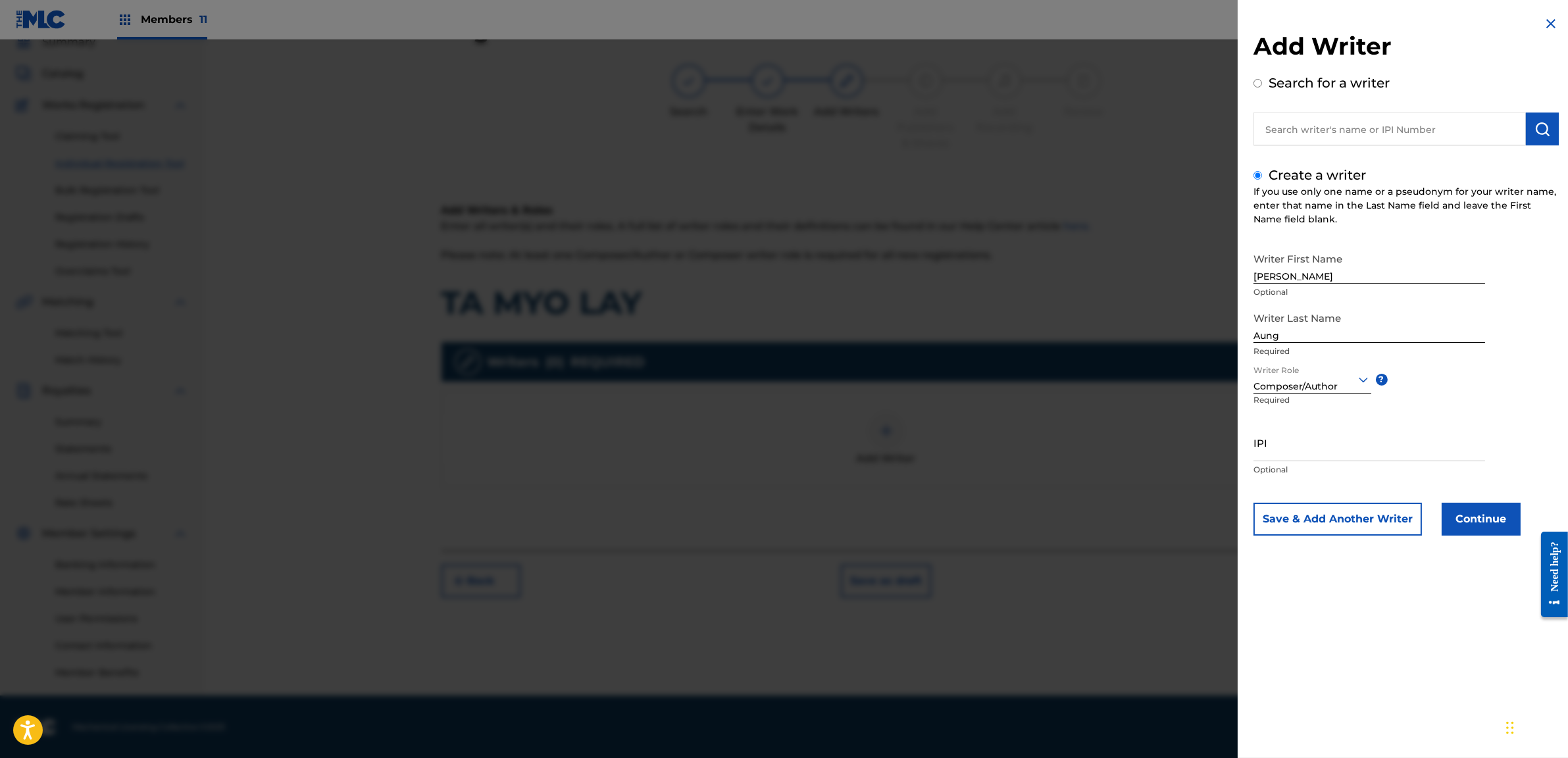
click at [1462, 515] on button "Continue" at bounding box center [1481, 520] width 79 height 33
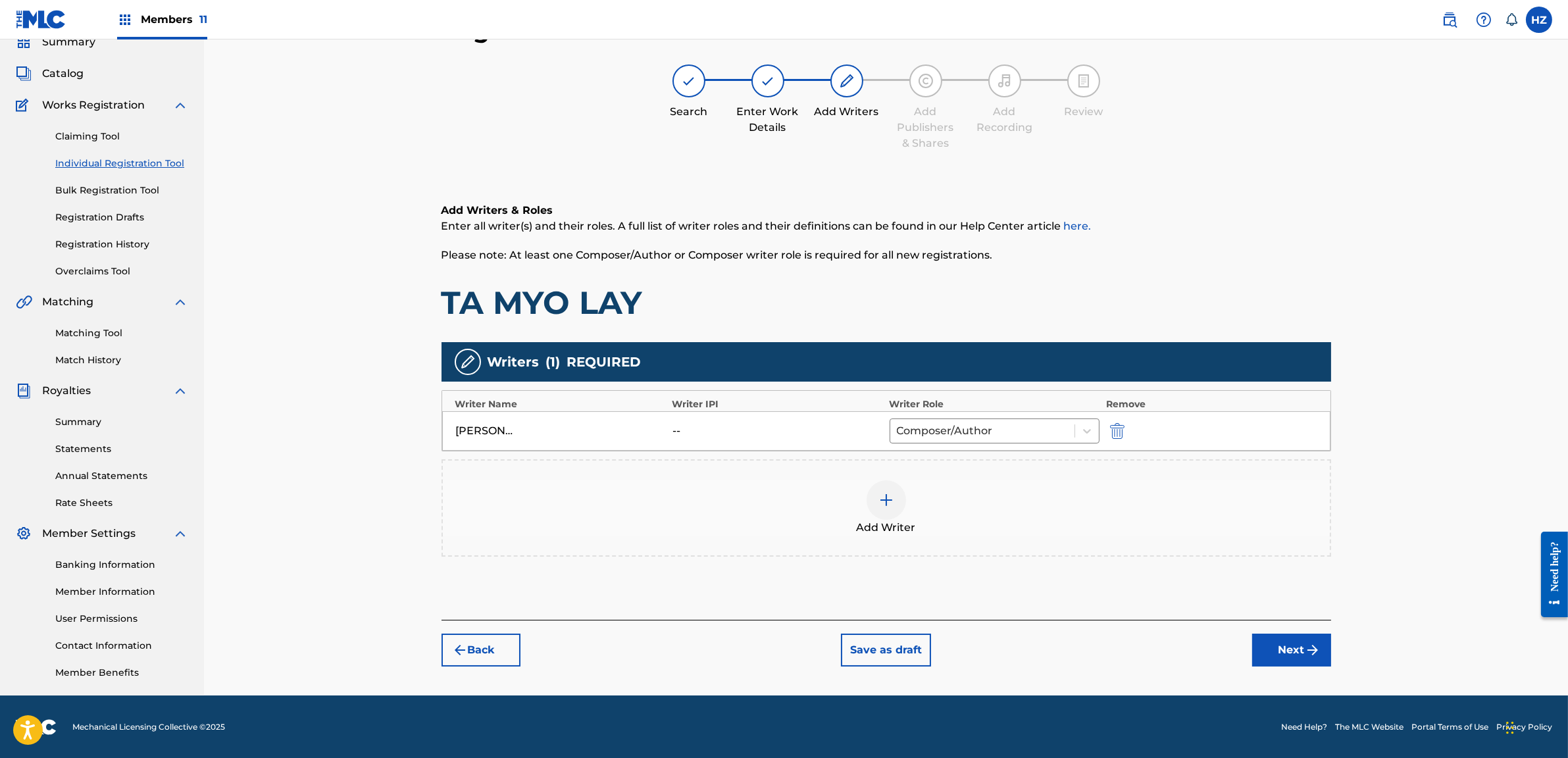
drag, startPoint x: 1288, startPoint y: 640, endPoint x: 1281, endPoint y: 639, distance: 7.1
click at [1284, 639] on button "Next" at bounding box center [1292, 650] width 79 height 33
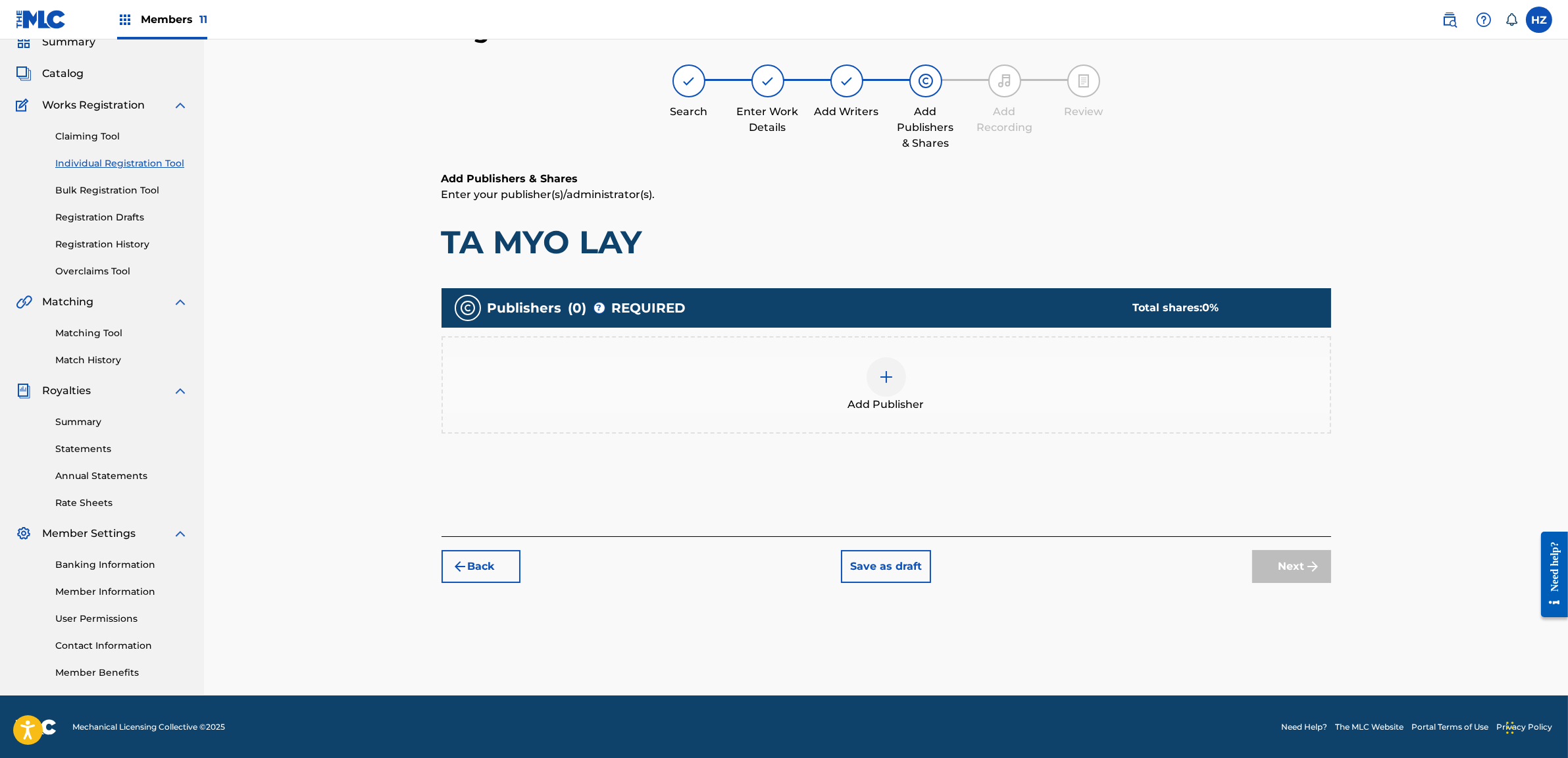
click at [880, 370] on div at bounding box center [887, 377] width 40 height 40
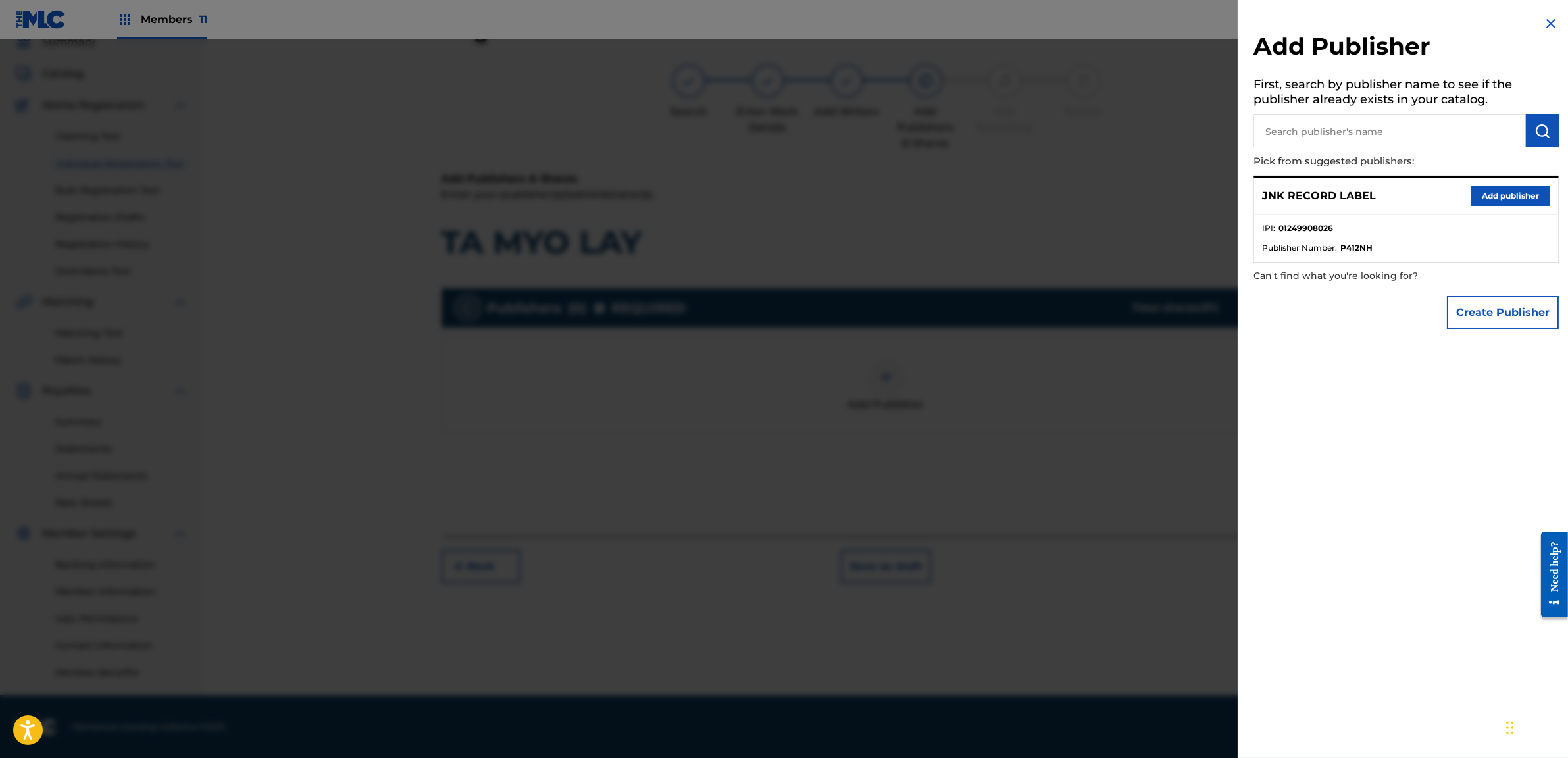
click at [1491, 189] on button "Add publisher" at bounding box center [1511, 196] width 79 height 20
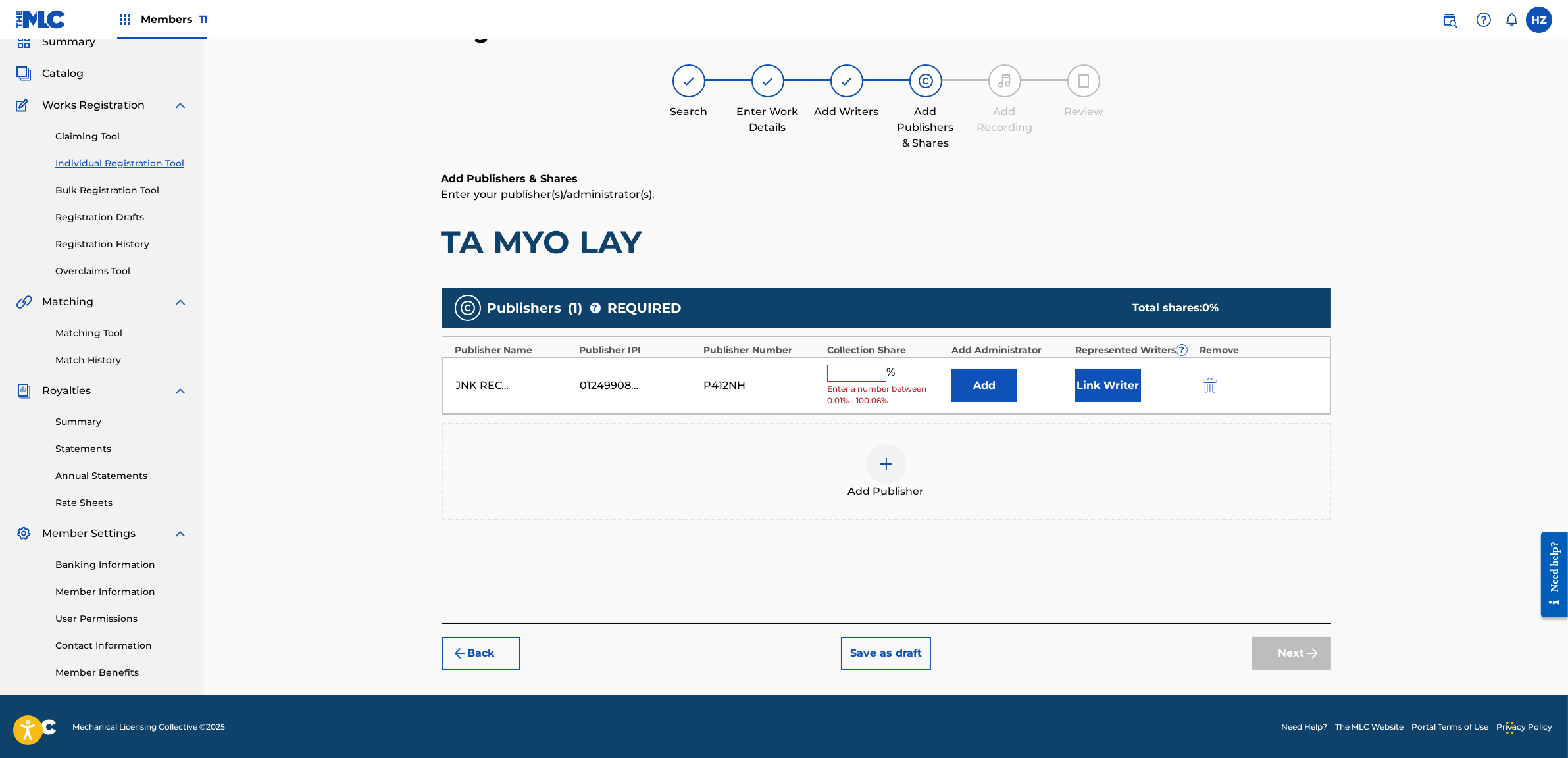
click at [865, 376] on input "text" at bounding box center [856, 373] width 59 height 17
type input "100"
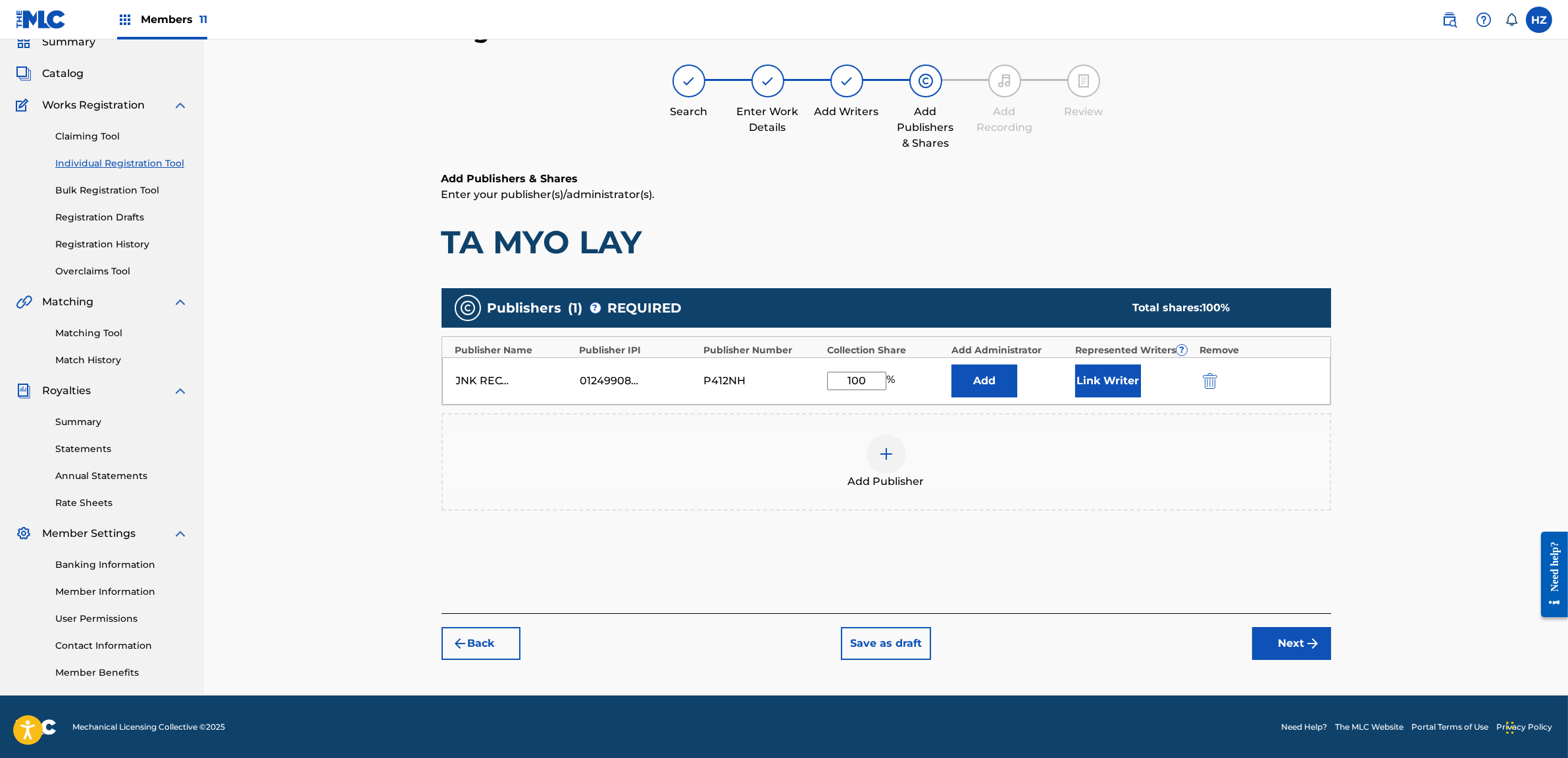
drag, startPoint x: 1092, startPoint y: 528, endPoint x: 1208, endPoint y: 595, distance: 134.0
click at [1093, 529] on div "Publishers ( 1 ) ? REQUIRED Total shares: 100 % Publisher Name Publisher IPI Pu…" at bounding box center [887, 418] width 890 height 274
click at [1263, 640] on button "Next" at bounding box center [1292, 643] width 79 height 33
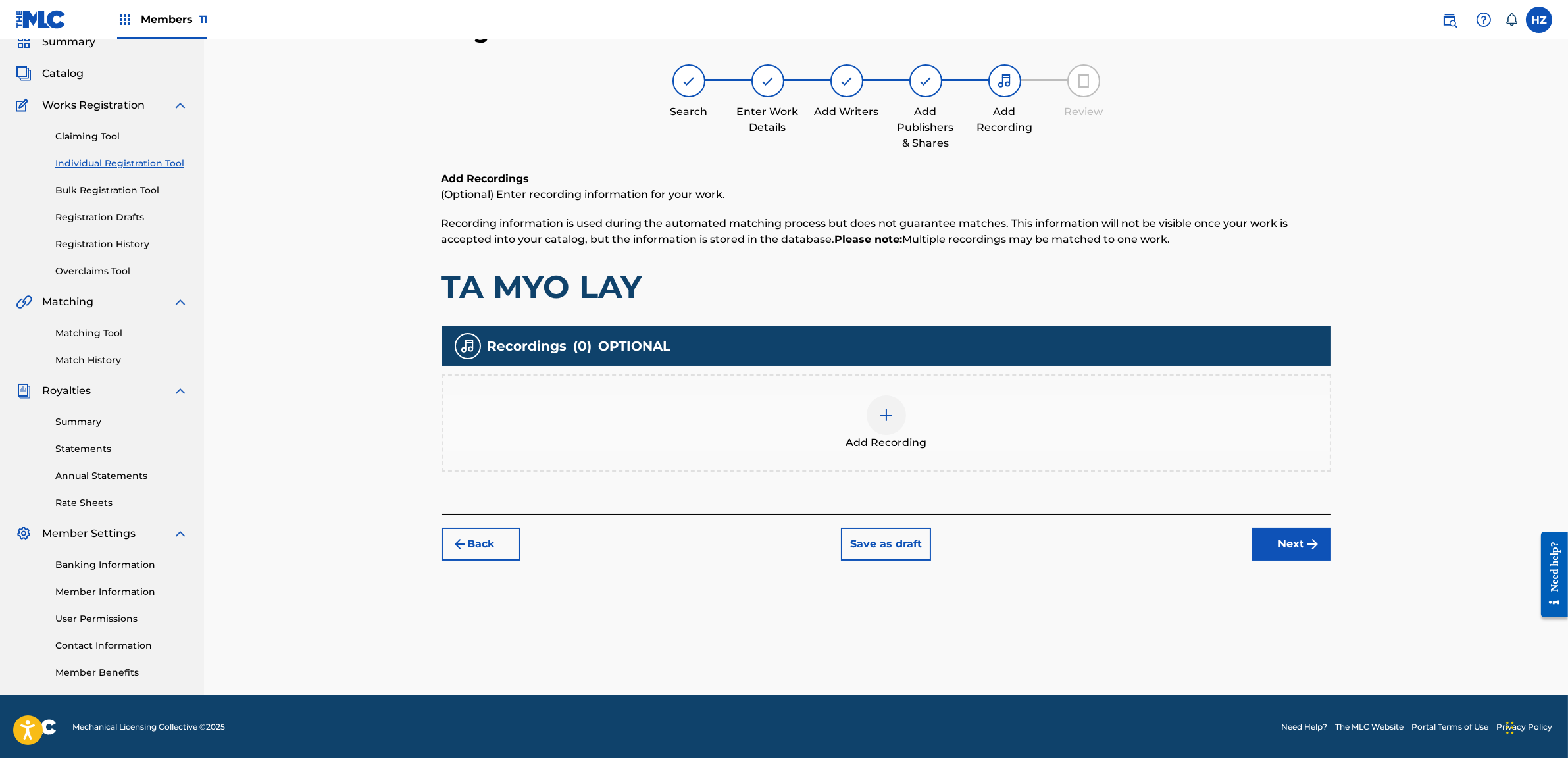
click at [1180, 553] on div "Back Save as draft Next" at bounding box center [887, 537] width 890 height 46
drag, startPoint x: 1292, startPoint y: 536, endPoint x: 1284, endPoint y: 536, distance: 8.0
click at [1284, 536] on button "Next" at bounding box center [1292, 545] width 79 height 33
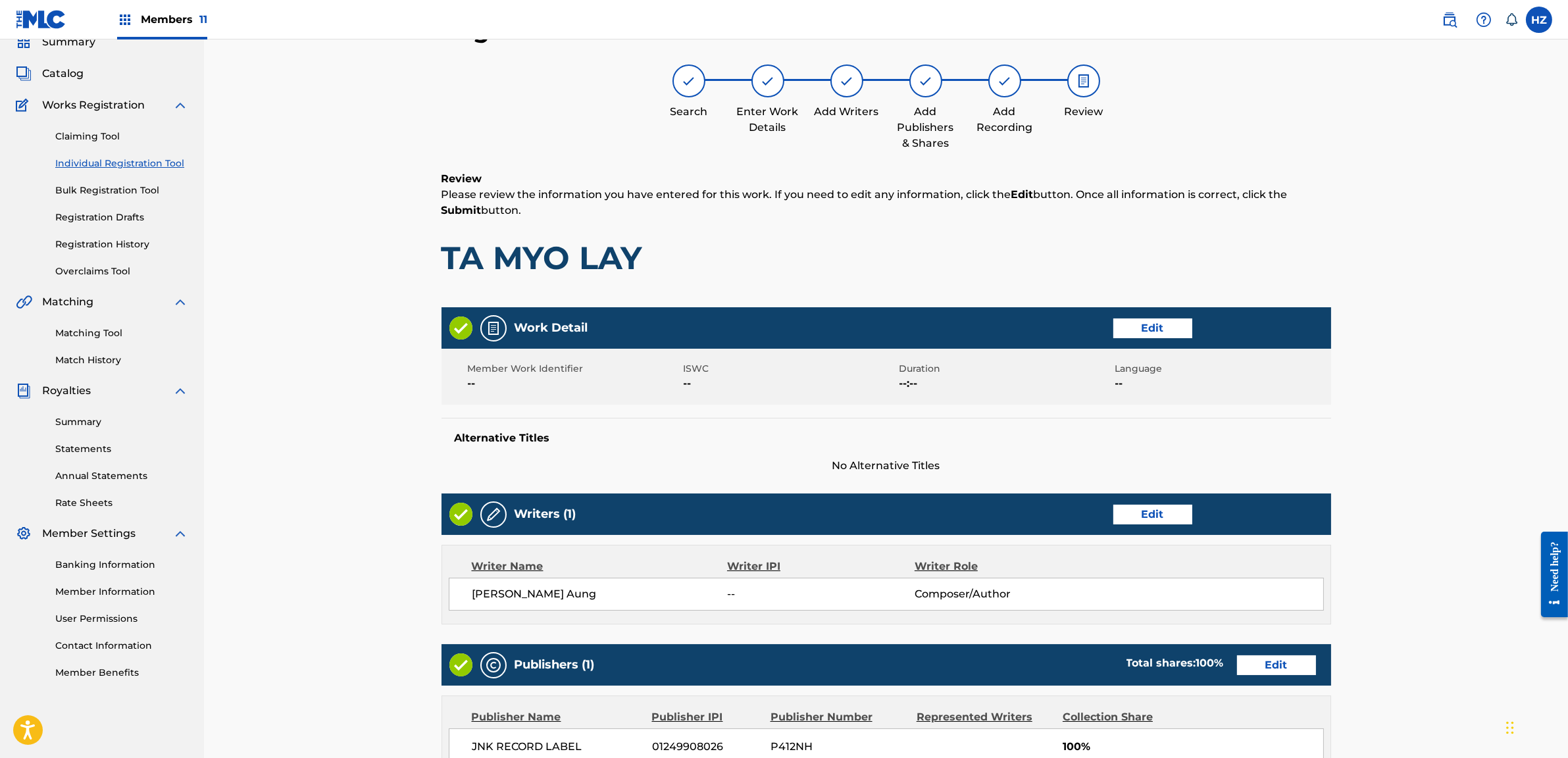
click at [1146, 446] on div "Alternative Titles No Alternative Titles" at bounding box center [887, 445] width 890 height 56
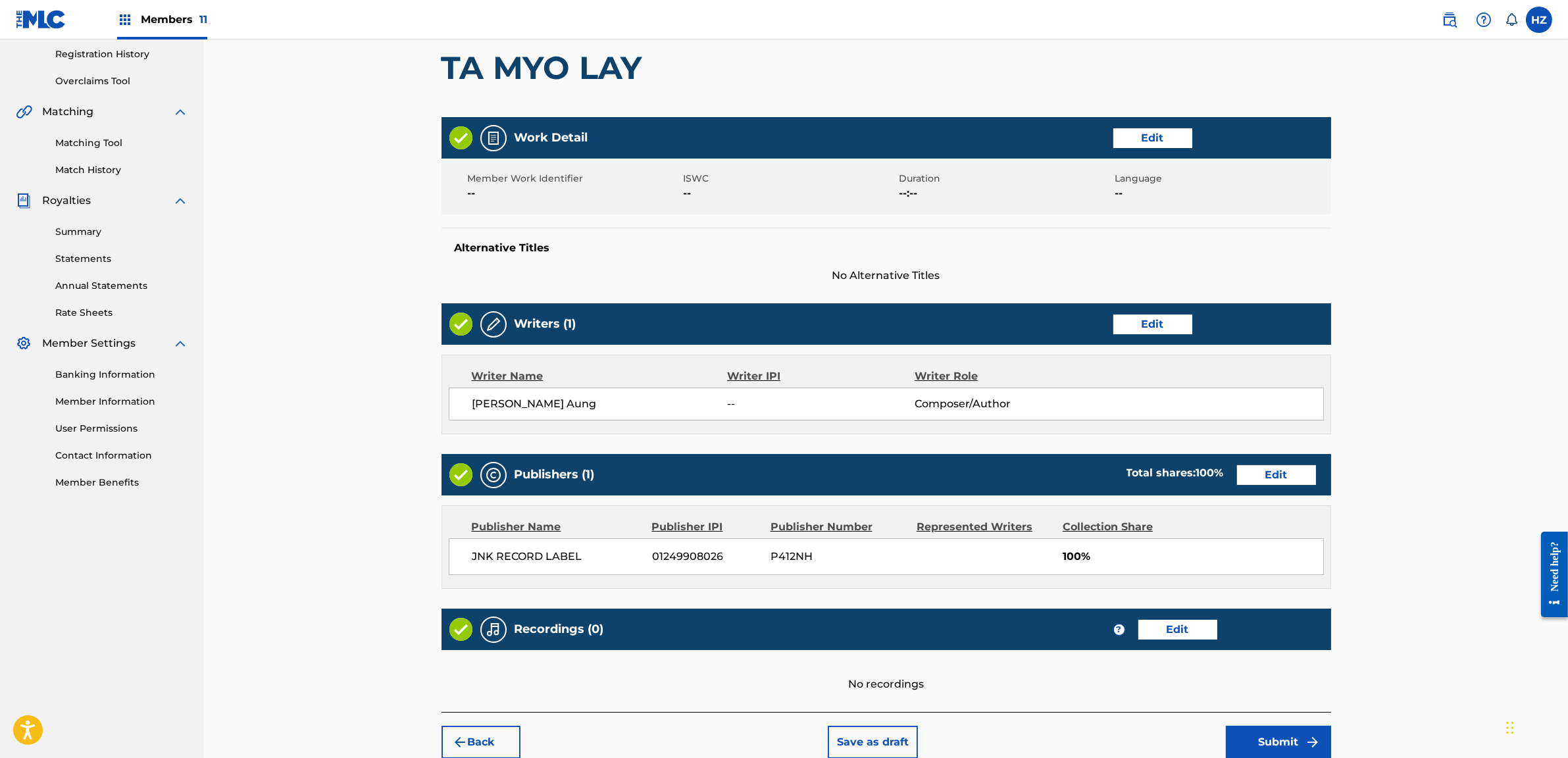
scroll to position [309, 0]
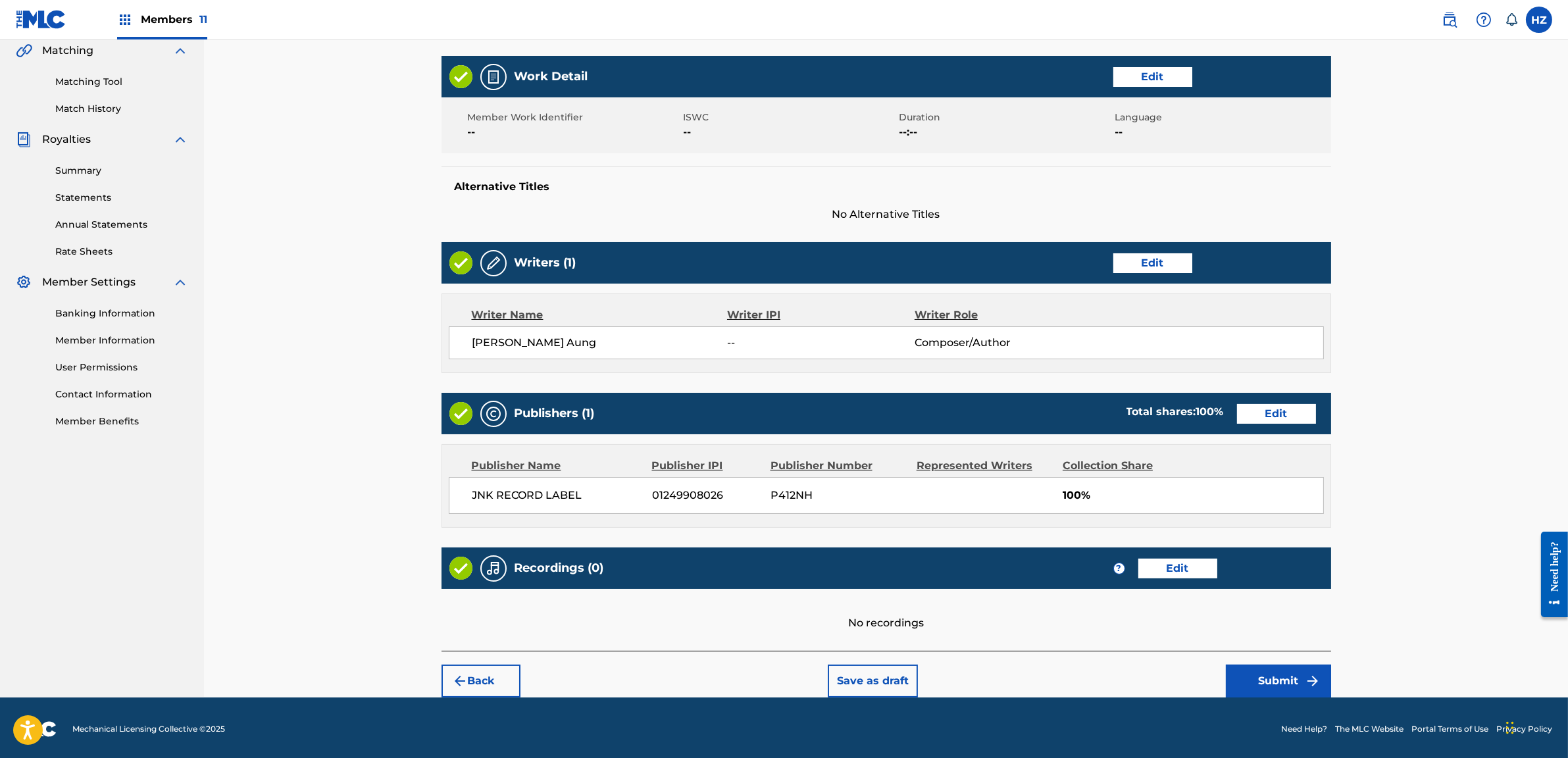
click at [1281, 691] on button "Submit" at bounding box center [1278, 682] width 105 height 33
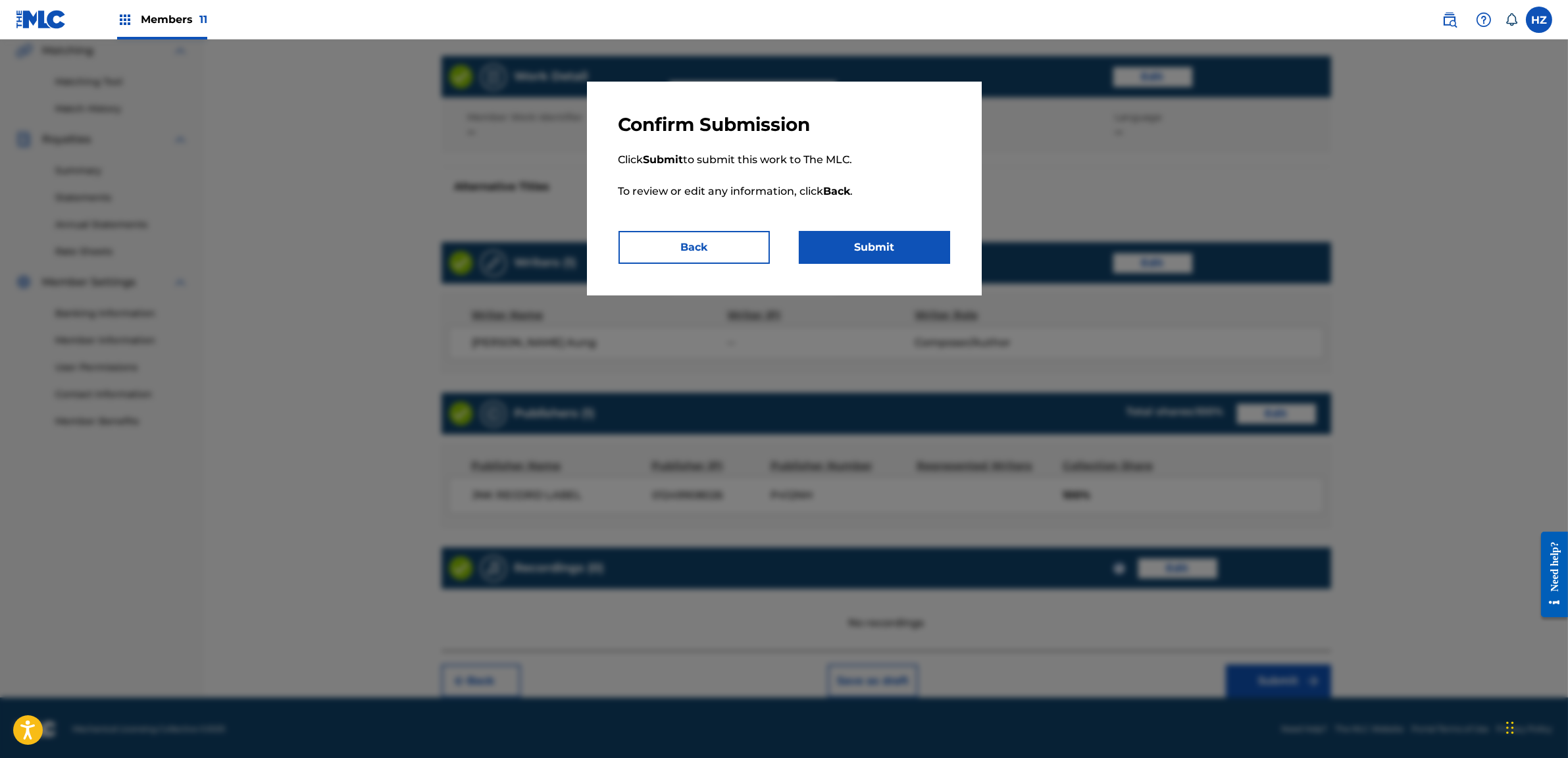
click at [886, 262] on div "Confirm Submission Click Submit to submit this work to The MLC. To review or ed…" at bounding box center [784, 188] width 395 height 214
click at [882, 250] on button "Submit" at bounding box center [874, 247] width 151 height 33
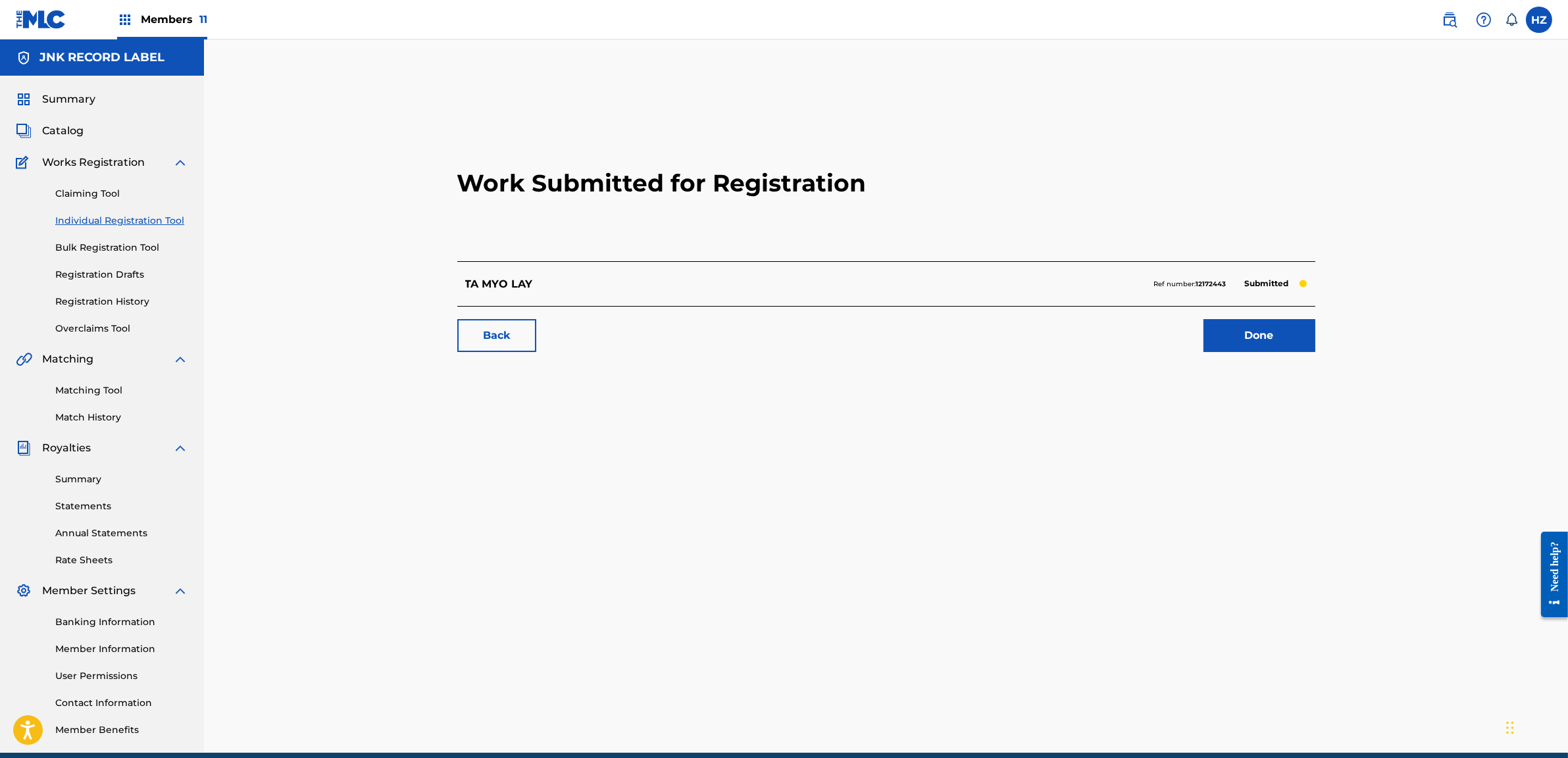
click at [59, 97] on span "Summary" at bounding box center [69, 99] width 53 height 16
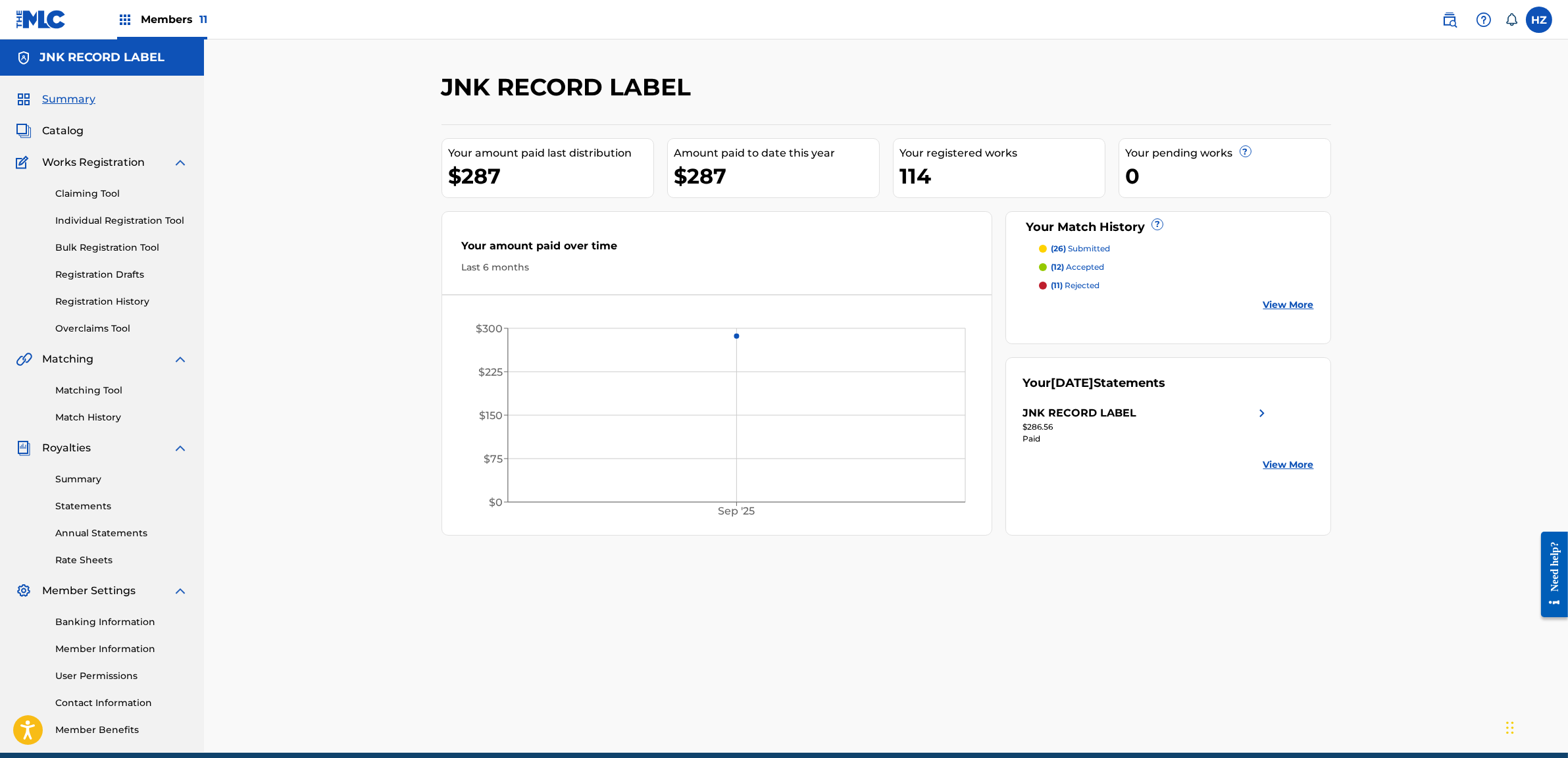
click at [62, 131] on span "Catalog" at bounding box center [63, 130] width 42 height 16
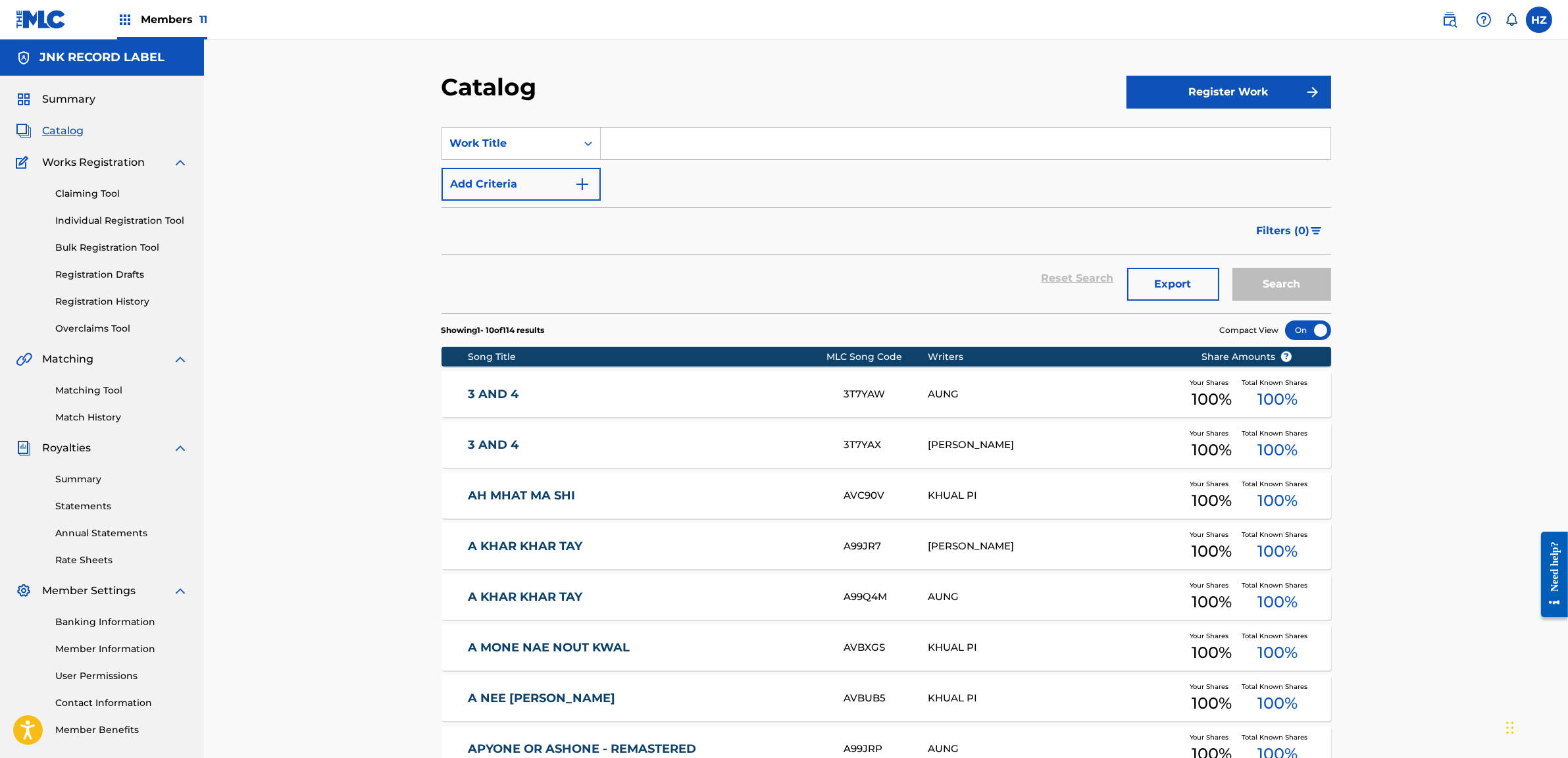
click at [65, 102] on span "Summary" at bounding box center [69, 99] width 53 height 16
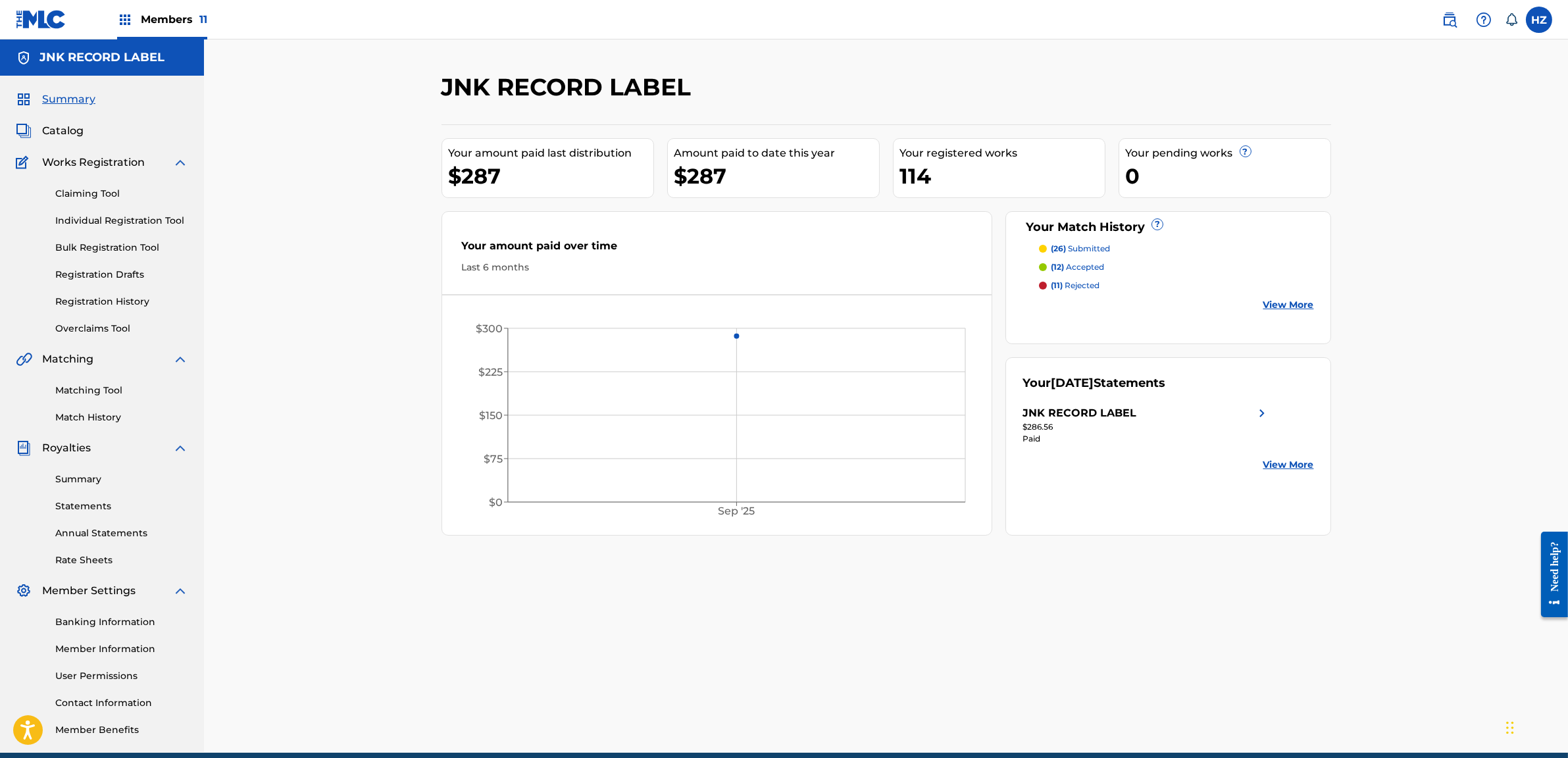
click at [174, 24] on span "Members 11" at bounding box center [174, 19] width 66 height 15
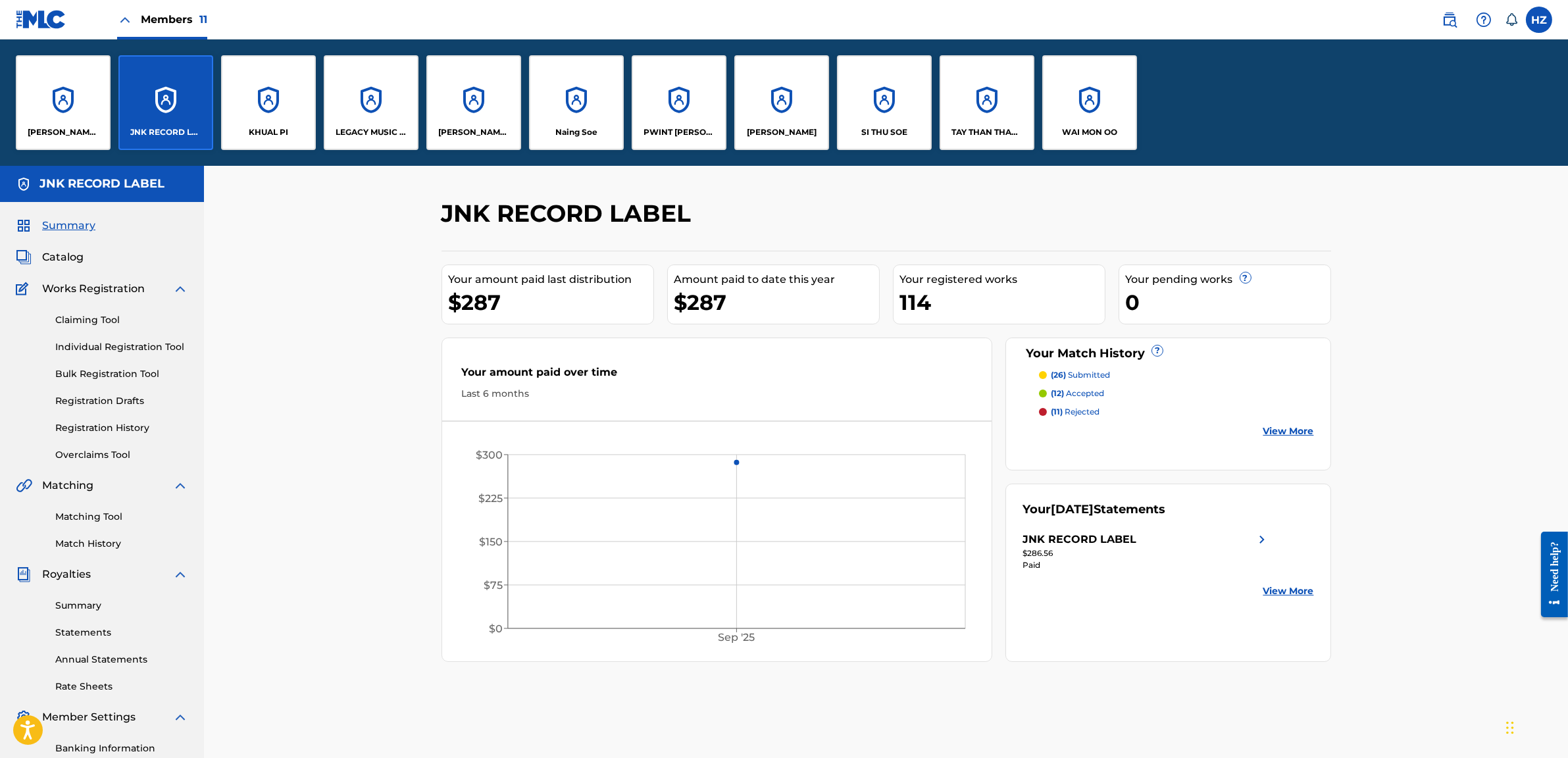
click at [408, 115] on div "LEGACY MUSIC NETWORK" at bounding box center [371, 103] width 95 height 95
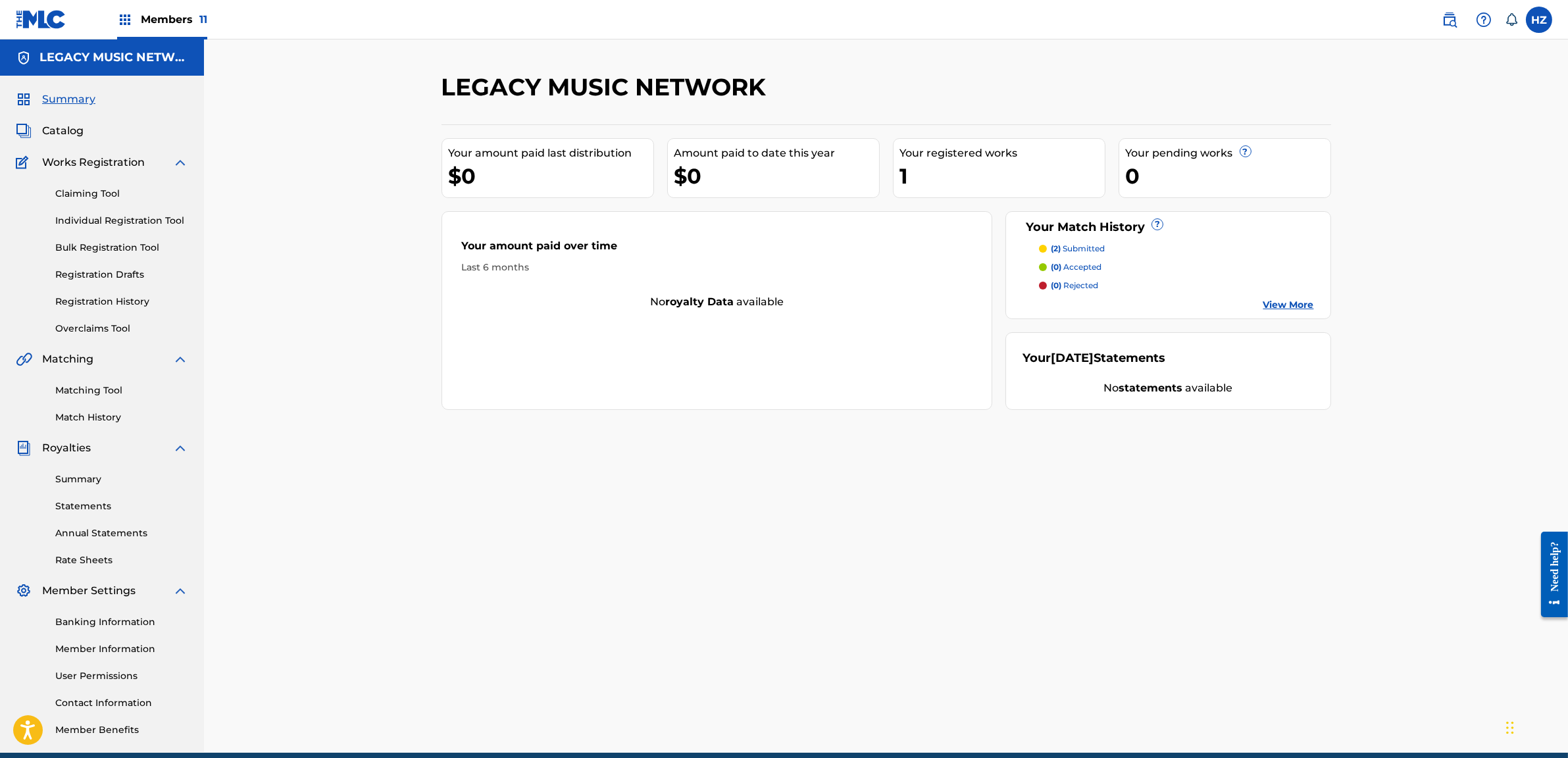
click at [36, 129] on link "Catalog" at bounding box center [50, 130] width 68 height 16
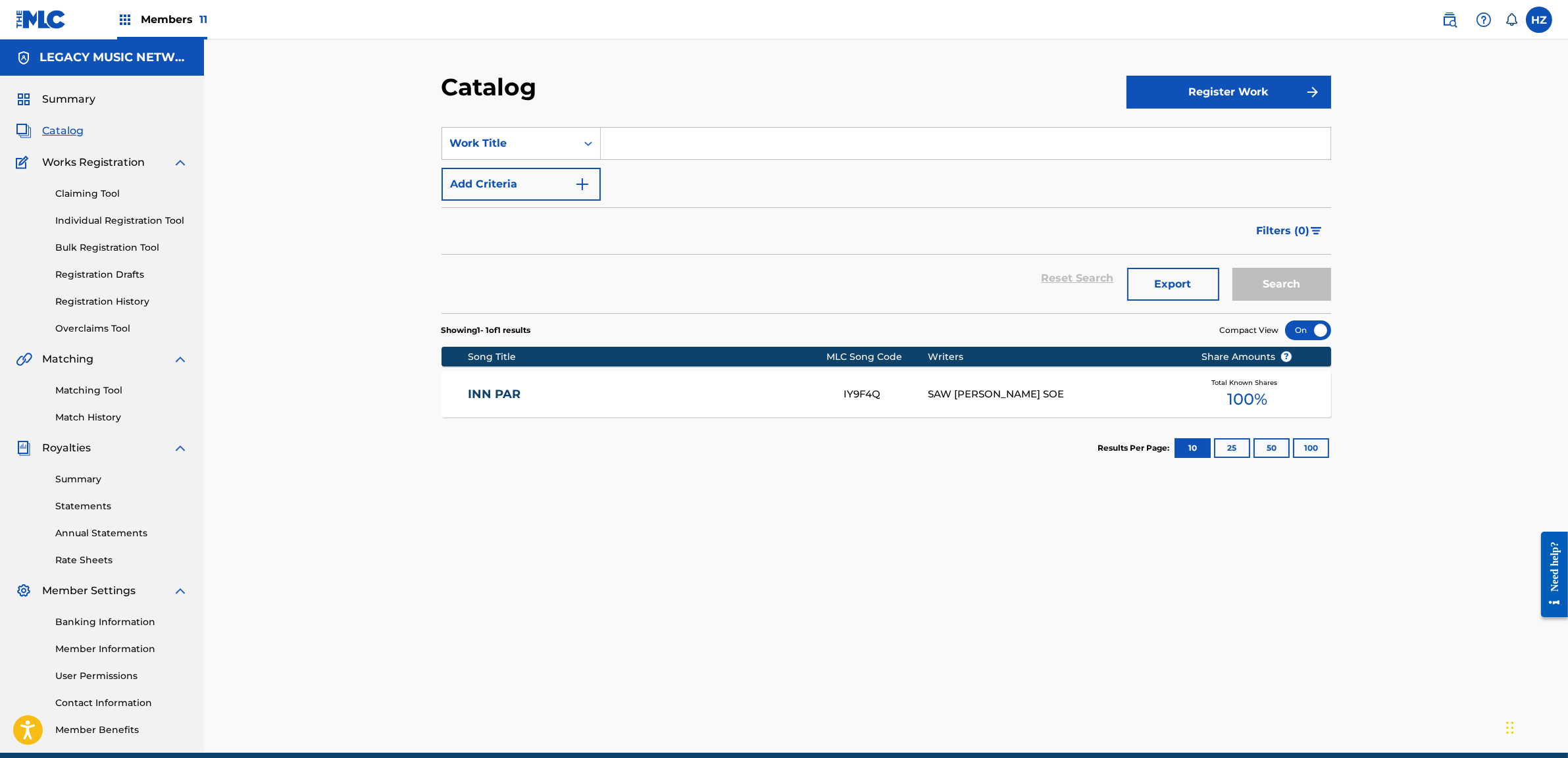
click at [942, 387] on div "SAW HTET NAING SOE" at bounding box center [1054, 394] width 253 height 15
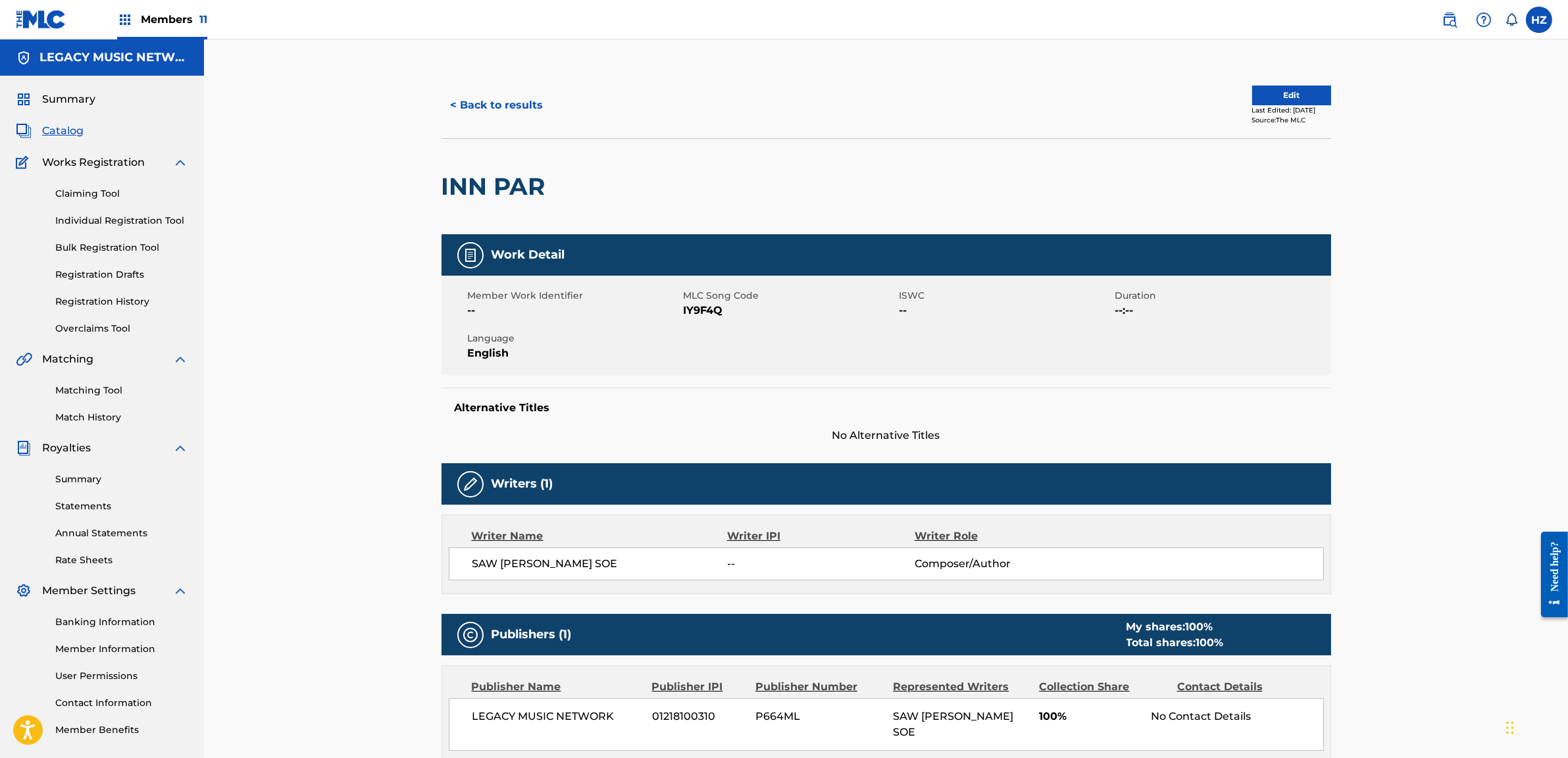
scroll to position [208, 0]
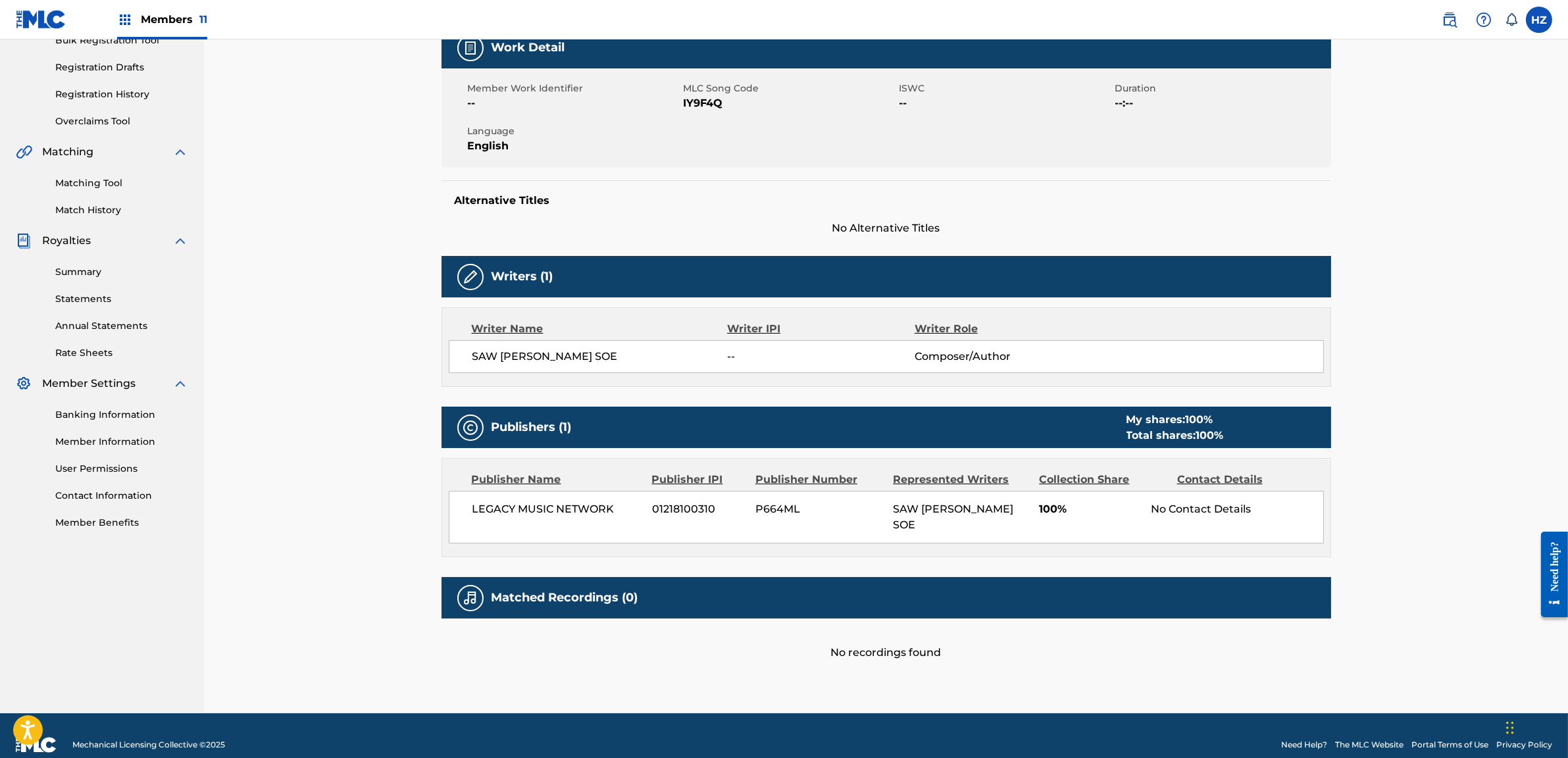
click at [81, 178] on link "Matching Tool" at bounding box center [122, 183] width 133 height 14
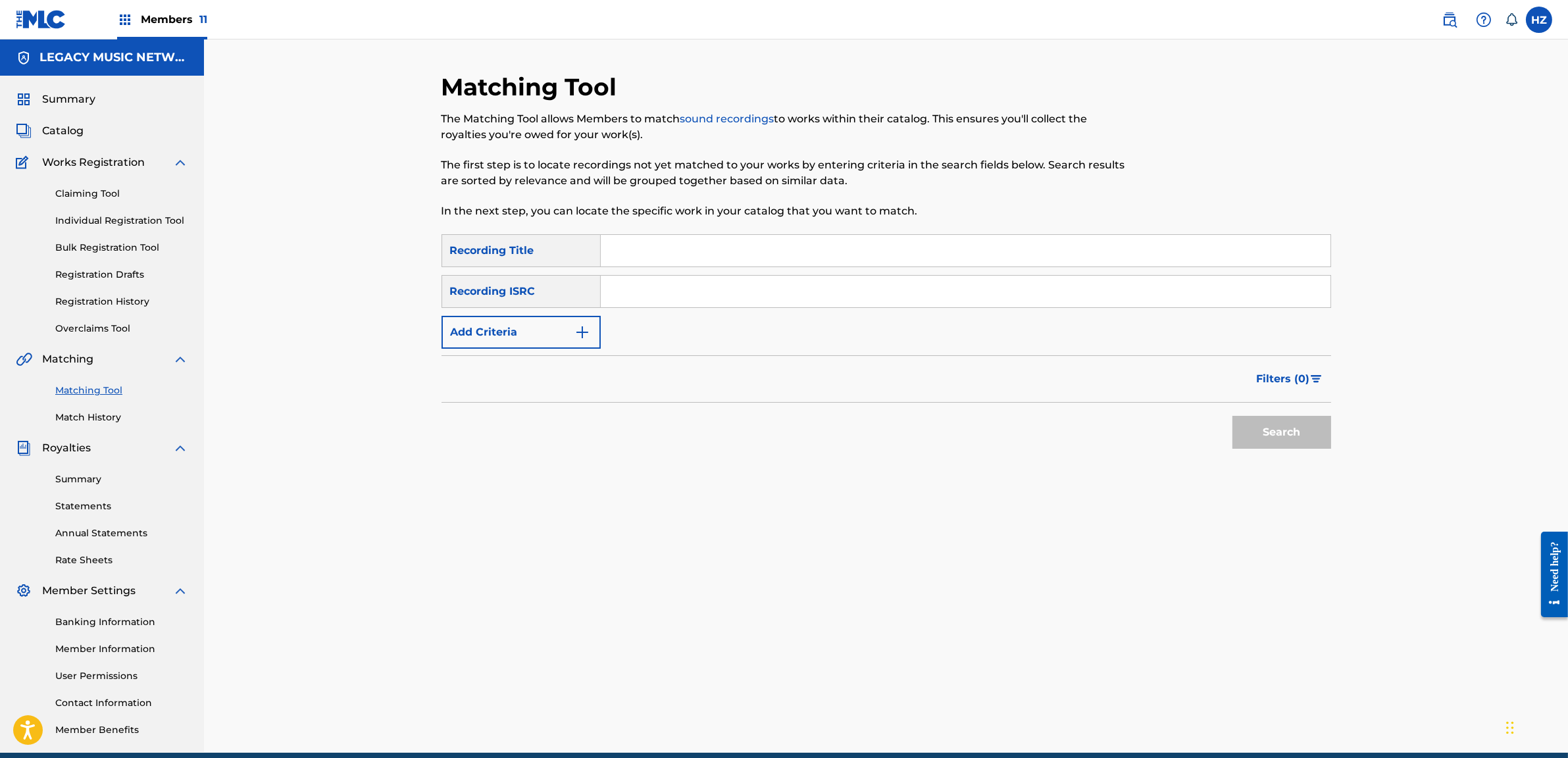
click at [81, 103] on span "Summary" at bounding box center [69, 99] width 53 height 16
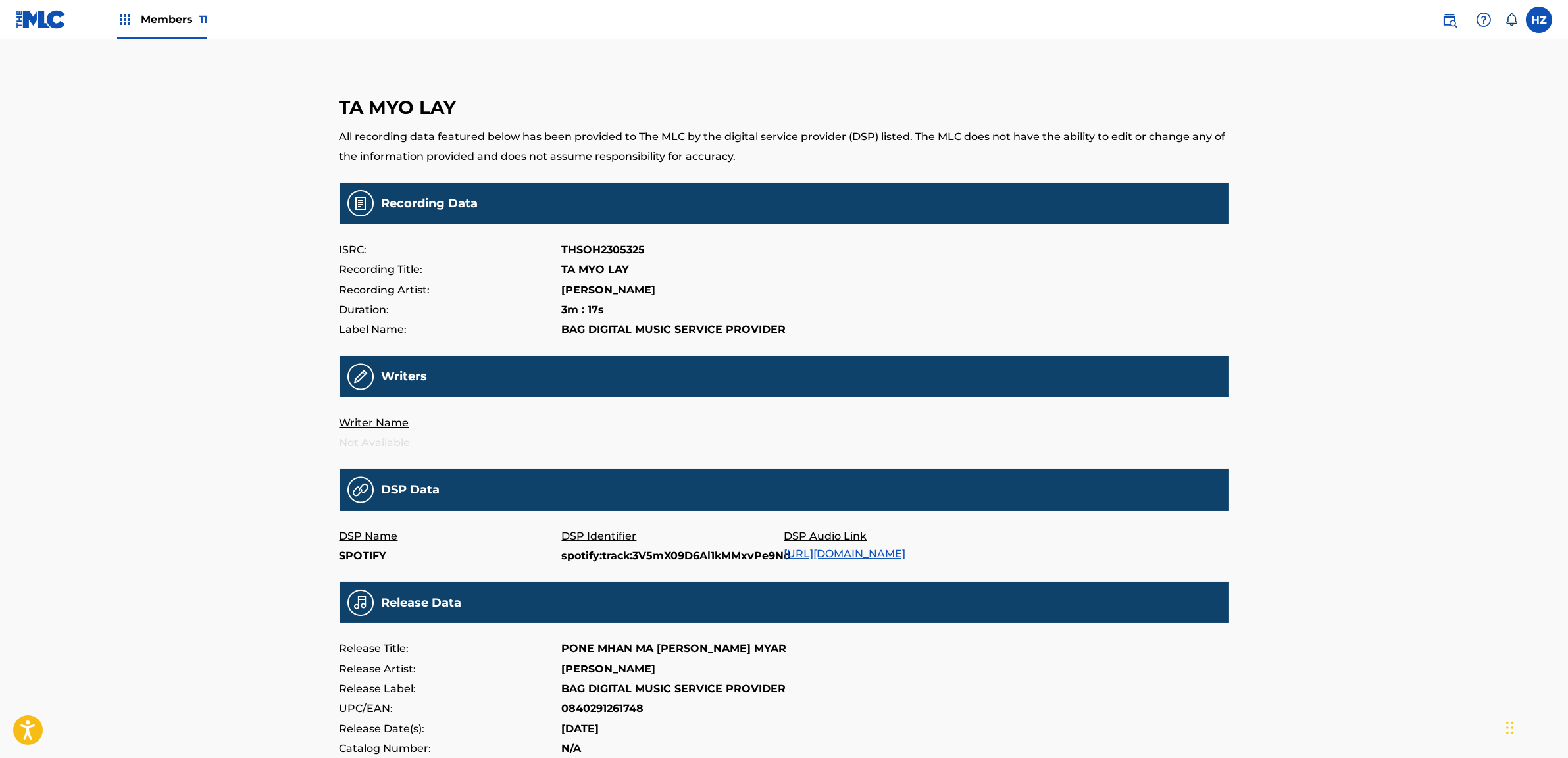
click at [389, 104] on h3 "TA MYO LAY" at bounding box center [784, 108] width 890 height 23
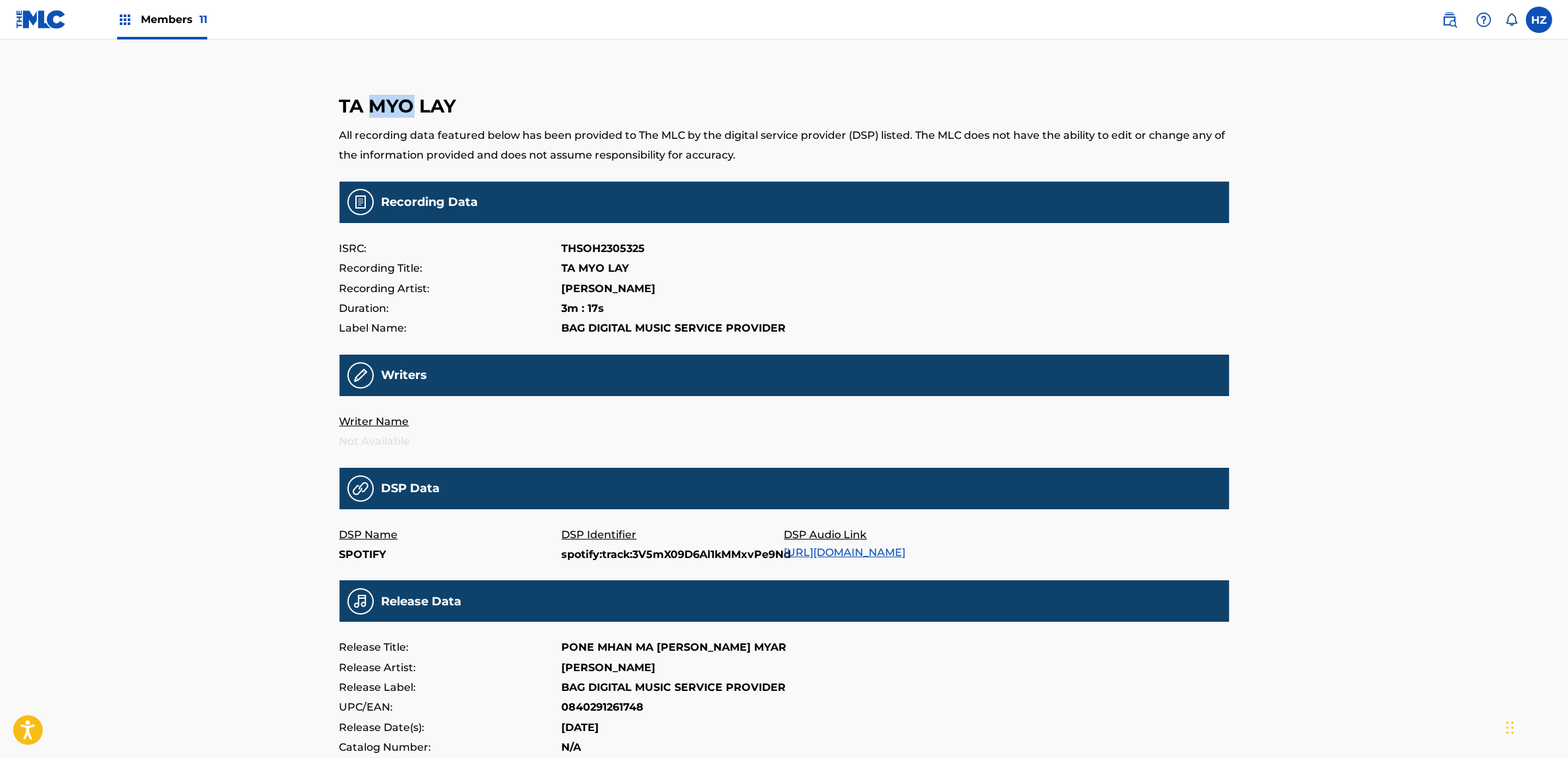
click at [389, 104] on h3 "TA MYO LAY" at bounding box center [784, 106] width 890 height 23
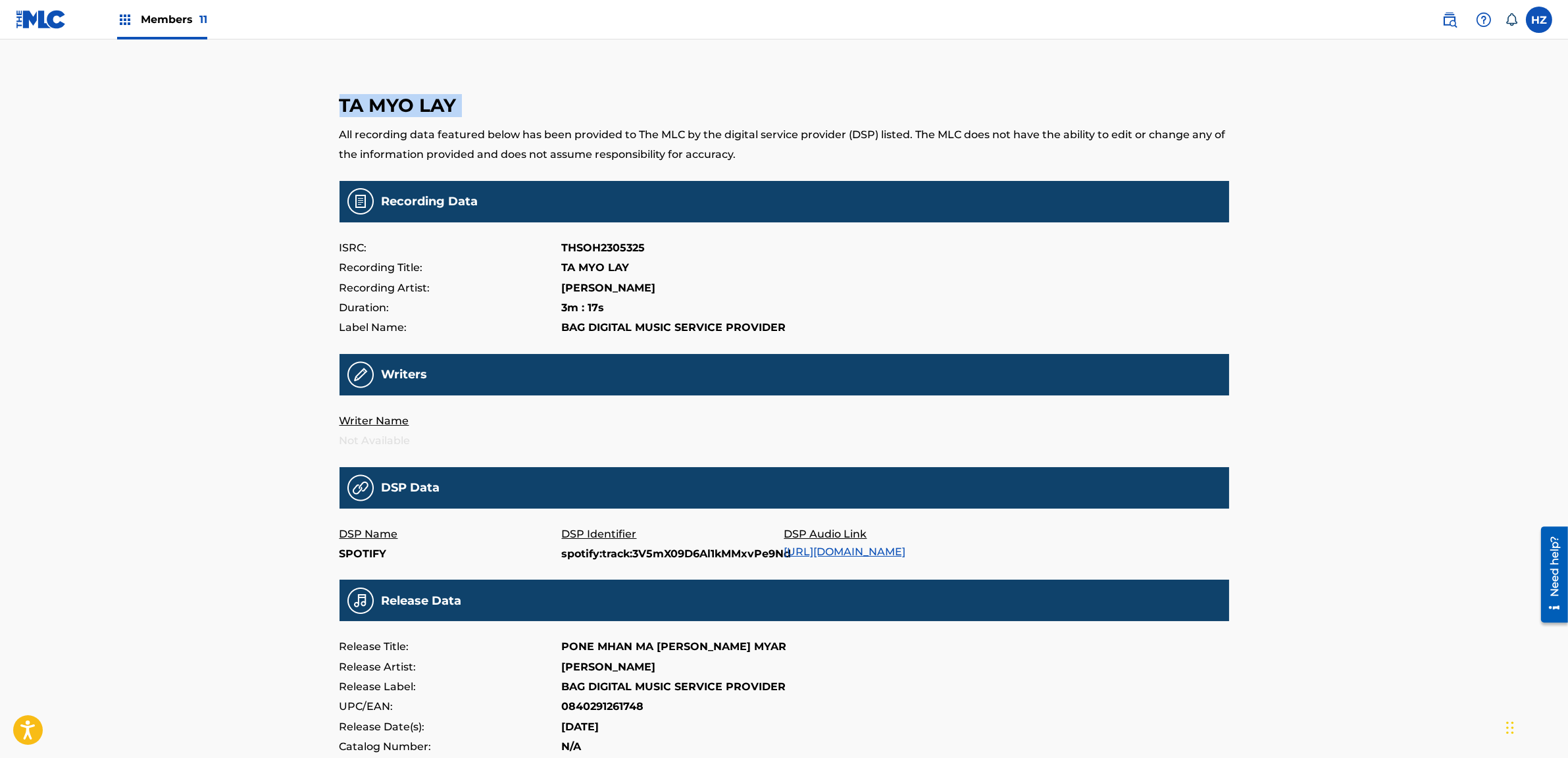
copy h3 "TA MYO LAY"
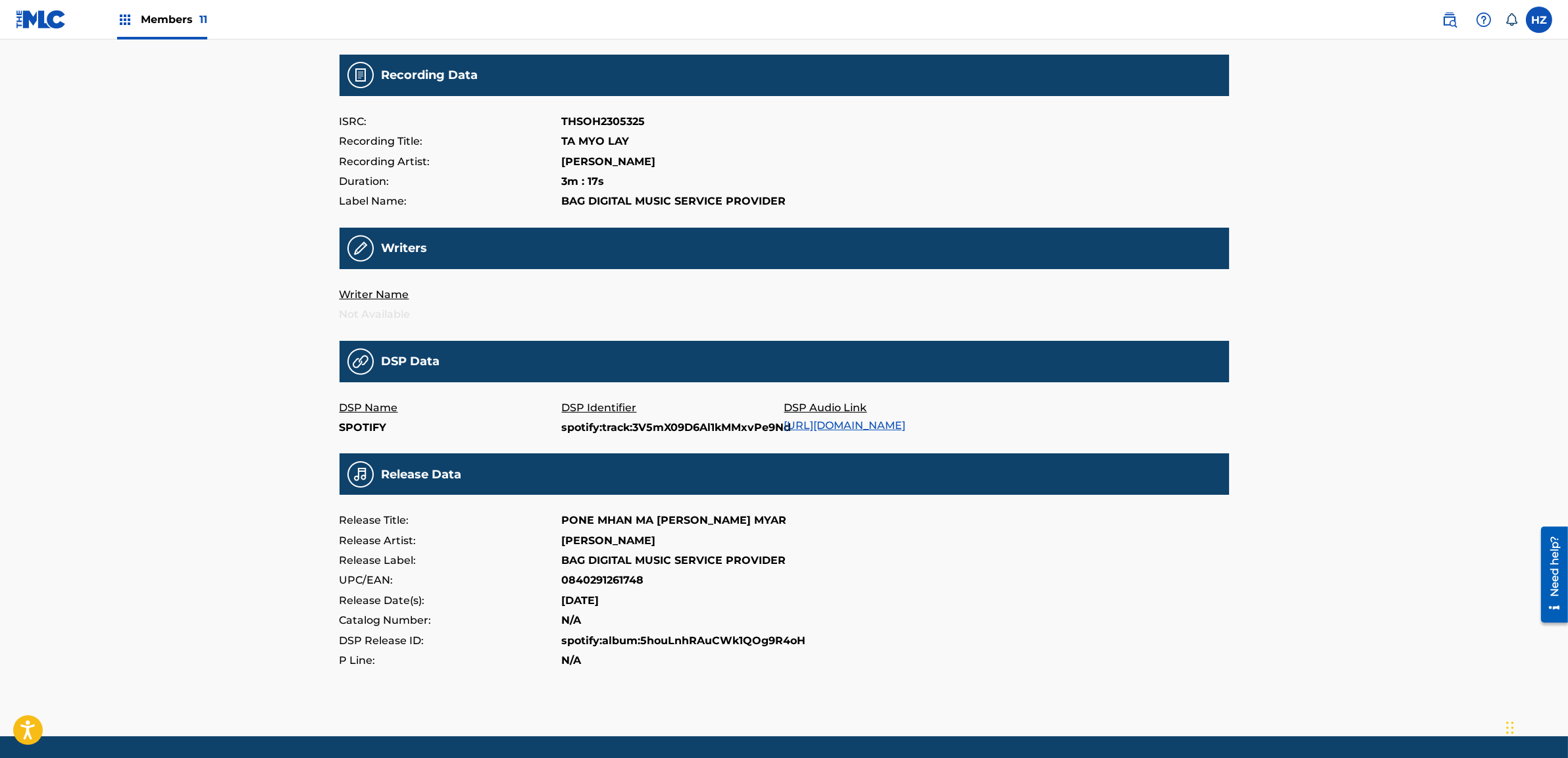
scroll to position [127, 0]
